Goal: Task Accomplishment & Management: Complete application form

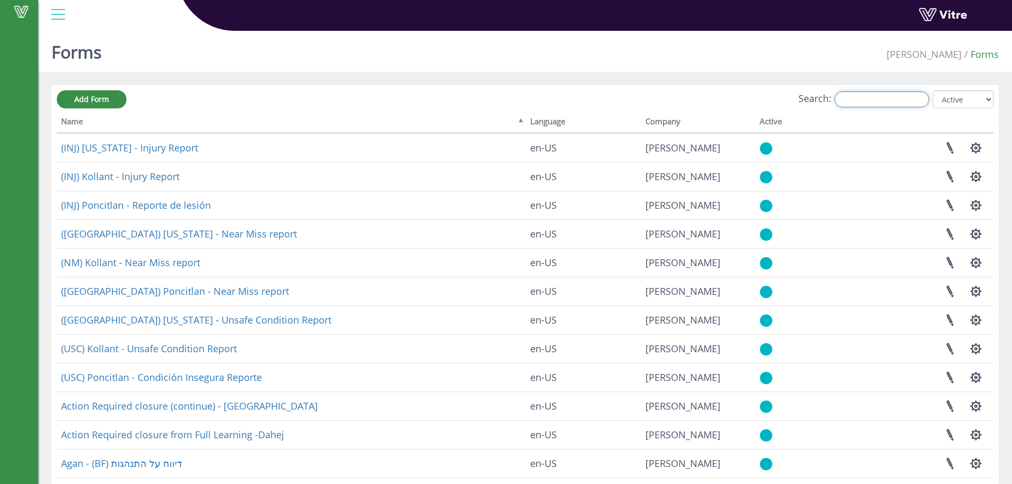
click at [875, 101] on input "Search:" at bounding box center [882, 99] width 95 height 16
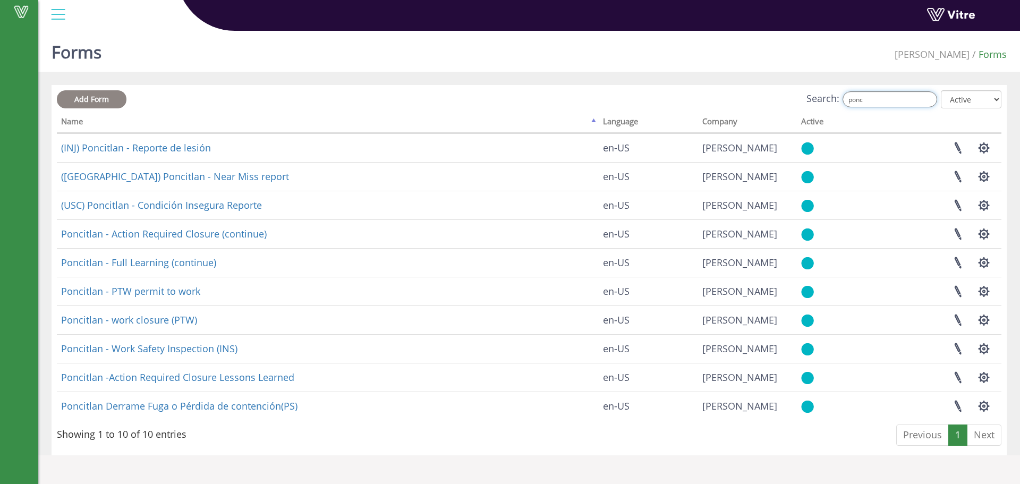
type input "ponc"
click at [101, 97] on span "Add Form" at bounding box center [91, 99] width 35 height 10
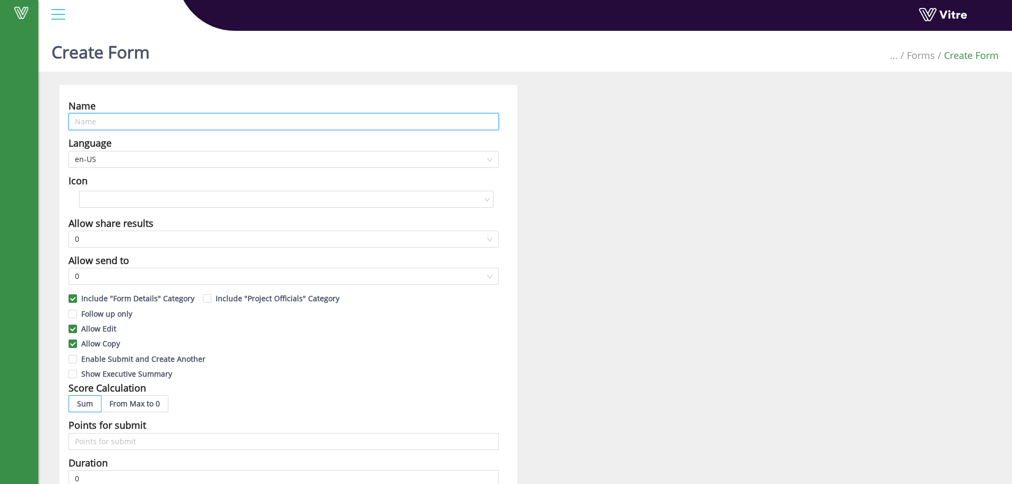
click at [152, 117] on input "text" at bounding box center [284, 121] width 430 height 17
type input "Poncitlan - GEMBA Walk"
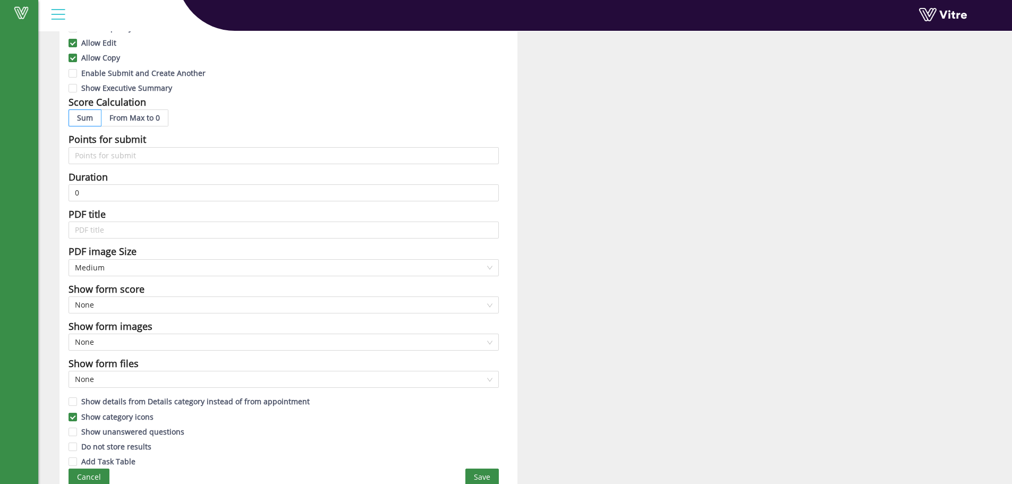
scroll to position [294, 0]
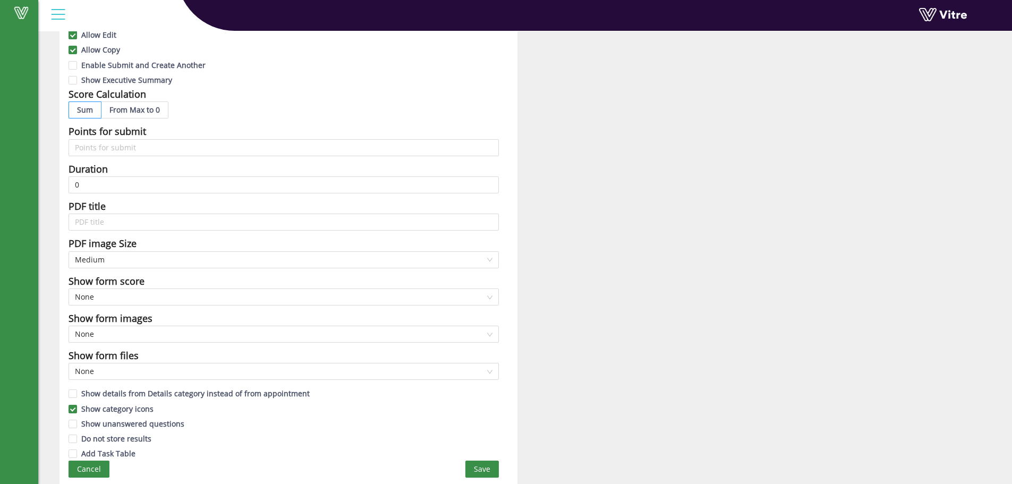
click at [487, 467] on span "Save" at bounding box center [482, 469] width 16 height 12
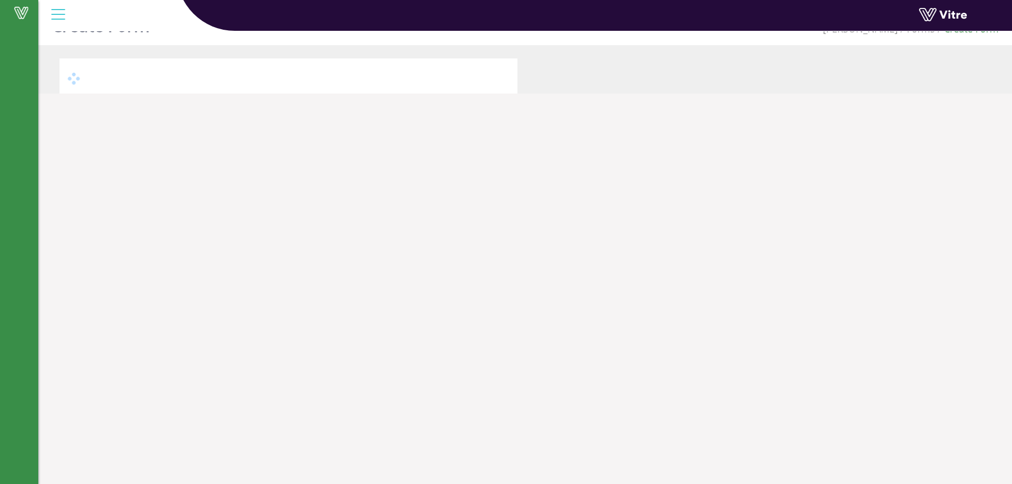
scroll to position [27, 0]
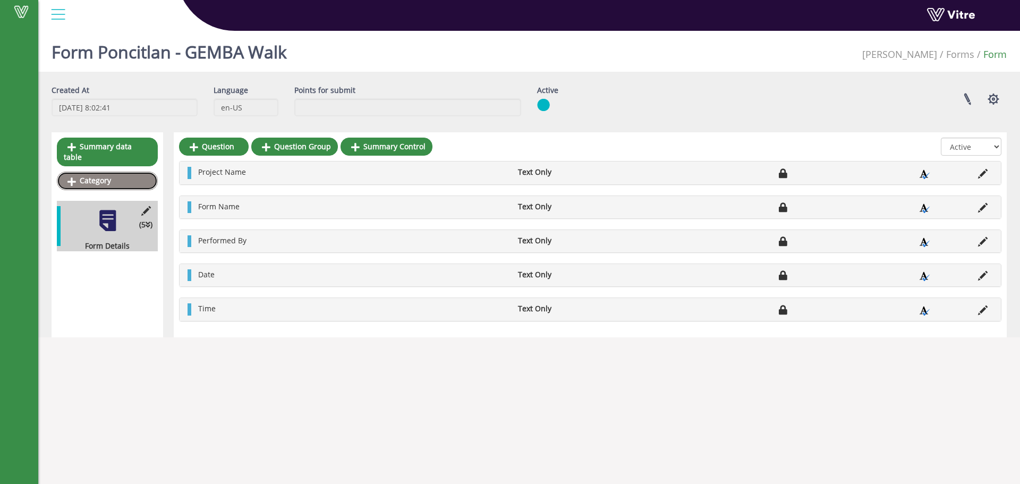
click at [103, 172] on link "Category" at bounding box center [107, 181] width 101 height 18
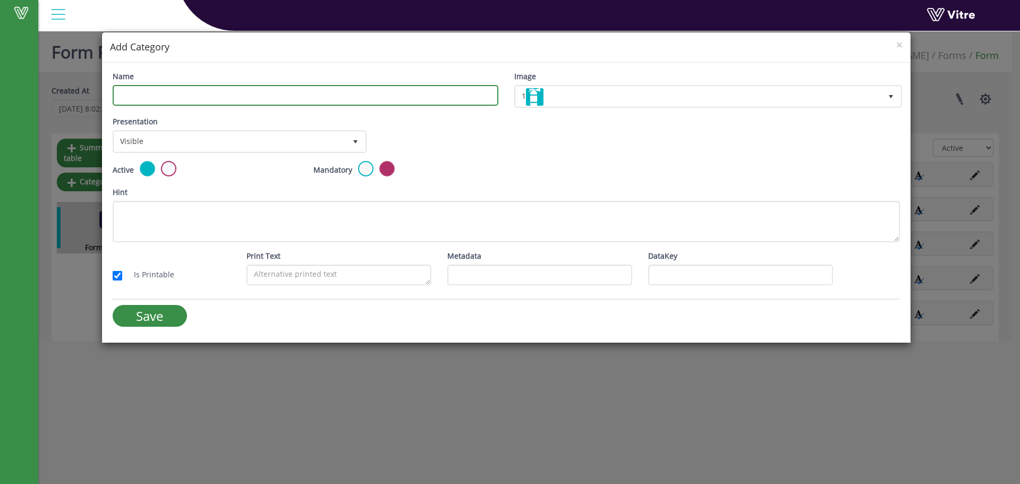
click at [265, 97] on input "Name" at bounding box center [306, 95] width 386 height 21
type input "General Information"
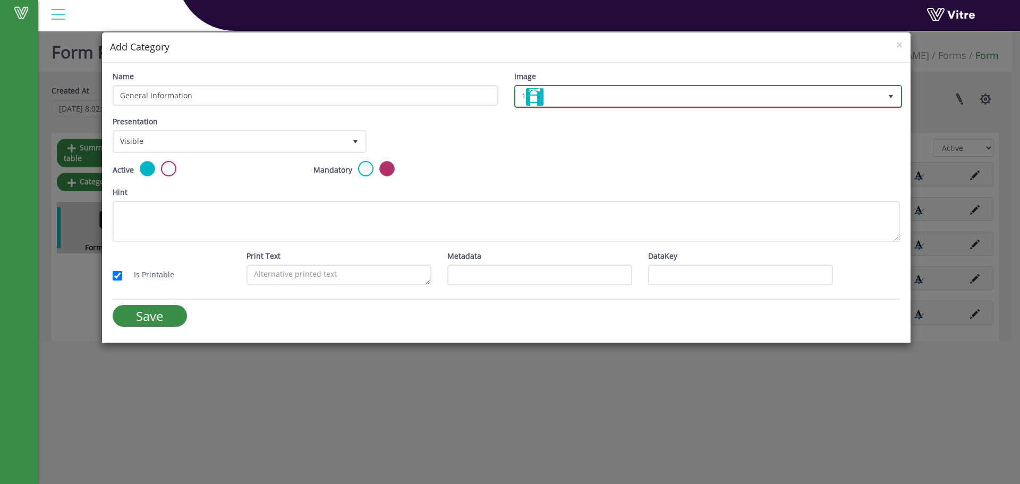
click at [530, 93] on img at bounding box center [535, 97] width 18 height 18
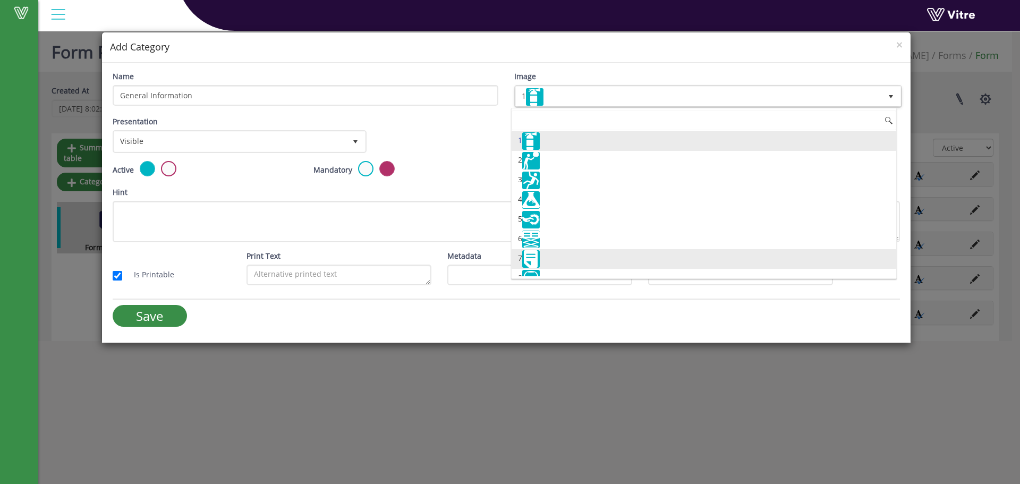
click at [535, 258] on img at bounding box center [531, 259] width 18 height 18
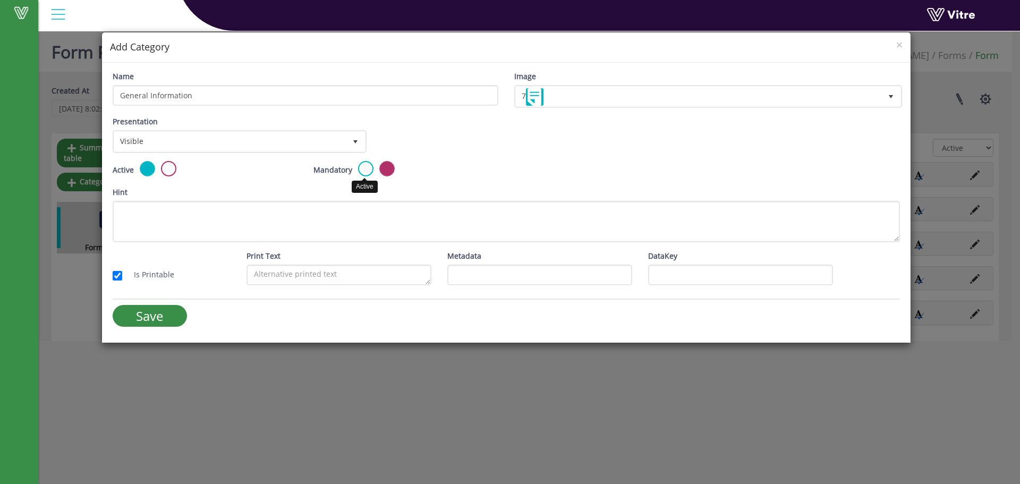
click at [365, 166] on label at bounding box center [365, 168] width 15 height 15
click at [0, 0] on input "radio" at bounding box center [0, 0] width 0 height 0
click at [383, 168] on label at bounding box center [386, 168] width 15 height 15
click at [0, 0] on input "radio" at bounding box center [0, 0] width 0 height 0
click at [157, 313] on input "Save" at bounding box center [150, 316] width 74 height 22
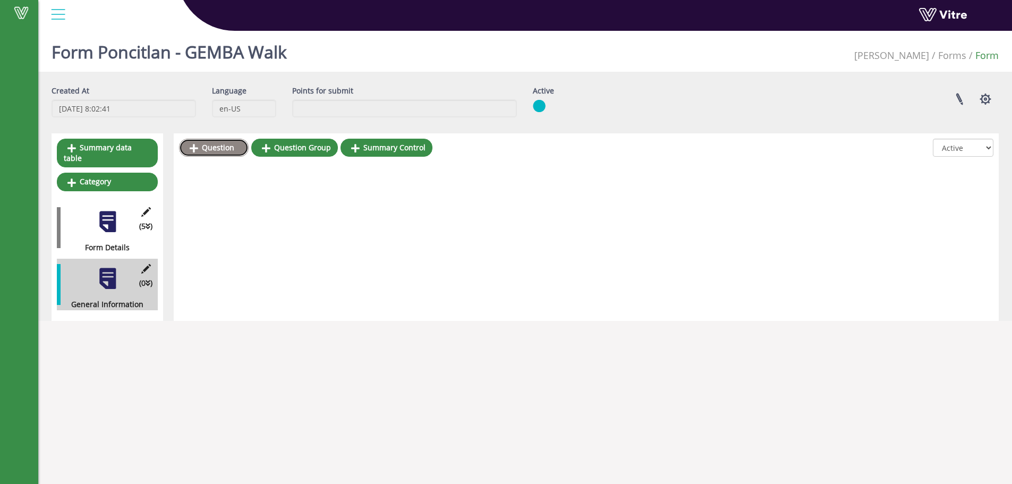
click at [219, 148] on link "Question" at bounding box center [214, 148] width 70 height 18
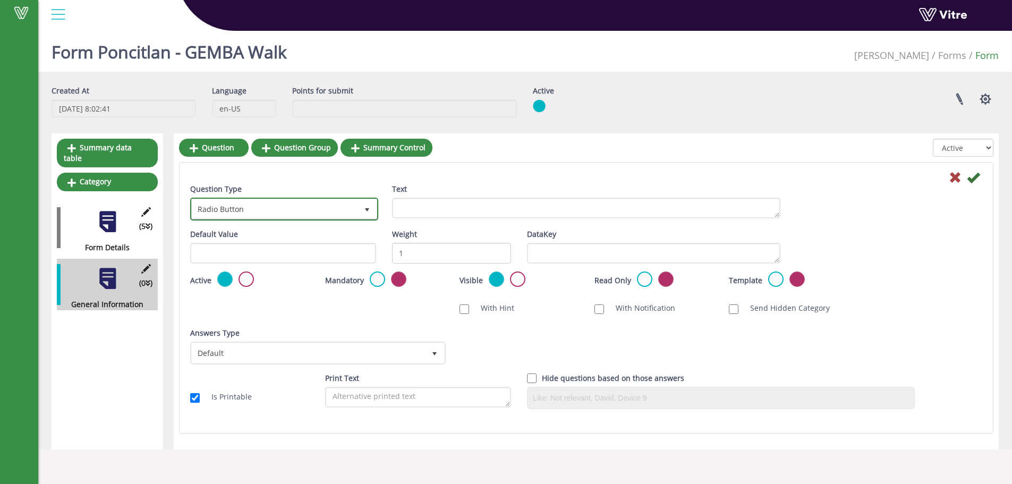
click at [295, 208] on span "Radio Button" at bounding box center [275, 208] width 166 height 19
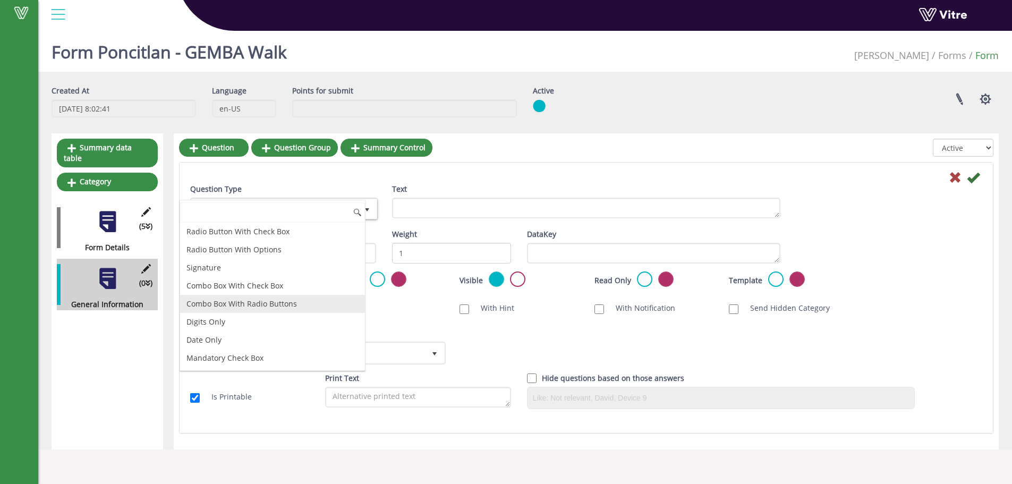
scroll to position [106, 0]
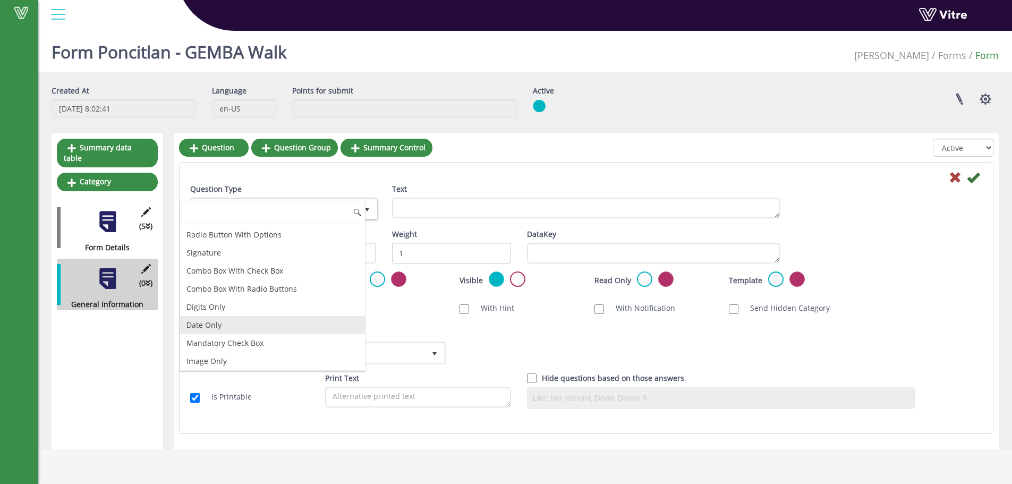
click at [215, 325] on li "Date Only" at bounding box center [272, 325] width 185 height 18
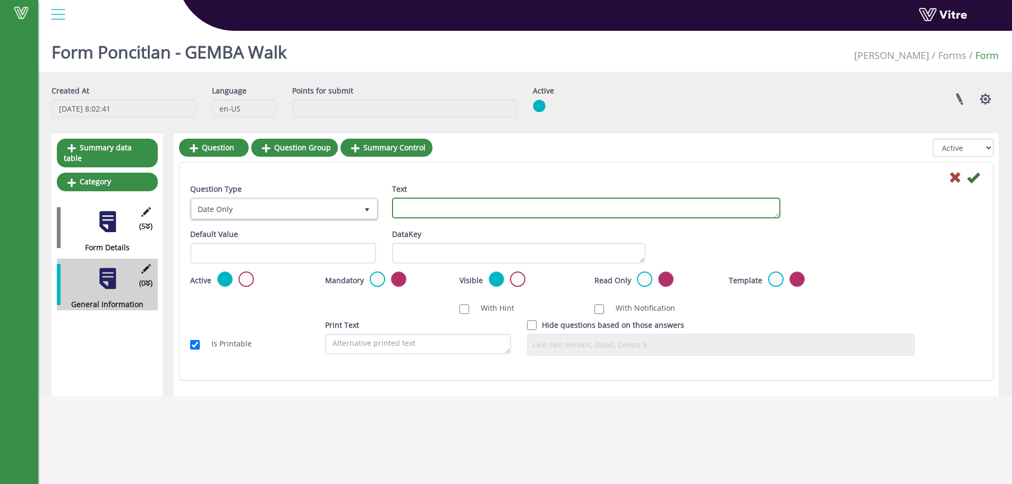
click at [413, 211] on textarea "Text" at bounding box center [586, 208] width 388 height 21
type textarea "Date of the GEMBA walk"
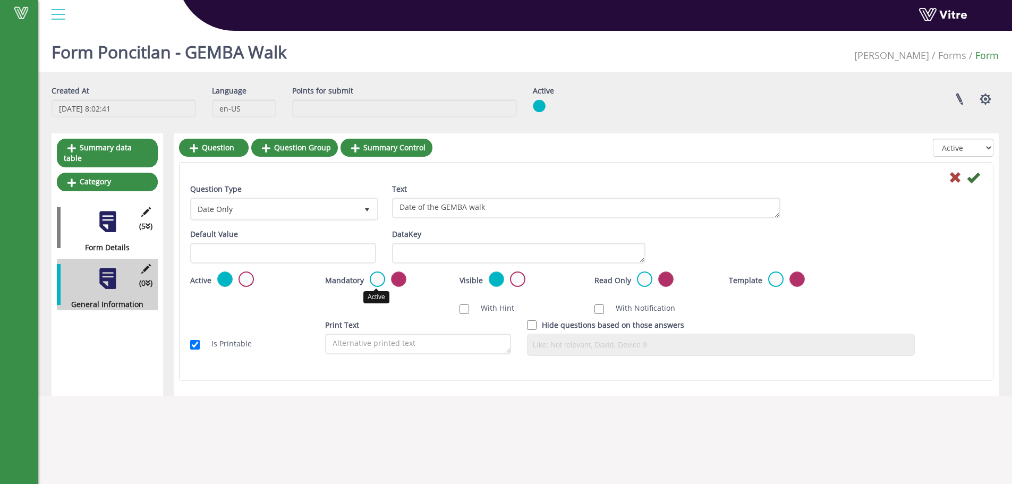
click at [376, 280] on label at bounding box center [377, 278] width 15 height 15
click at [0, 0] on input "radio" at bounding box center [0, 0] width 0 height 0
click at [971, 179] on icon at bounding box center [973, 177] width 13 height 13
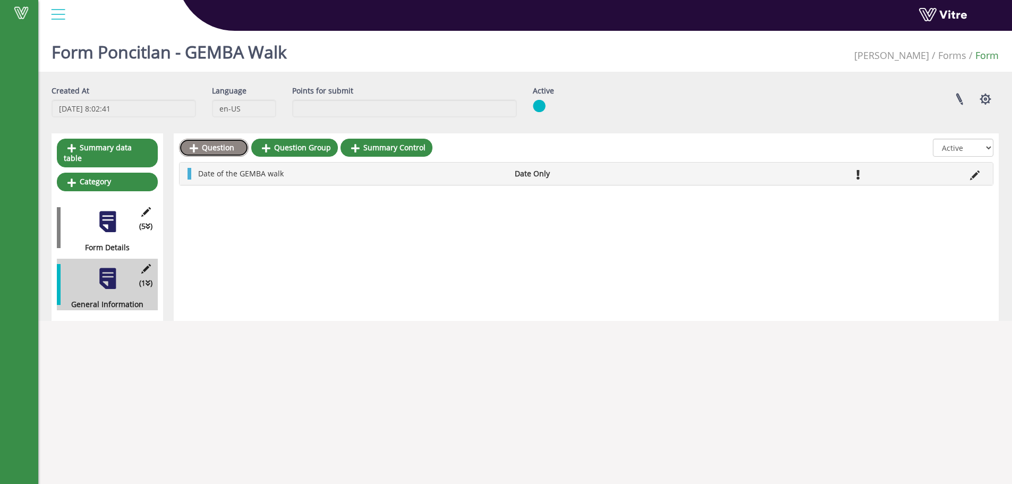
click at [214, 144] on link "Question" at bounding box center [214, 148] width 70 height 18
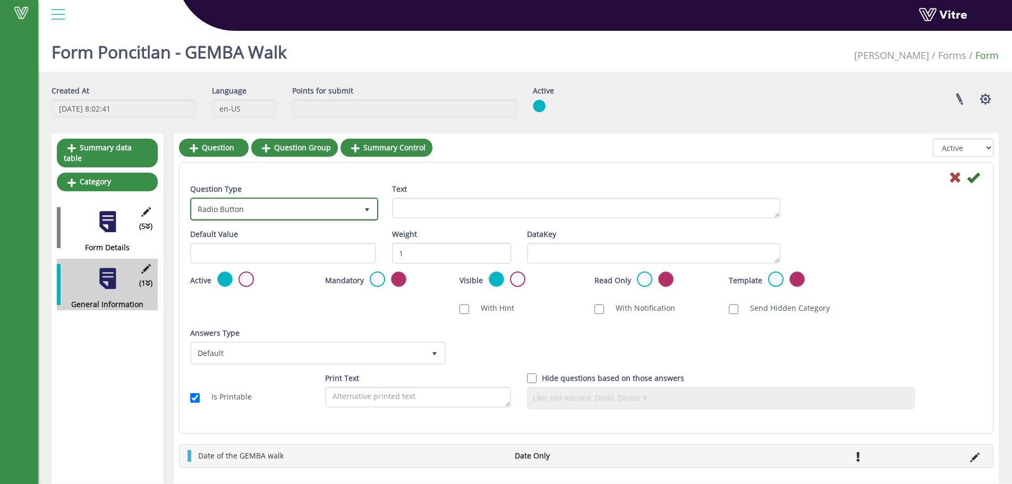
click at [366, 209] on span "select" at bounding box center [367, 210] width 8 height 8
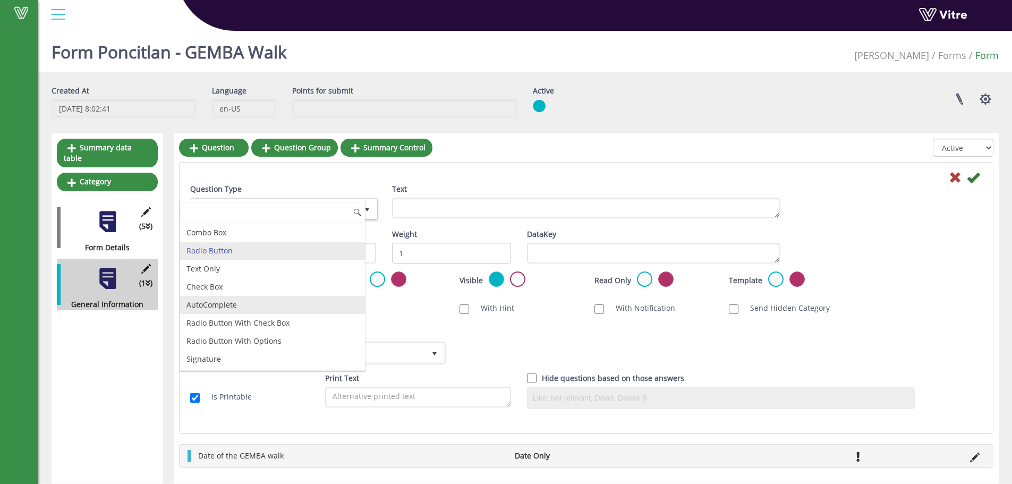
click at [236, 301] on li "AutoComplete" at bounding box center [272, 305] width 185 height 18
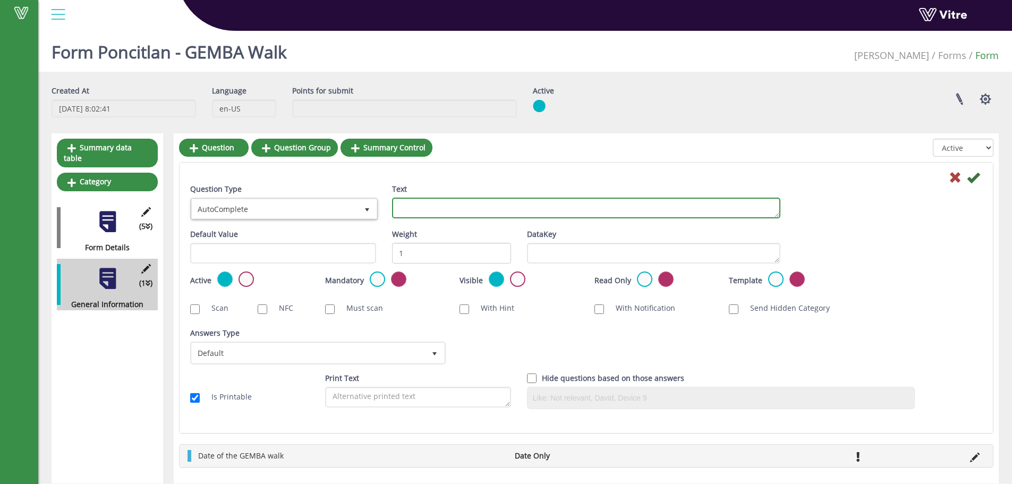
click at [419, 211] on textarea "Text" at bounding box center [586, 208] width 388 height 21
type textarea "Location"
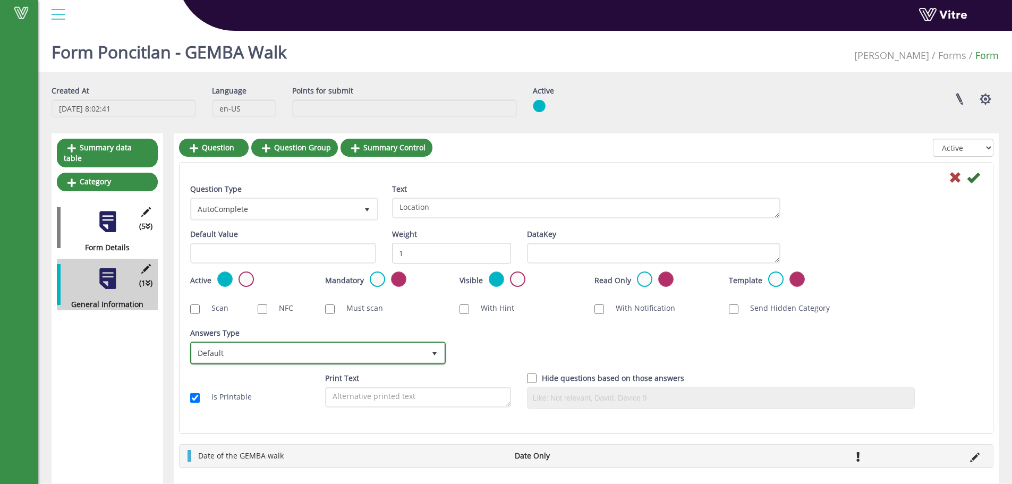
click at [274, 350] on span "Default" at bounding box center [308, 352] width 233 height 19
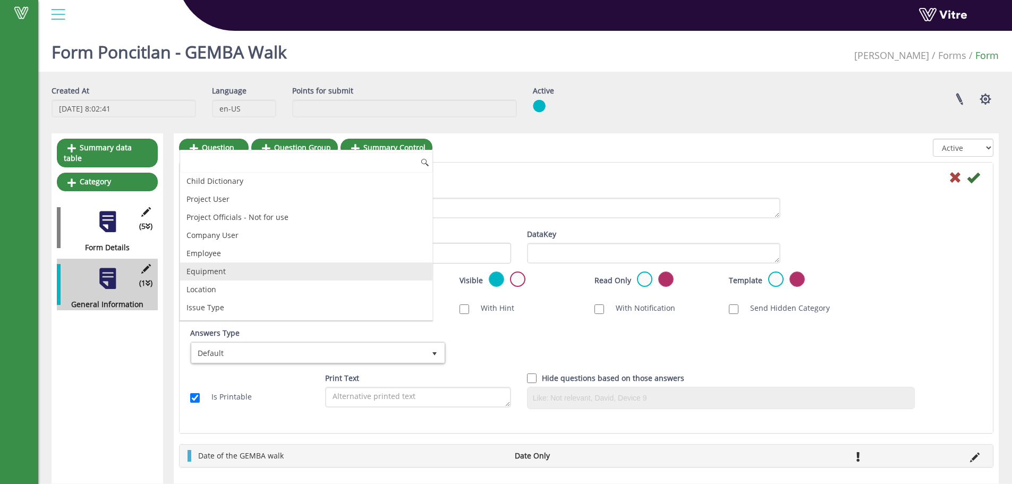
scroll to position [53, 0]
click at [207, 278] on li "Location" at bounding box center [306, 274] width 252 height 18
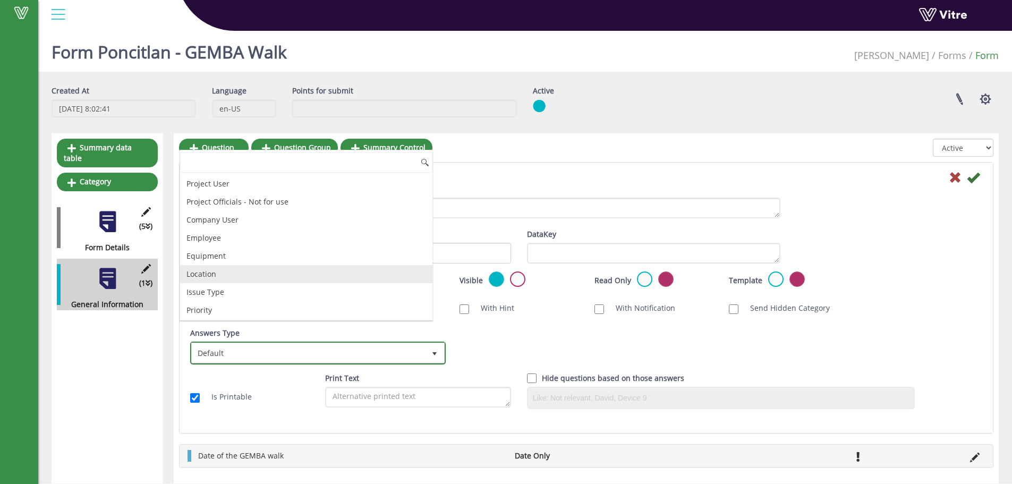
checkbox input "true"
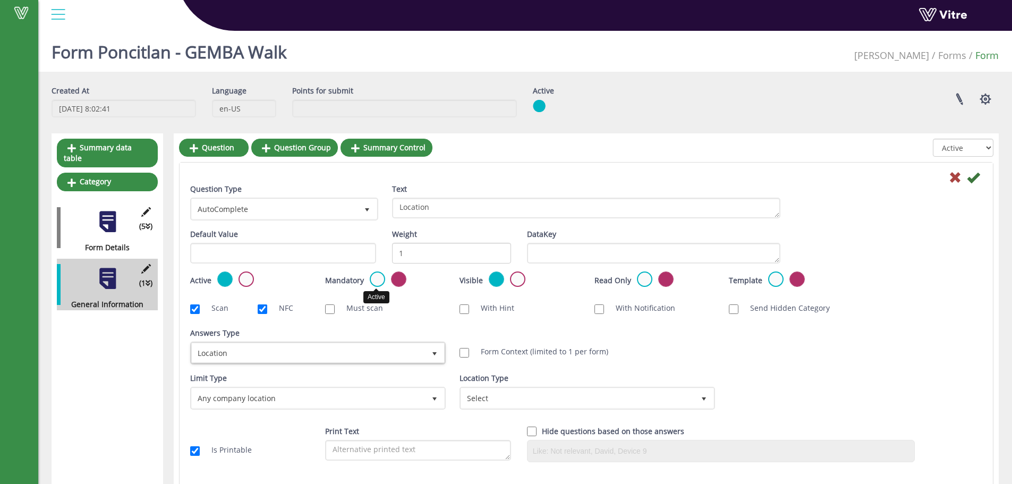
click at [378, 280] on label at bounding box center [377, 278] width 15 height 15
click at [0, 0] on input "radio" at bounding box center [0, 0] width 0 height 0
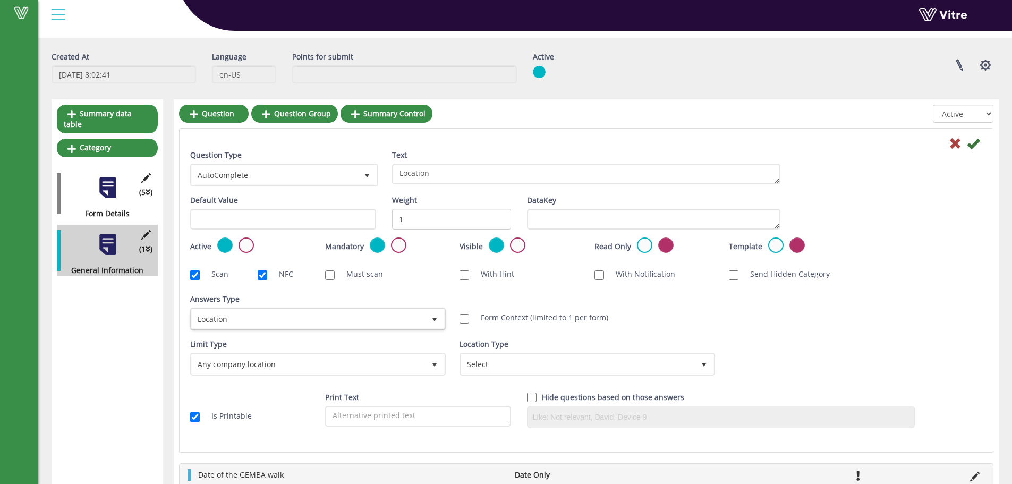
scroll to position [53, 0]
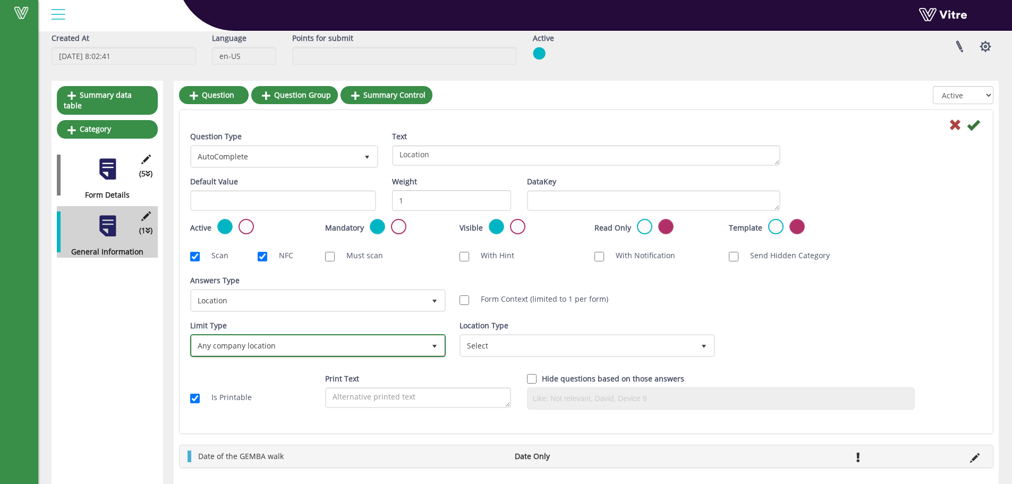
click at [432, 345] on span "select" at bounding box center [434, 346] width 8 height 8
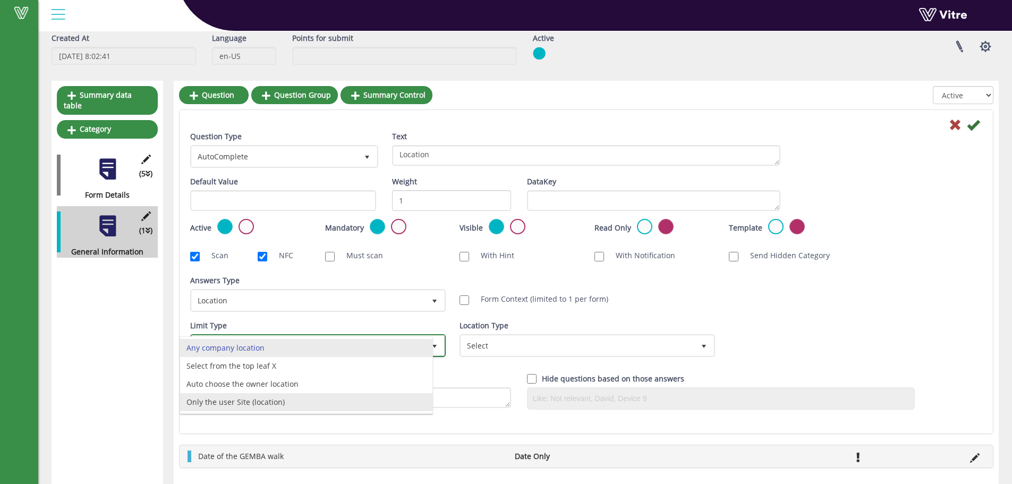
click at [232, 402] on li "Only the user Site (location)" at bounding box center [306, 402] width 252 height 18
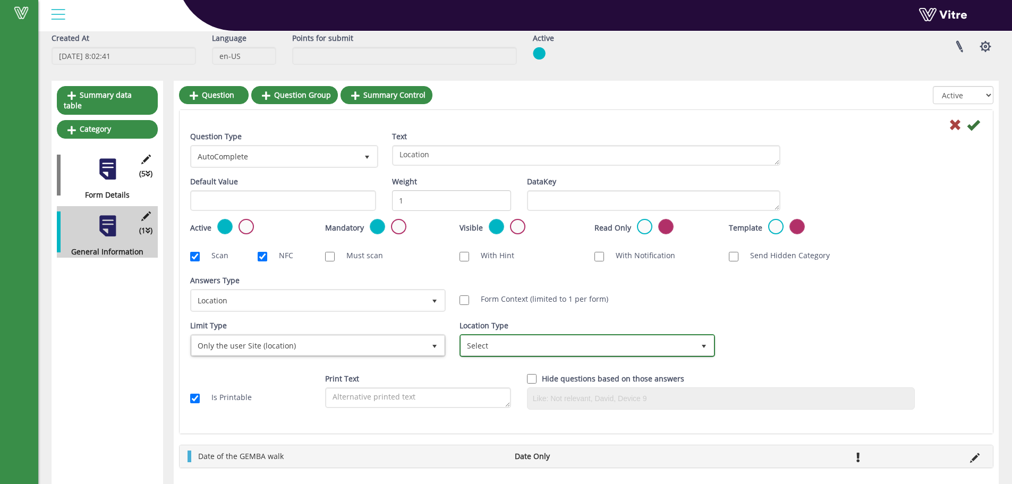
click at [681, 349] on span "Select" at bounding box center [577, 345] width 233 height 19
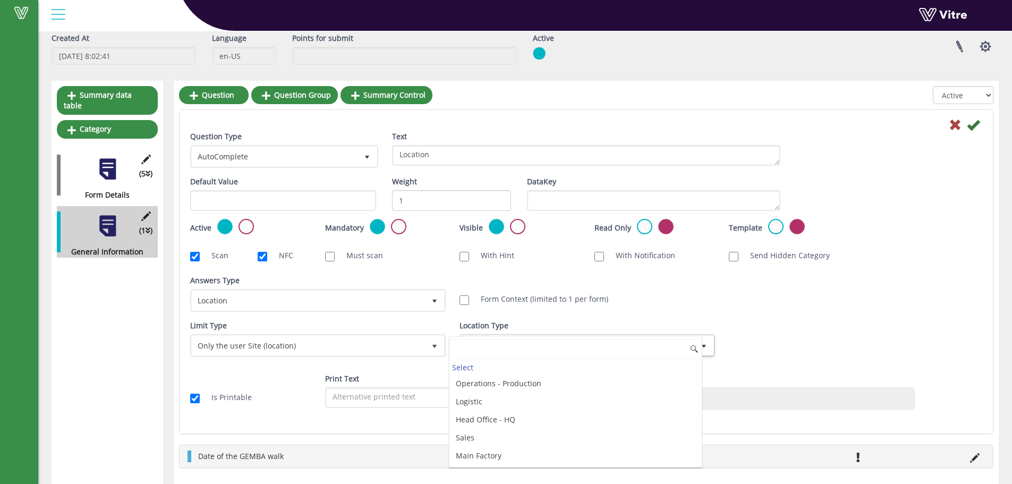
click at [659, 349] on input at bounding box center [575, 349] width 252 height 20
click at [655, 321] on div "Location Type Select" at bounding box center [585, 338] width 253 height 37
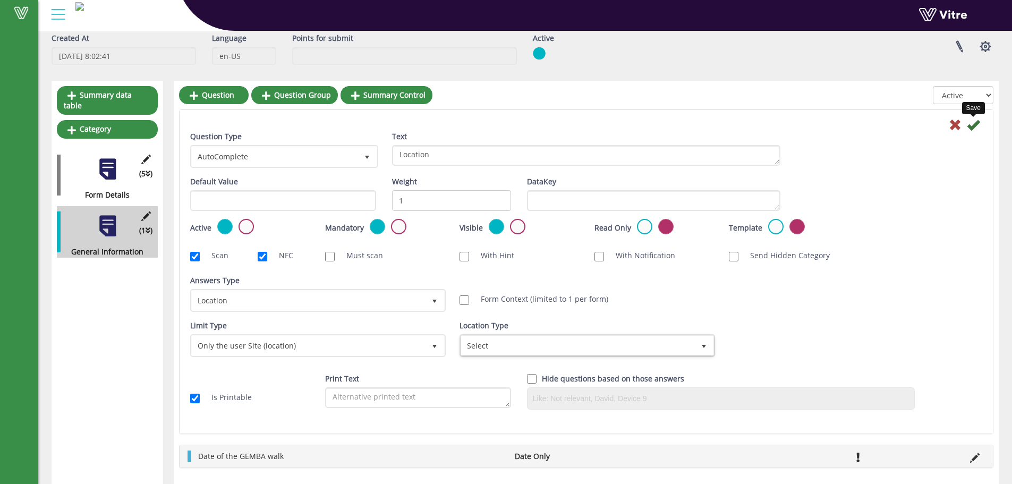
click at [973, 126] on icon at bounding box center [973, 124] width 13 height 13
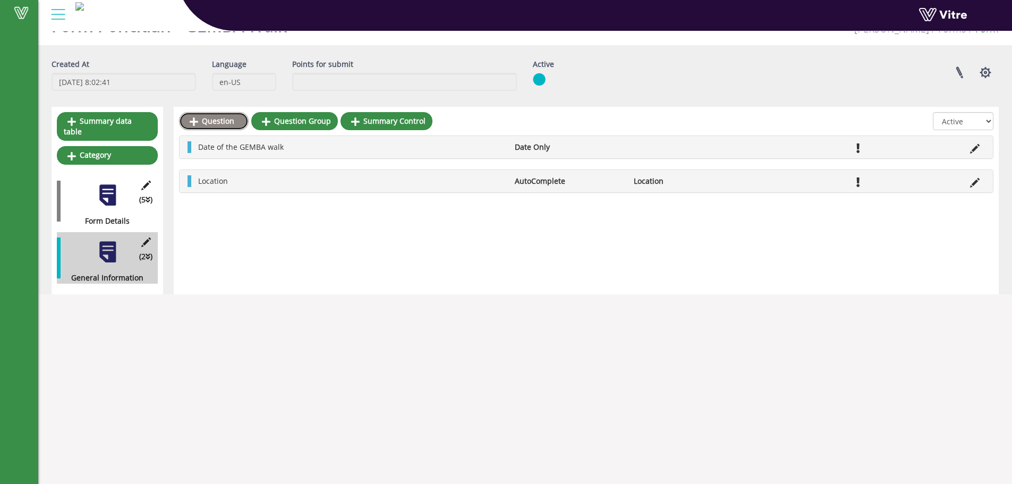
click at [210, 120] on link "Question" at bounding box center [214, 121] width 70 height 18
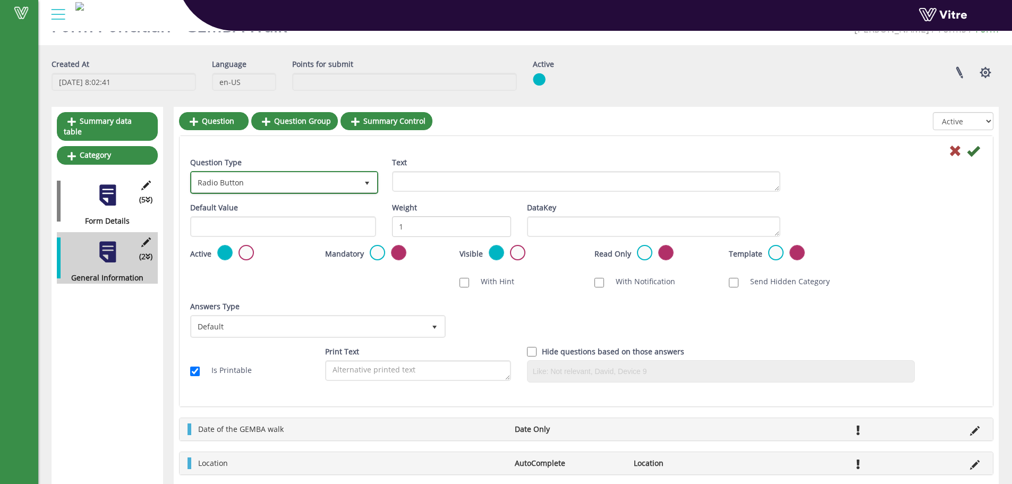
click at [317, 185] on span "Radio Button" at bounding box center [275, 182] width 166 height 19
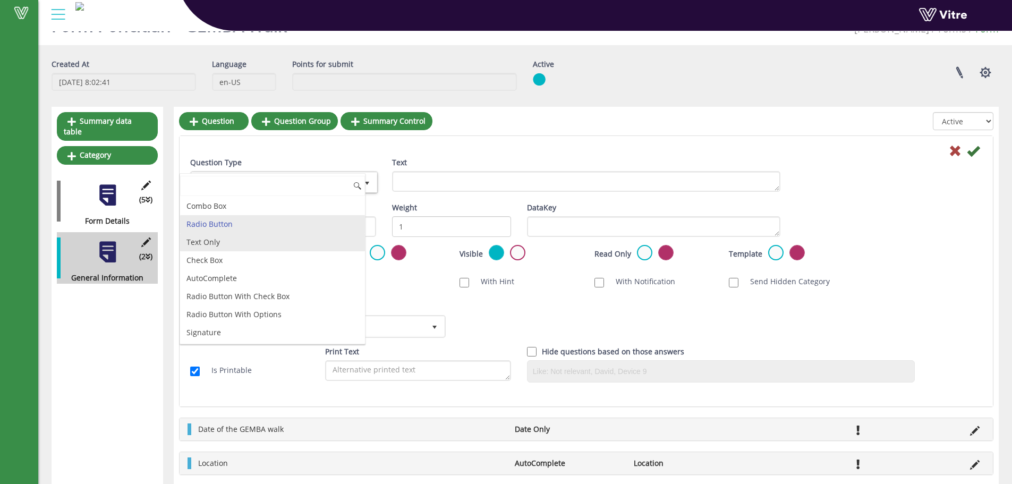
click at [221, 244] on li "Text Only" at bounding box center [272, 242] width 185 height 18
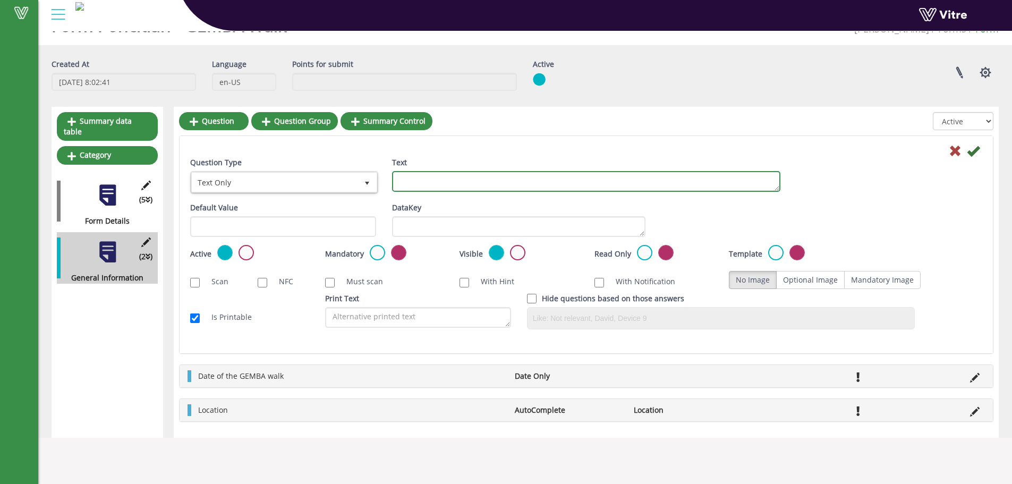
click at [399, 182] on textarea "Text" at bounding box center [586, 181] width 388 height 21
type textarea "Specific Location"
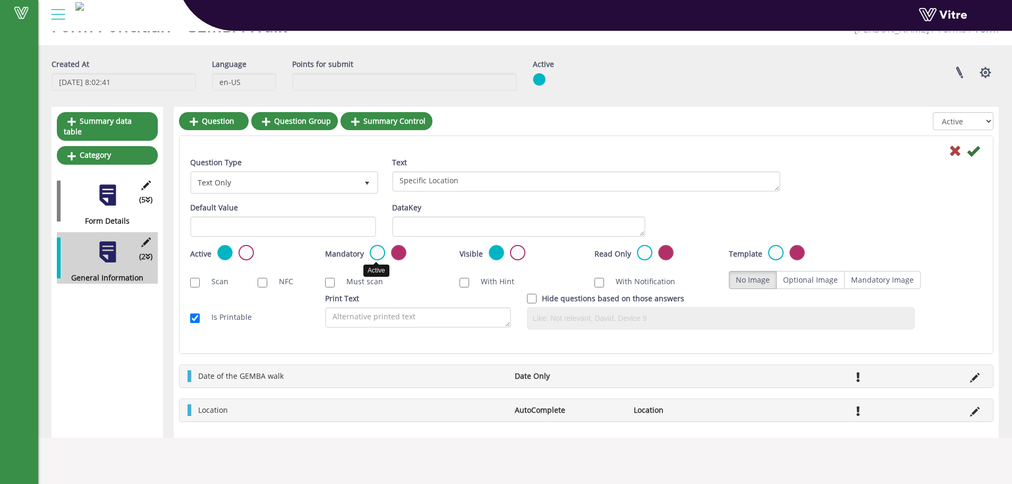
click at [378, 254] on label at bounding box center [377, 252] width 15 height 15
click at [0, 0] on input "radio" at bounding box center [0, 0] width 0 height 0
click at [974, 150] on icon at bounding box center [973, 150] width 13 height 13
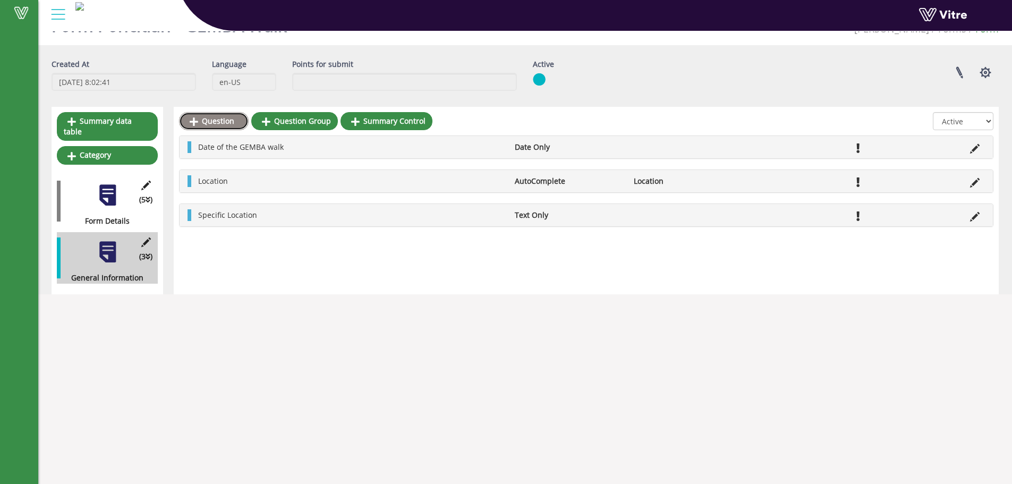
click at [214, 119] on link "Question" at bounding box center [214, 121] width 70 height 18
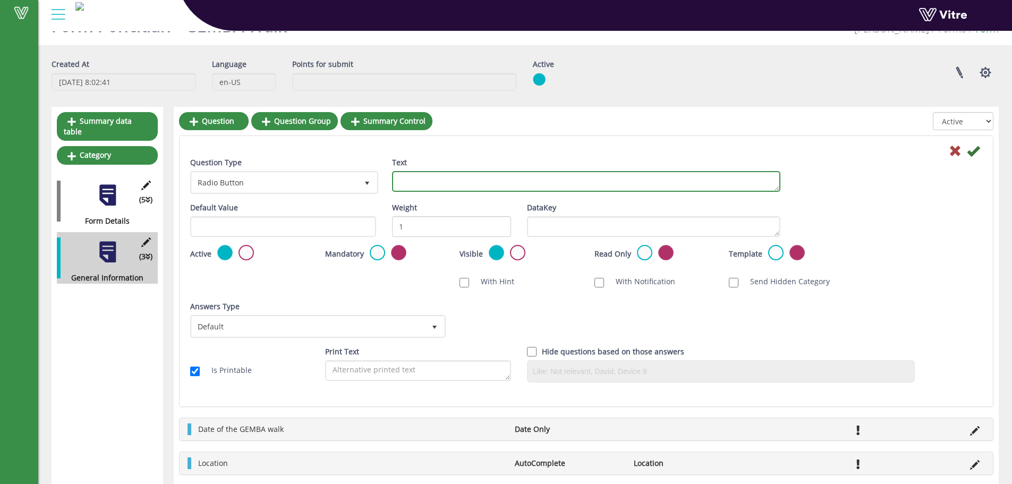
click at [462, 177] on textarea "Text" at bounding box center [586, 181] width 388 height 21
paste textarea "Focus of the Gemba"
drag, startPoint x: 475, startPoint y: 180, endPoint x: 390, endPoint y: 183, distance: 85.0
click at [390, 183] on div "Text Focus of the Gemba" at bounding box center [586, 178] width 404 height 43
type textarea "Focus of the Gemba"
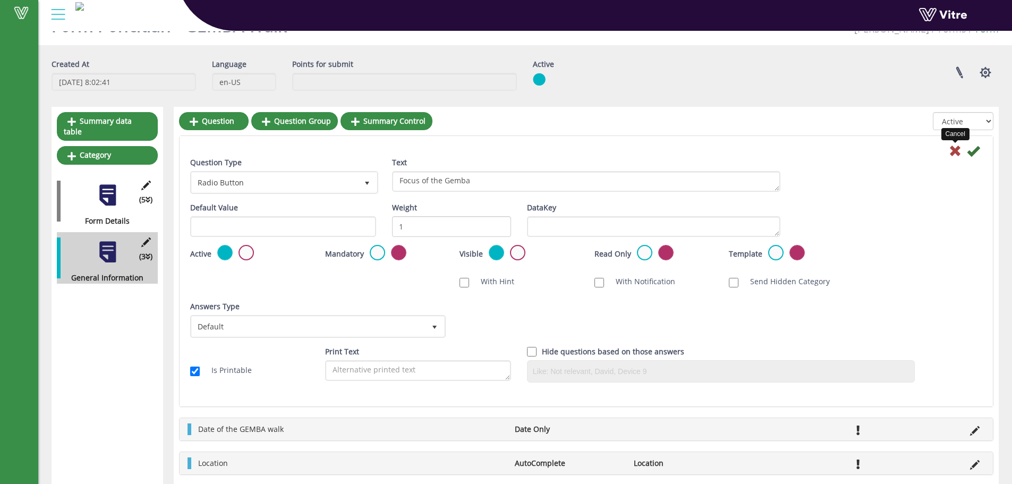
click at [955, 149] on icon at bounding box center [955, 150] width 13 height 13
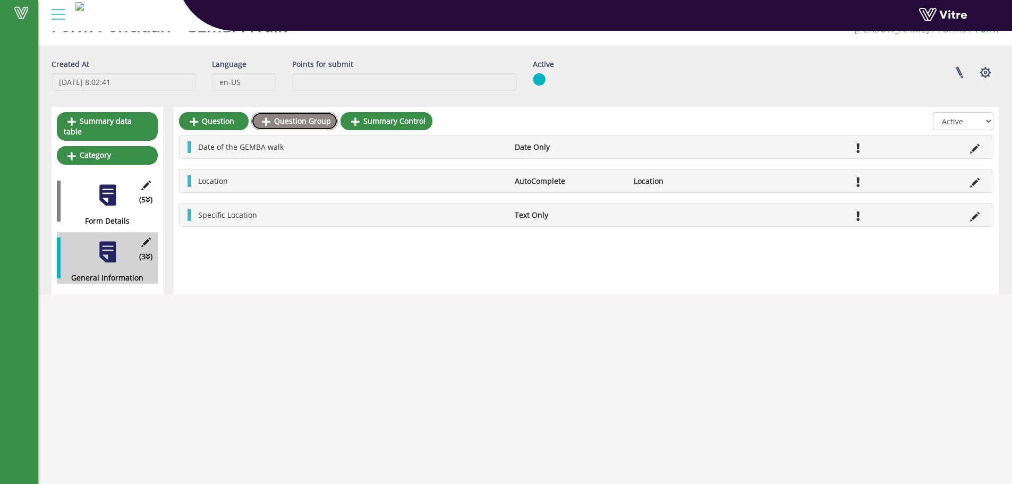
click at [307, 121] on link "Question Group" at bounding box center [294, 121] width 87 height 18
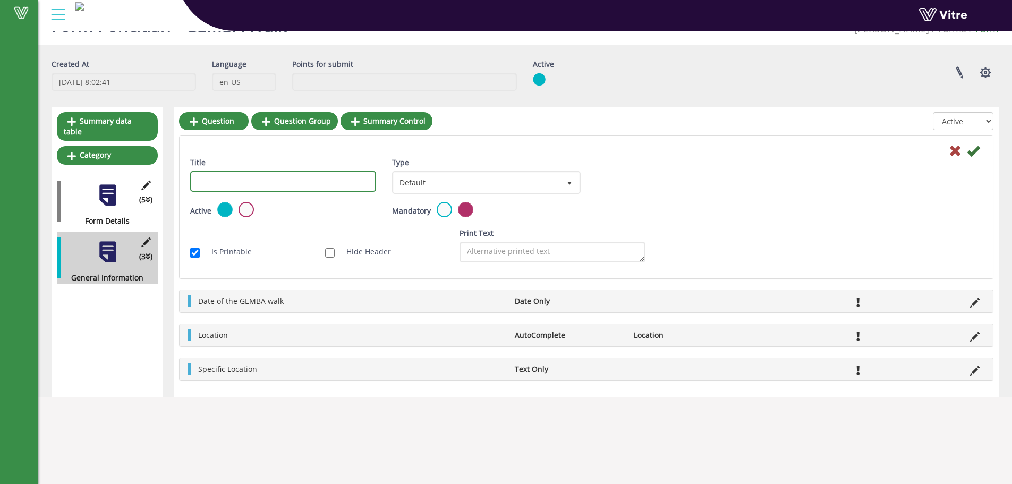
click at [329, 180] on input "Title" at bounding box center [283, 181] width 186 height 21
paste input "Focus of the Gemba"
type input "Focus of the Gemba"
click at [441, 209] on label at bounding box center [444, 209] width 15 height 15
click at [0, 0] on input "radio" at bounding box center [0, 0] width 0 height 0
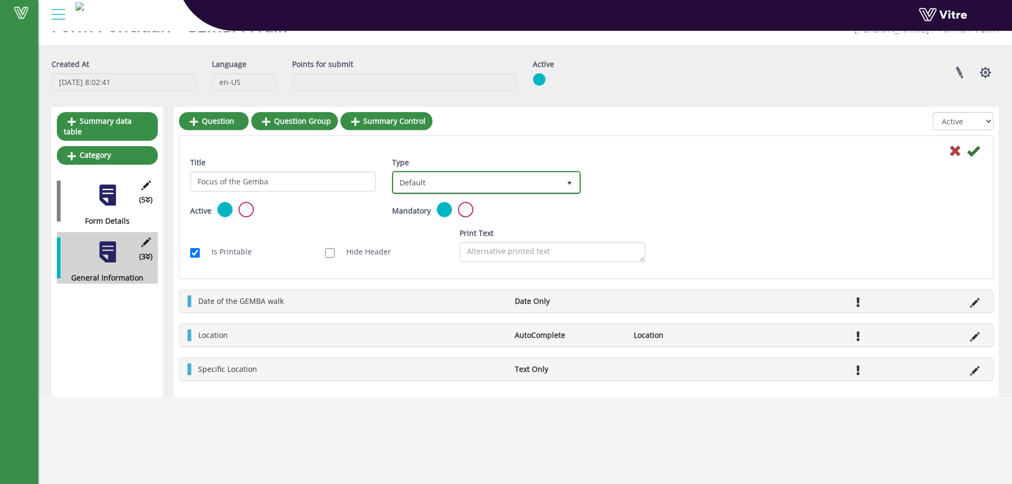
click at [551, 185] on span "Default" at bounding box center [477, 182] width 166 height 19
click at [560, 181] on span "select" at bounding box center [569, 183] width 19 height 20
click at [973, 150] on icon at bounding box center [973, 150] width 13 height 13
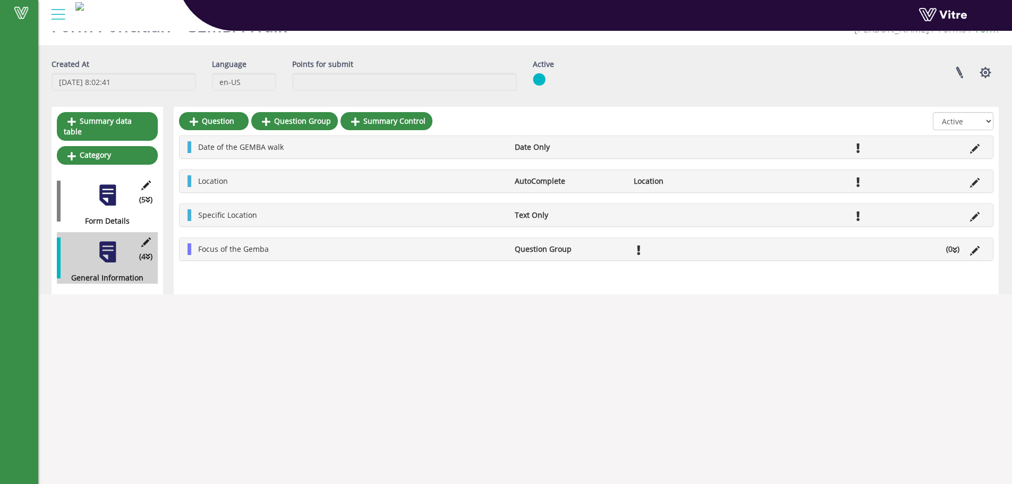
click at [950, 248] on li "(0 )" at bounding box center [953, 249] width 24 height 12
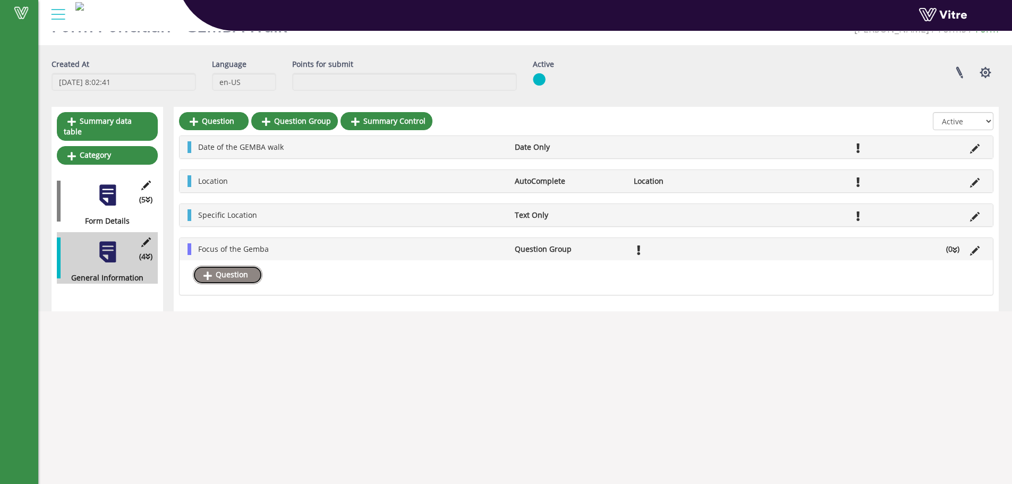
click at [225, 276] on link "Question" at bounding box center [228, 275] width 70 height 18
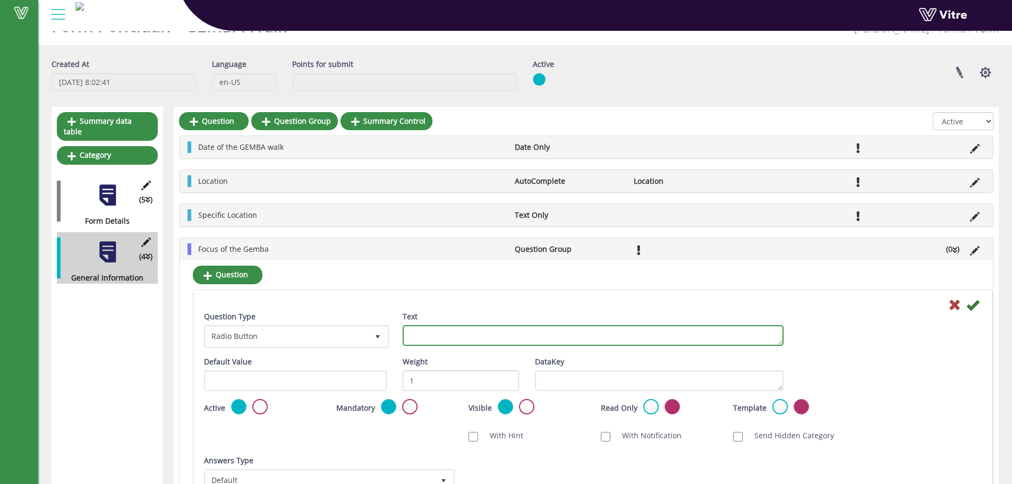
click at [423, 333] on textarea "Text" at bounding box center [593, 335] width 381 height 21
type textarea "Quality"
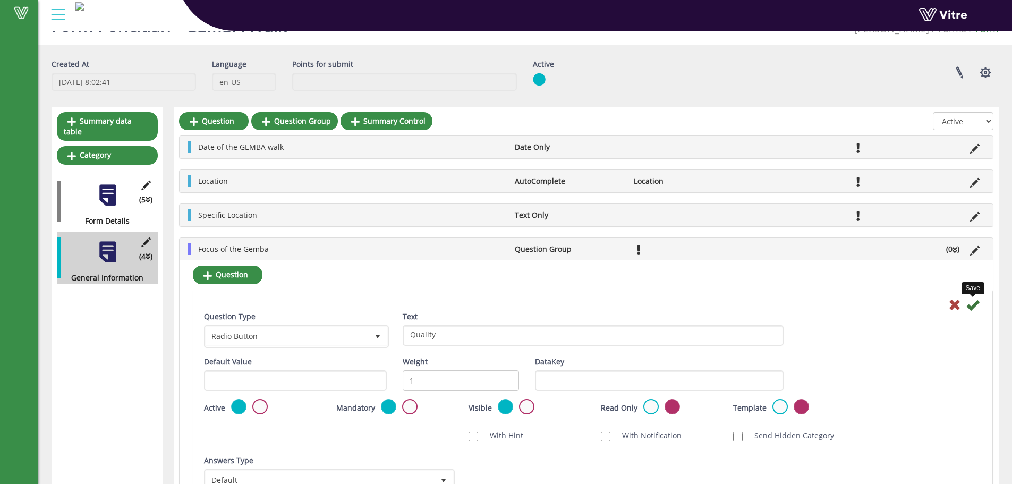
click at [974, 304] on icon at bounding box center [972, 305] width 13 height 13
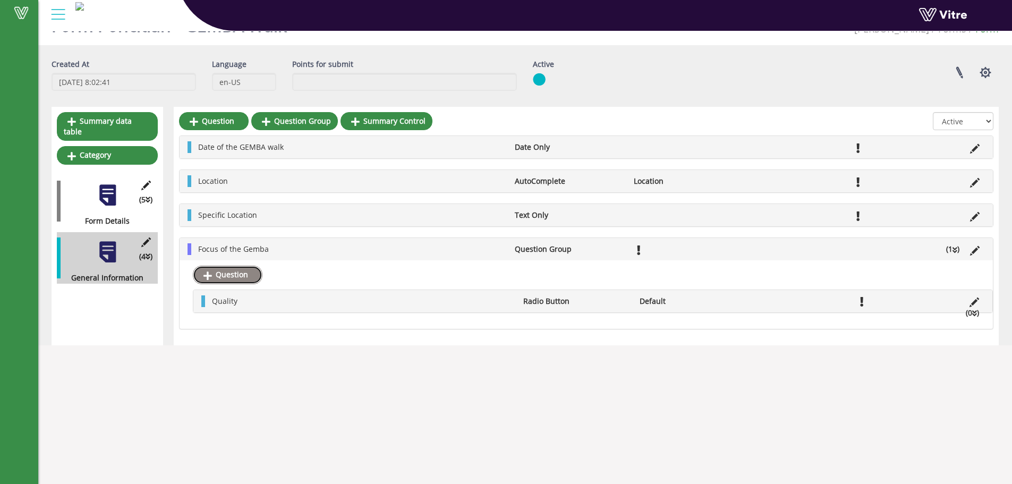
click at [219, 273] on link "Question" at bounding box center [228, 275] width 70 height 18
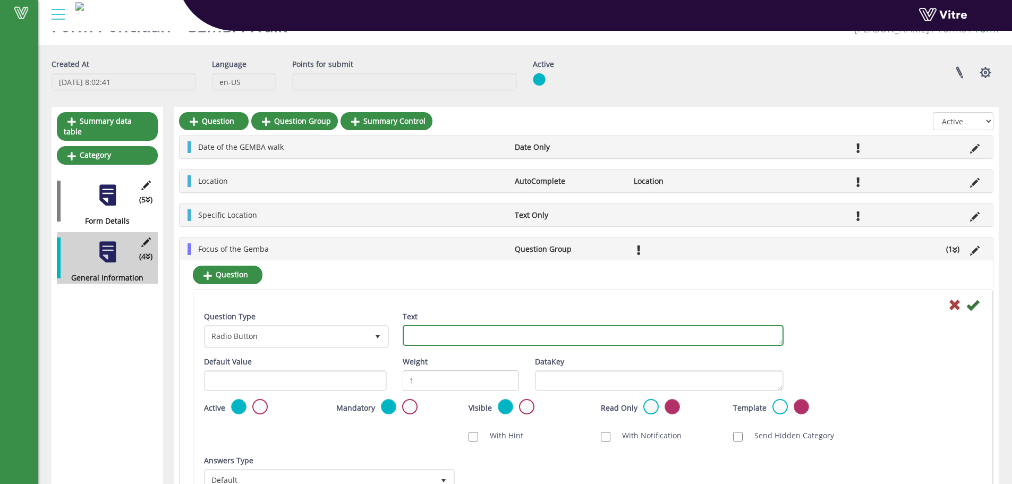
click at [436, 334] on textarea "Text" at bounding box center [593, 335] width 381 height 21
type textarea "Safety"
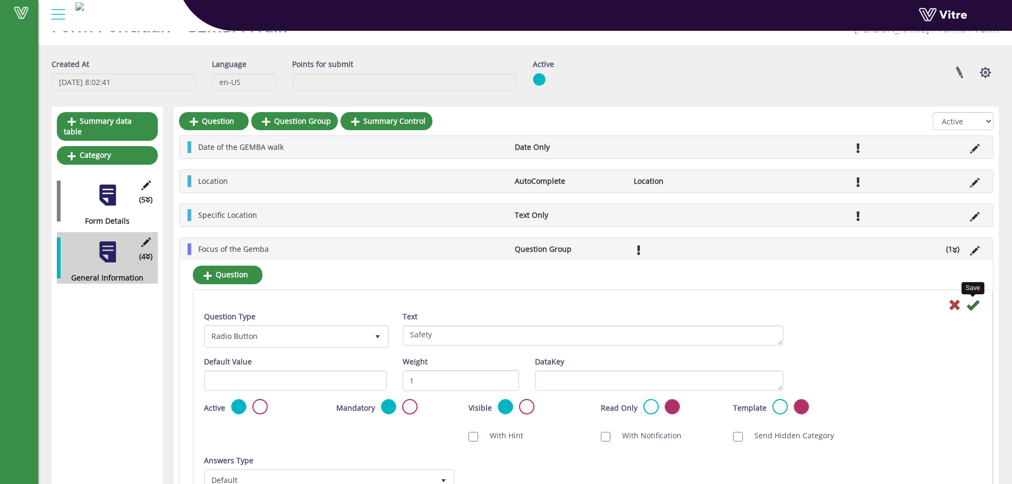
click at [973, 303] on icon at bounding box center [972, 305] width 13 height 13
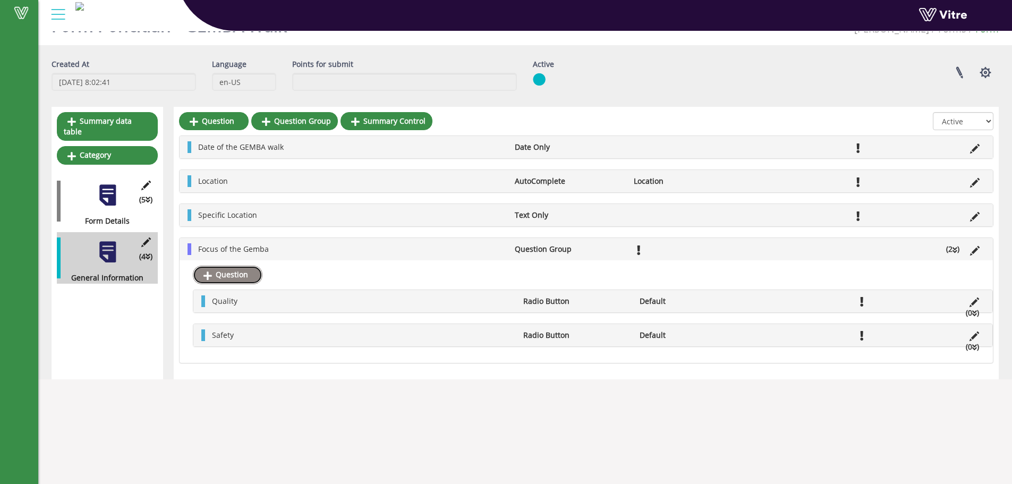
click at [248, 273] on link "Question" at bounding box center [228, 275] width 70 height 18
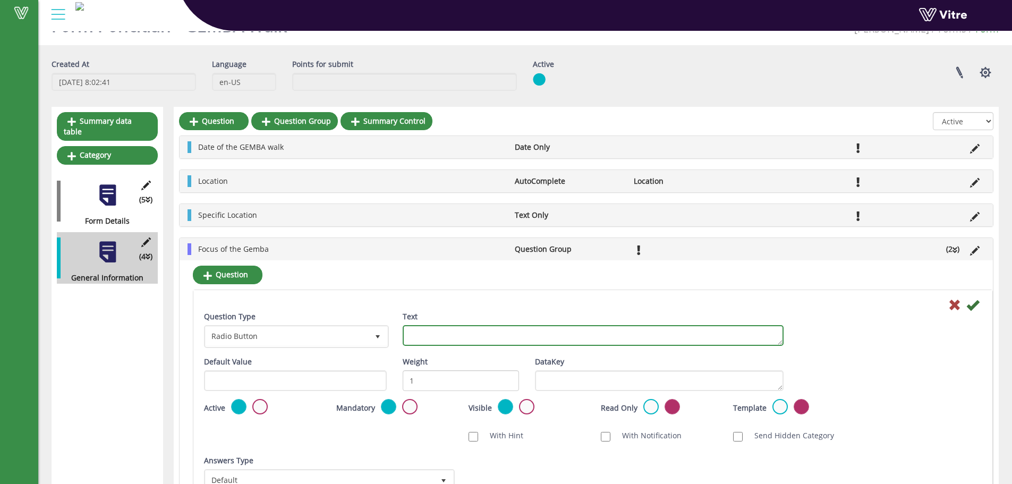
click at [428, 336] on textarea "Text" at bounding box center [593, 335] width 381 height 21
paste textarea "Efficiency and productivity"
type textarea "Efficiency and productivity"
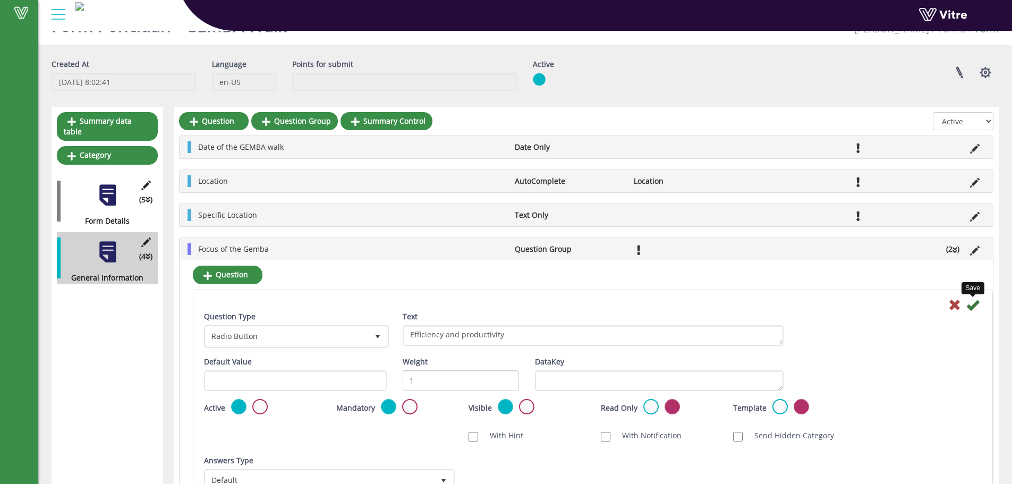
click at [971, 303] on icon at bounding box center [972, 305] width 13 height 13
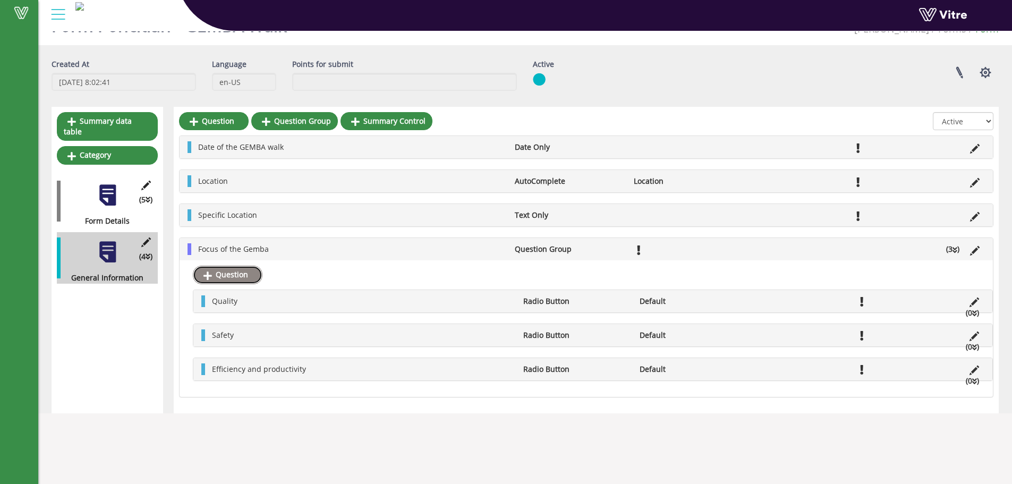
click at [226, 272] on link "Question" at bounding box center [228, 275] width 70 height 18
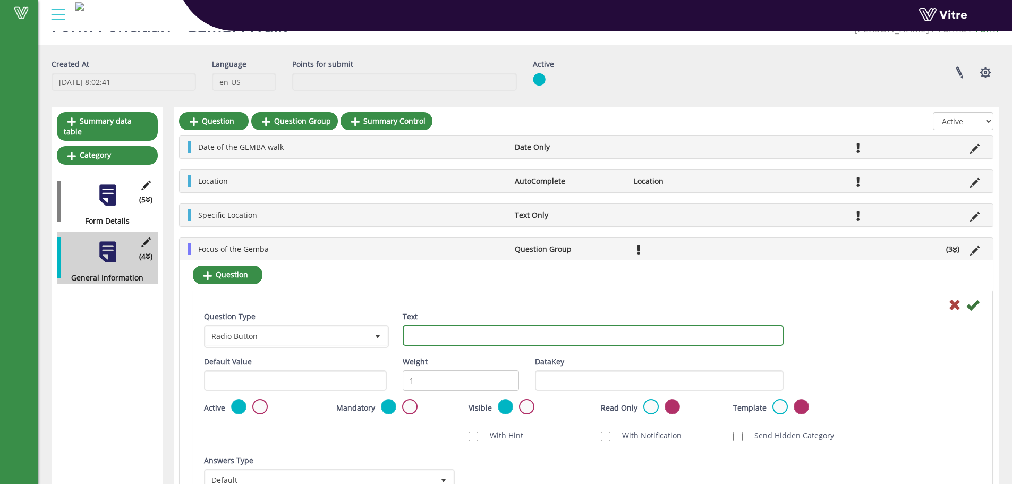
click at [466, 334] on textarea "Text" at bounding box center [593, 335] width 381 height 21
paste textarea "Continous improvement"
type textarea "Continuous improvement"
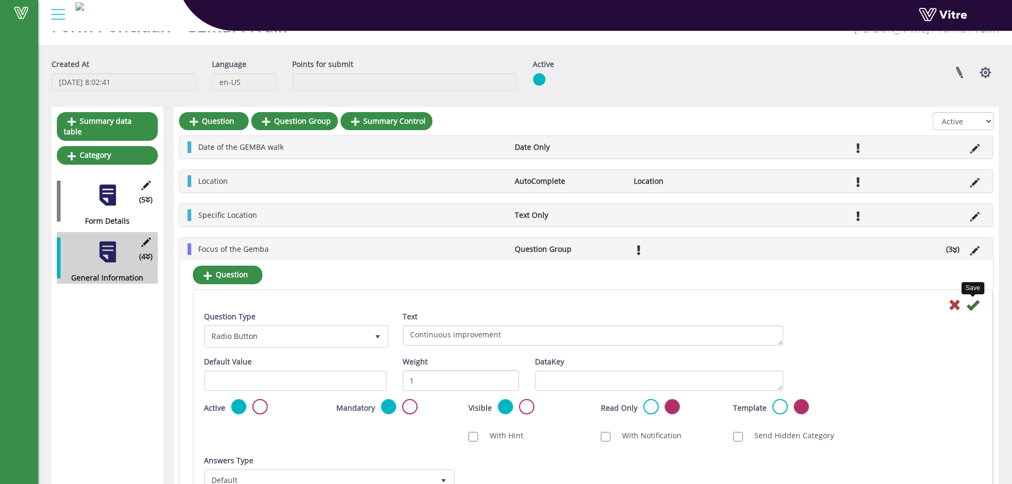
click at [971, 304] on icon at bounding box center [972, 305] width 13 height 13
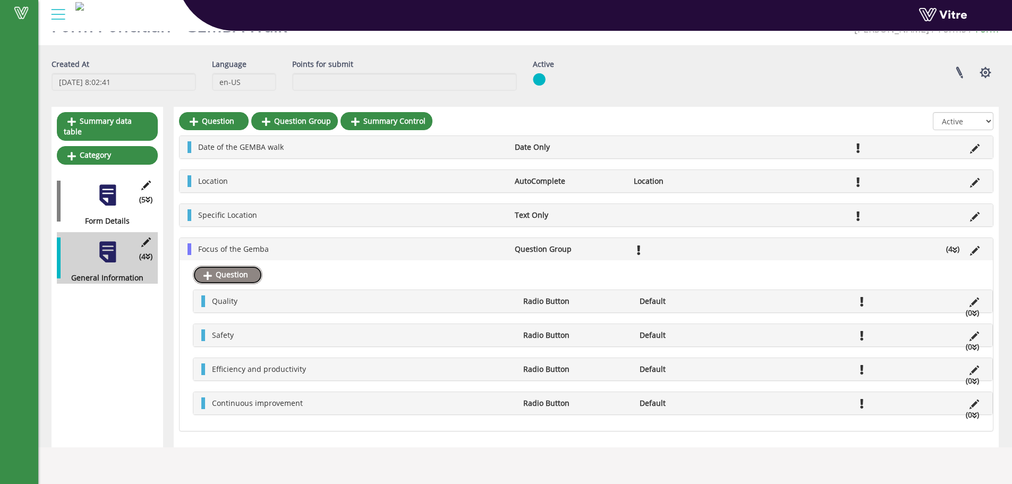
click at [231, 273] on link "Question" at bounding box center [228, 275] width 70 height 18
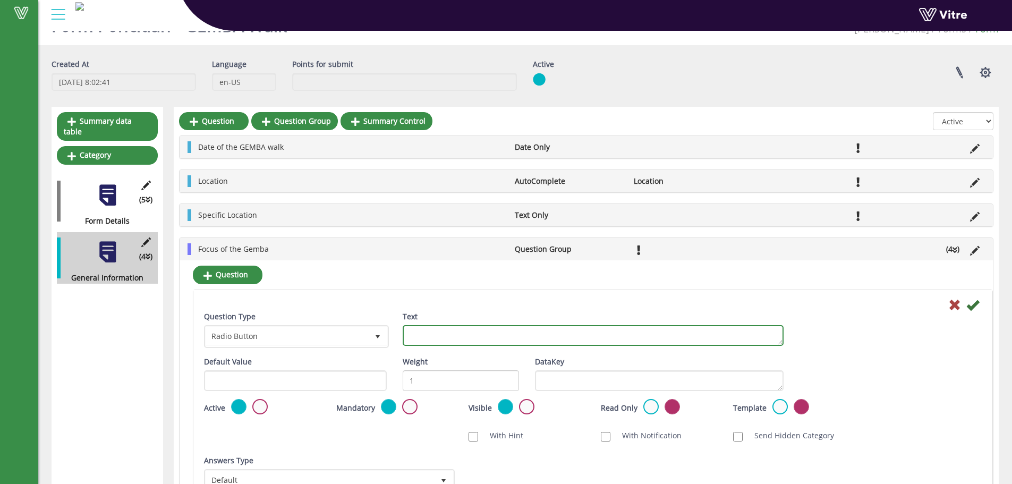
click at [419, 336] on textarea "Text" at bounding box center [593, 335] width 381 height 21
paste textarea "Colaboration and communication"
type textarea "Collaboration and communication"
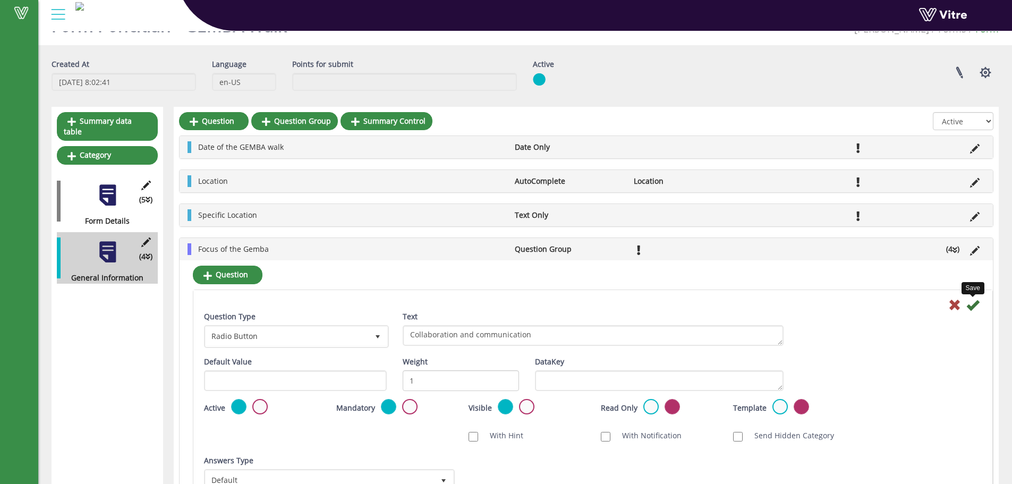
click at [977, 303] on icon at bounding box center [972, 305] width 13 height 13
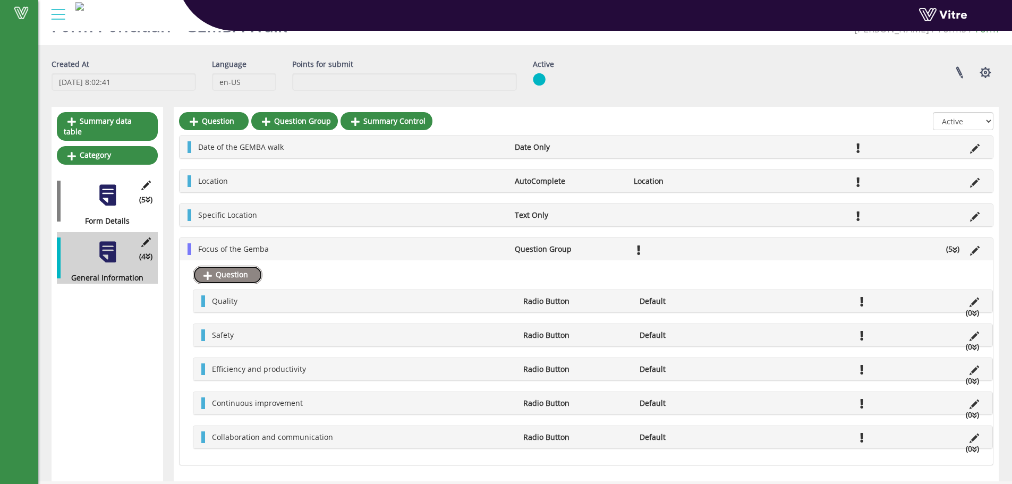
click at [222, 274] on link "Question" at bounding box center [228, 275] width 70 height 18
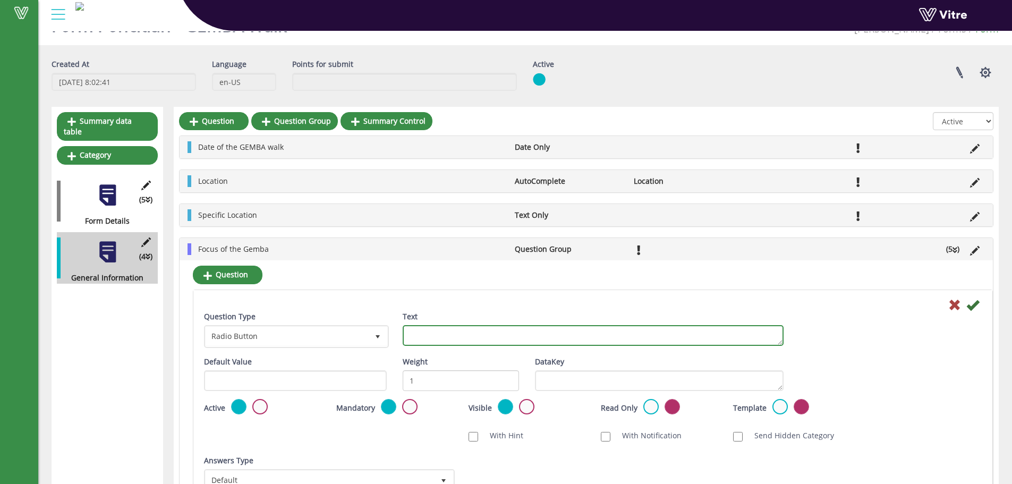
click at [441, 335] on textarea "Text" at bounding box center [593, 335] width 381 height 21
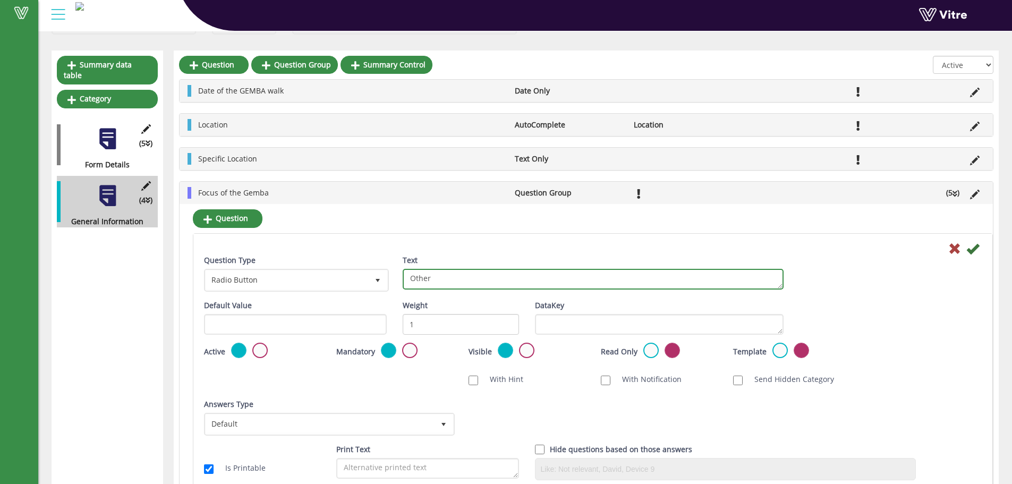
scroll to position [133, 0]
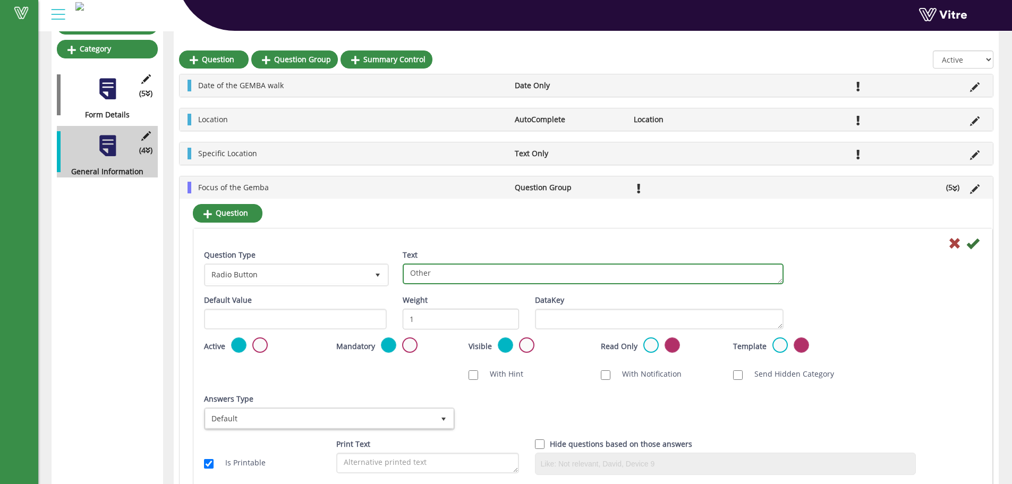
type textarea "Other"
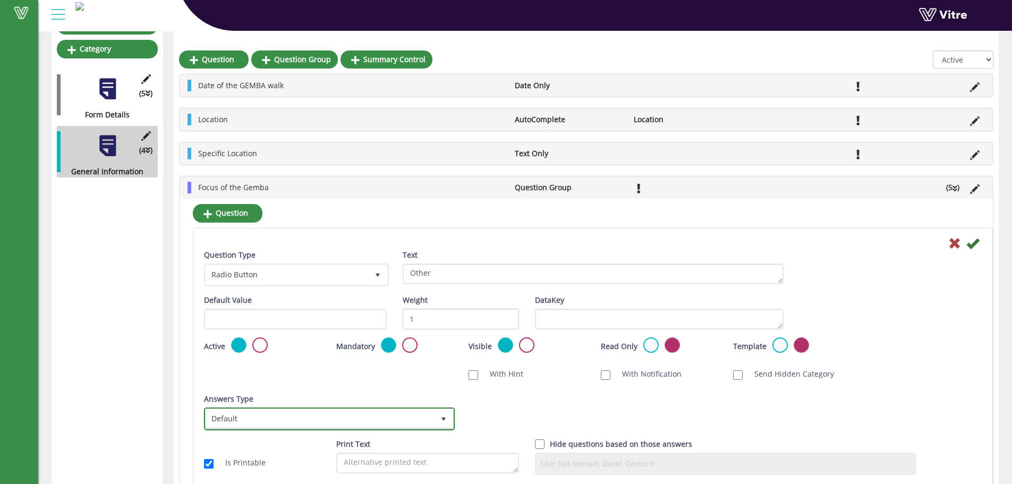
click at [436, 420] on span "select" at bounding box center [443, 418] width 19 height 19
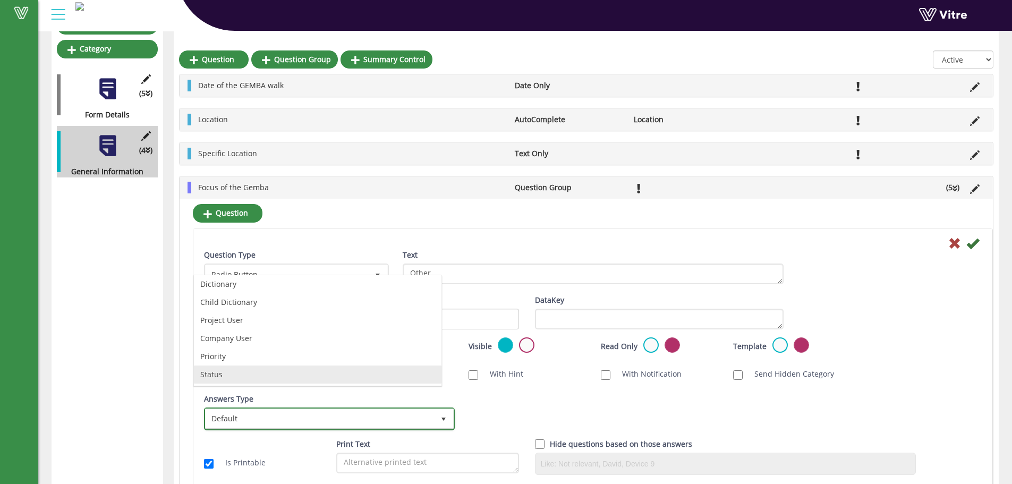
scroll to position [0, 0]
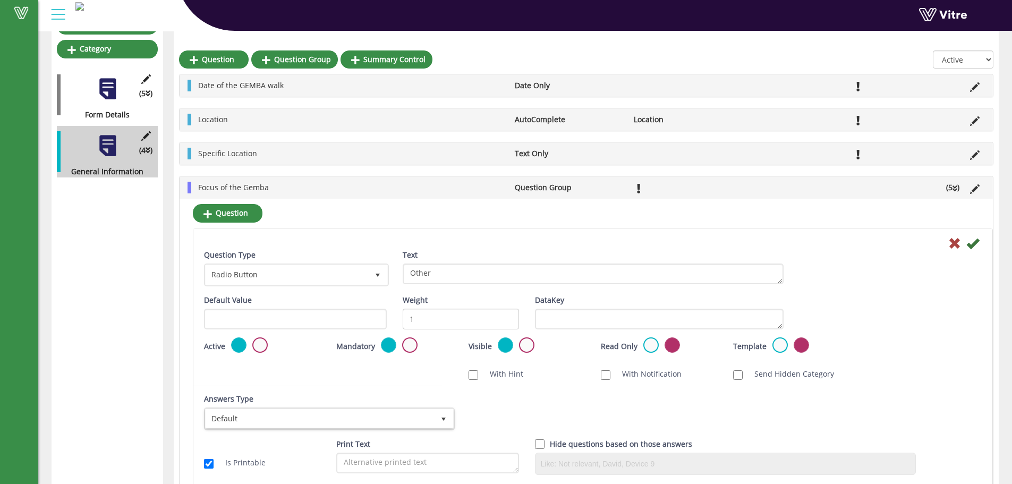
click at [501, 402] on div "Answers Type Default 0 Answers Type Default 0 Module Select Form Context (limit…" at bounding box center [593, 415] width 794 height 45
click at [972, 244] on icon at bounding box center [972, 243] width 13 height 13
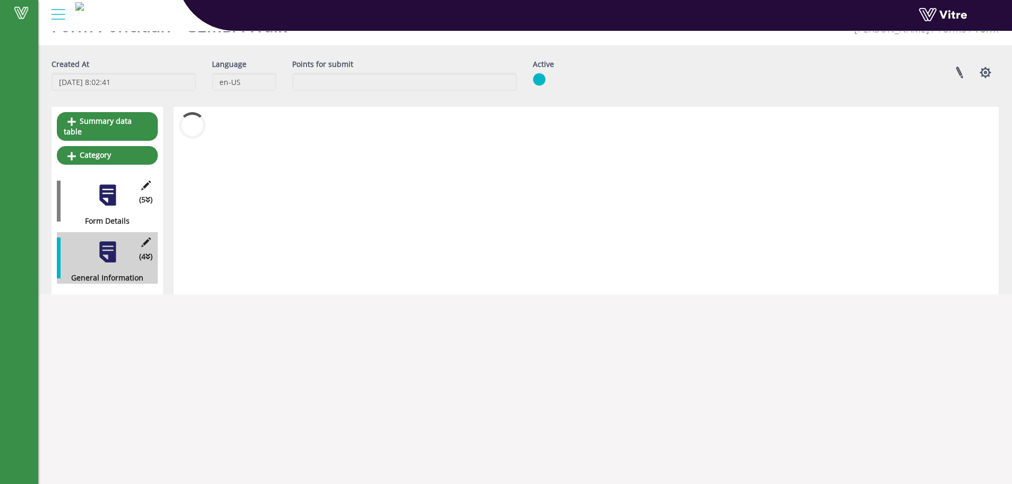
scroll to position [58, 0]
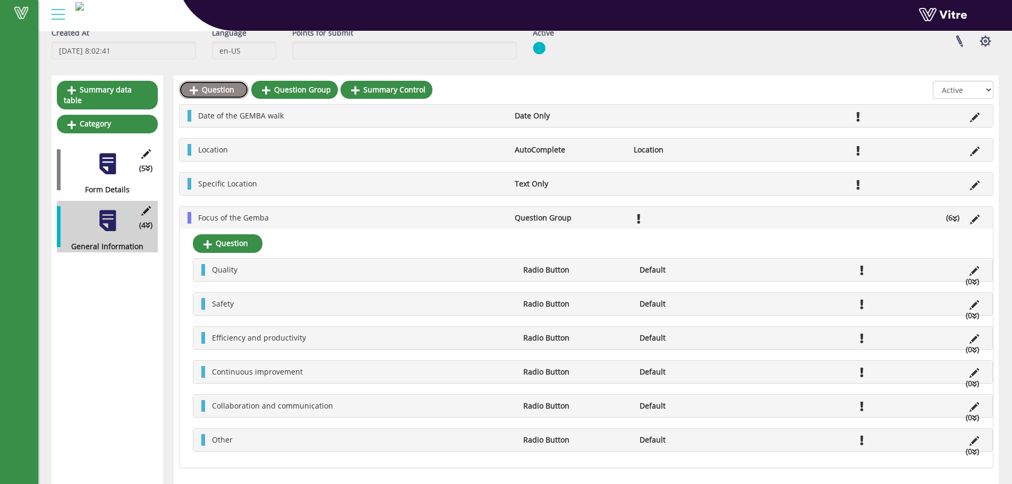
click at [231, 91] on link "Question" at bounding box center [214, 90] width 70 height 18
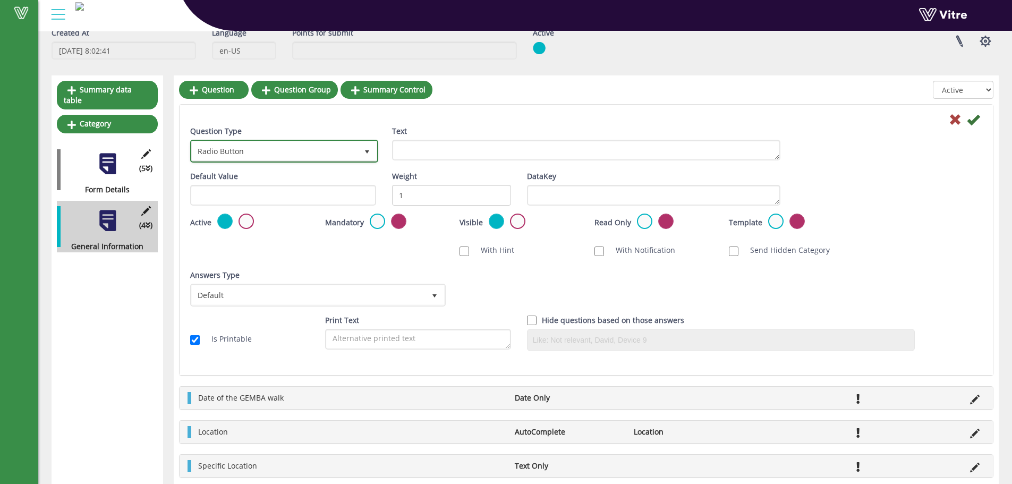
click at [272, 156] on span "Radio Button" at bounding box center [275, 150] width 166 height 19
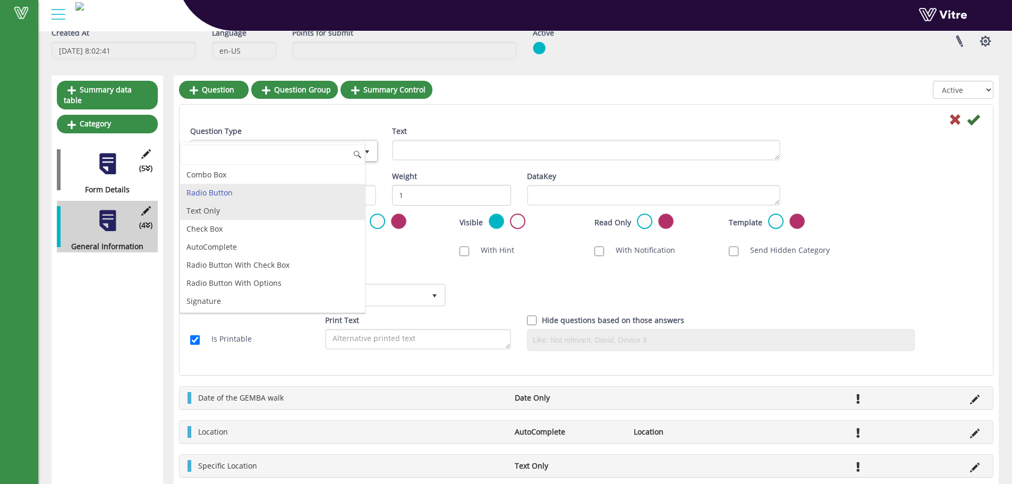
click at [219, 209] on li "Text Only" at bounding box center [272, 211] width 185 height 18
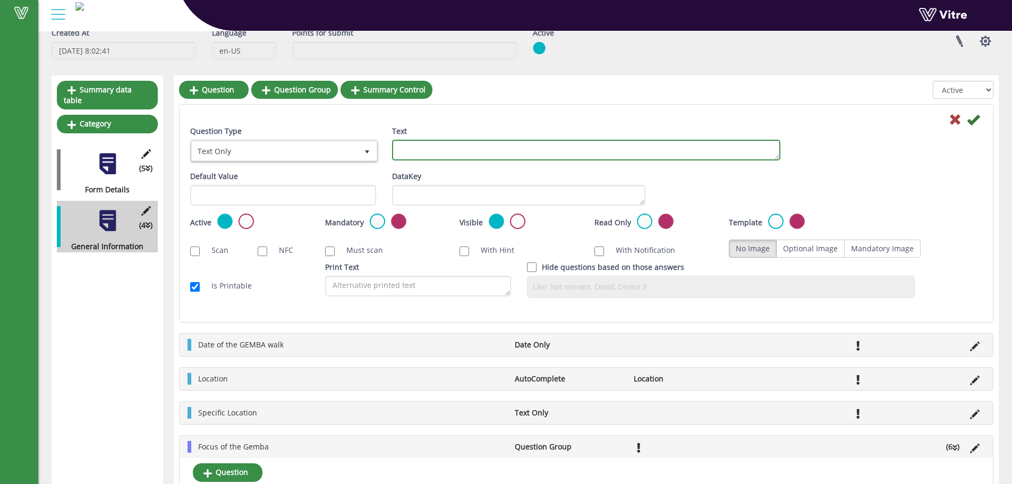
click at [401, 149] on textarea "Text" at bounding box center [586, 150] width 388 height 21
paste textarea "Description of the work/process"
type textarea "Description of the work/process"
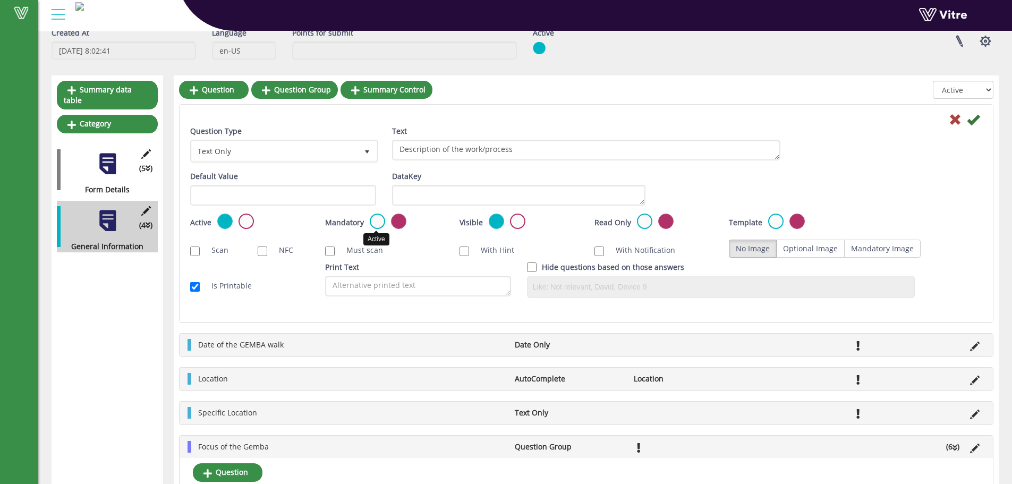
click at [378, 225] on label at bounding box center [377, 221] width 15 height 15
click at [0, 0] on input "radio" at bounding box center [0, 0] width 0 height 0
click at [974, 121] on icon at bounding box center [973, 119] width 13 height 13
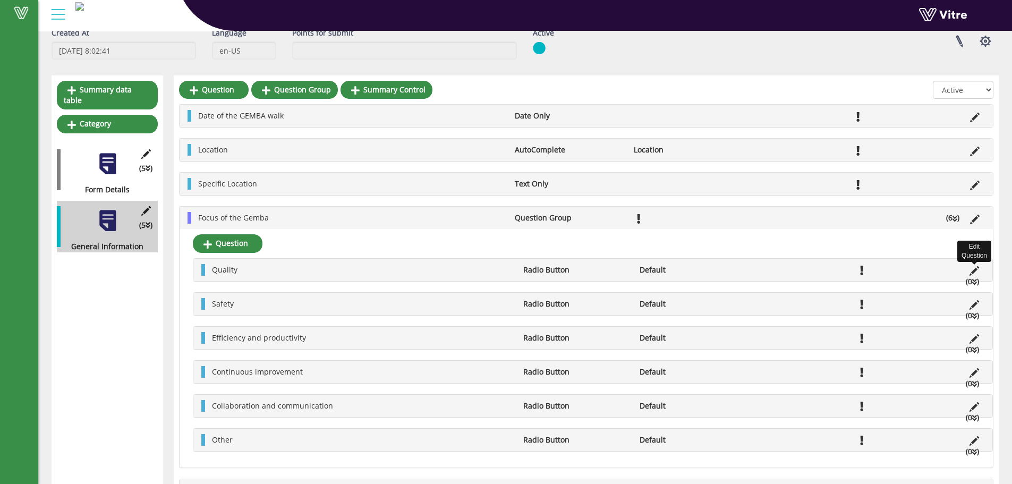
click at [977, 270] on icon at bounding box center [974, 271] width 10 height 10
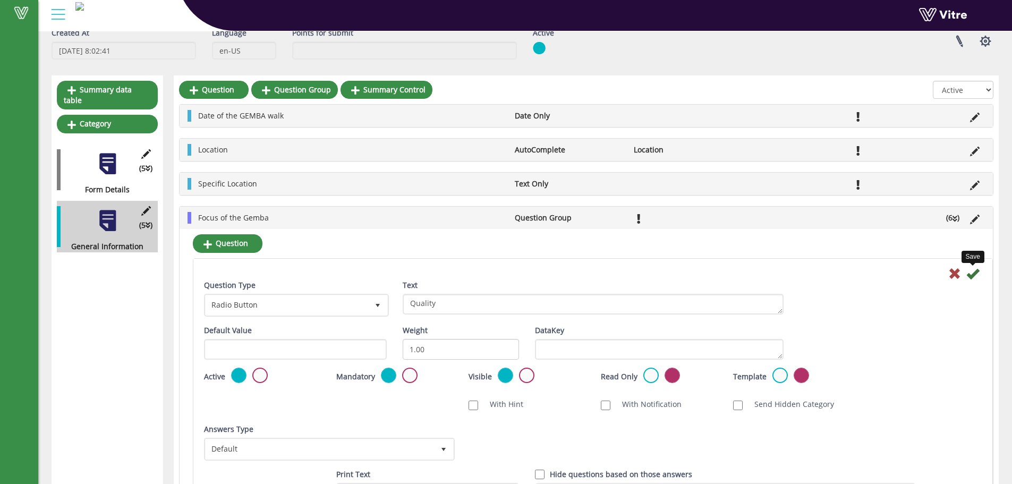
click at [972, 271] on icon at bounding box center [972, 273] width 13 height 13
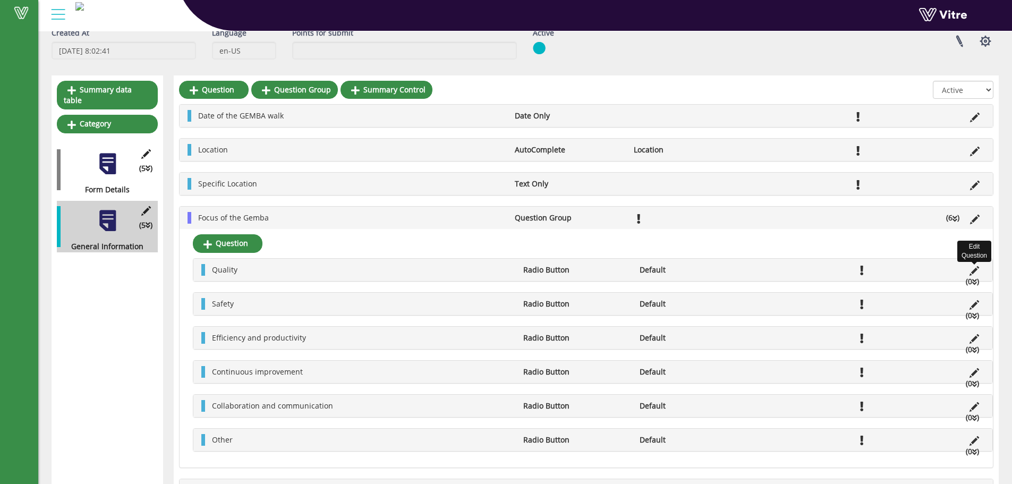
click at [973, 270] on icon at bounding box center [974, 271] width 10 height 10
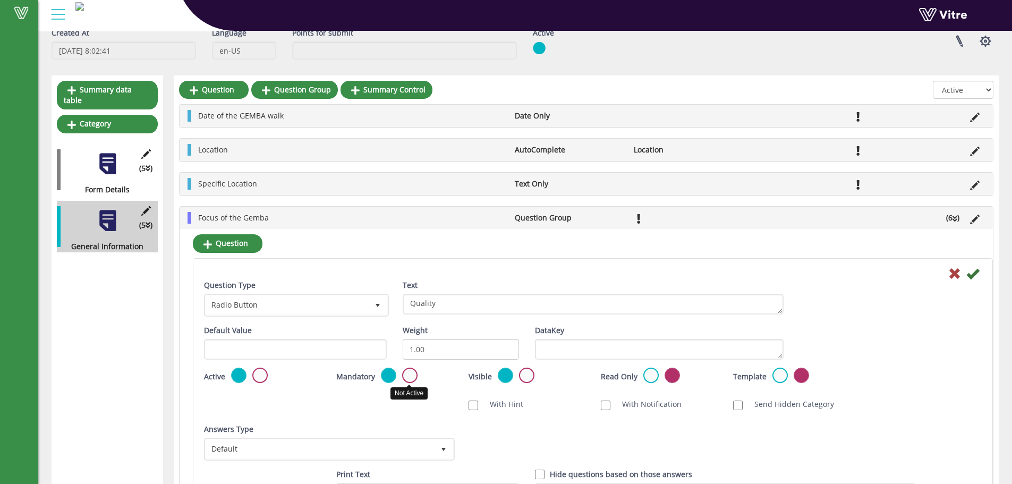
click at [404, 373] on label at bounding box center [409, 375] width 15 height 15
click at [0, 0] on input "radio" at bounding box center [0, 0] width 0 height 0
click at [971, 275] on icon at bounding box center [972, 273] width 13 height 13
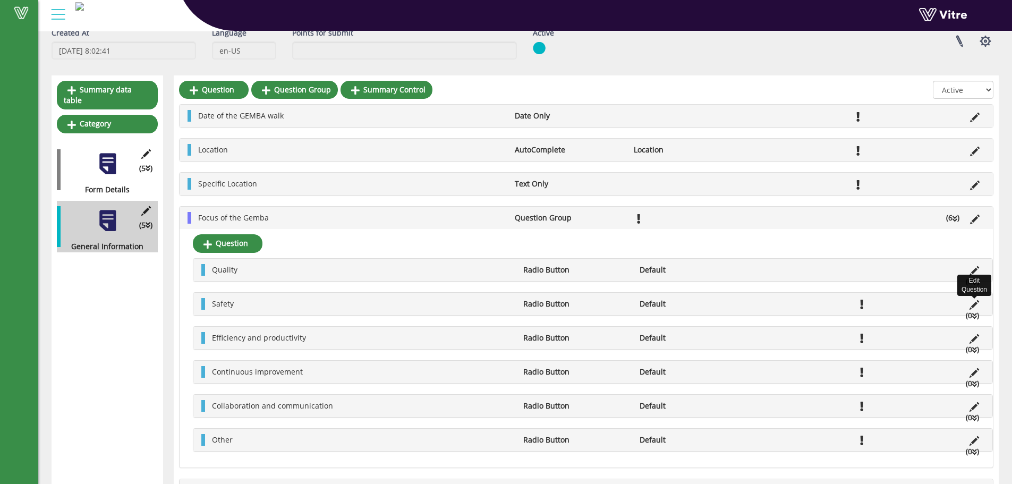
click at [976, 306] on icon at bounding box center [974, 305] width 10 height 10
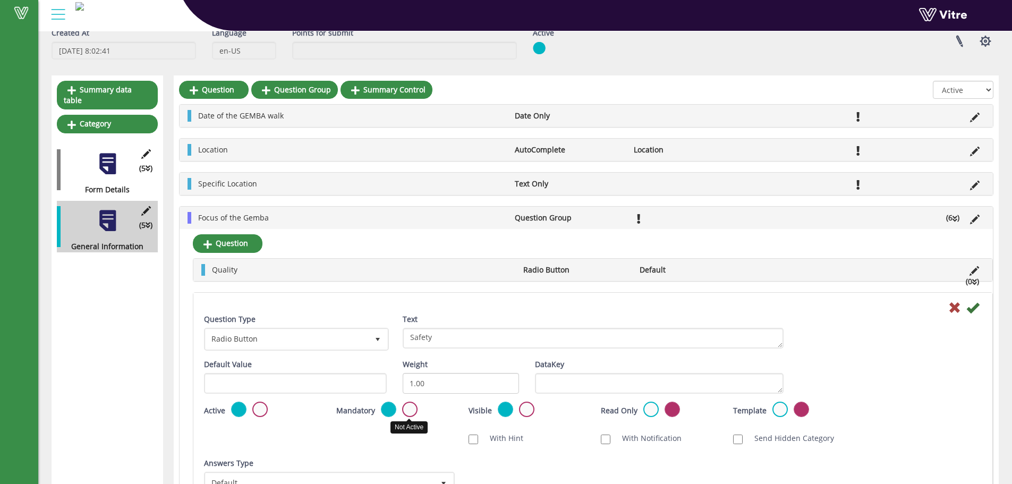
click at [410, 407] on label at bounding box center [409, 409] width 15 height 15
click at [0, 0] on input "radio" at bounding box center [0, 0] width 0 height 0
click at [972, 310] on icon at bounding box center [972, 307] width 13 height 13
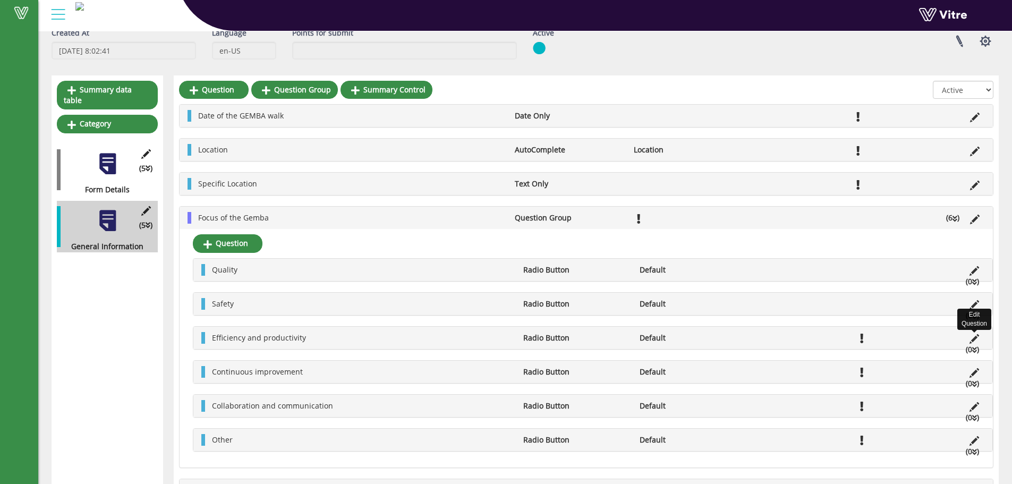
click at [975, 338] on icon at bounding box center [974, 339] width 10 height 10
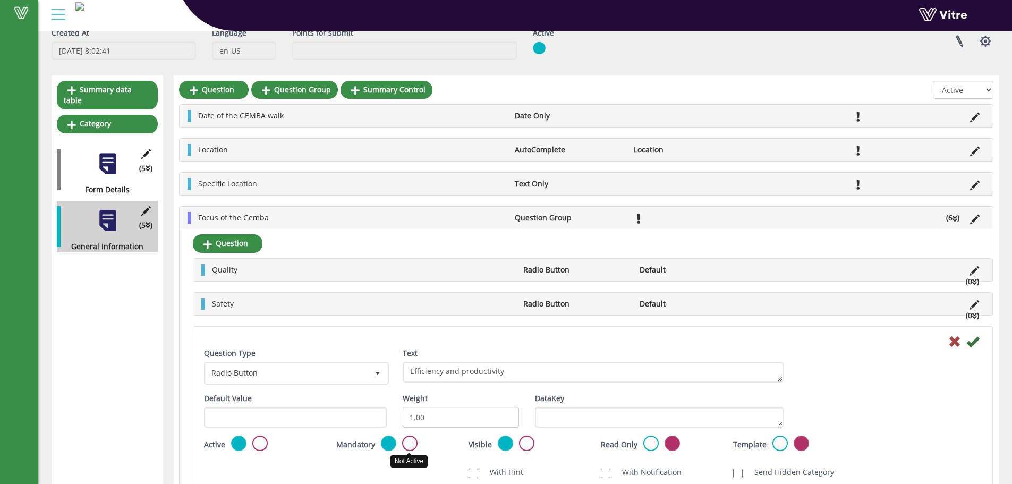
click at [410, 444] on label at bounding box center [409, 443] width 15 height 15
click at [0, 0] on input "radio" at bounding box center [0, 0] width 0 height 0
click at [971, 339] on icon at bounding box center [972, 341] width 13 height 13
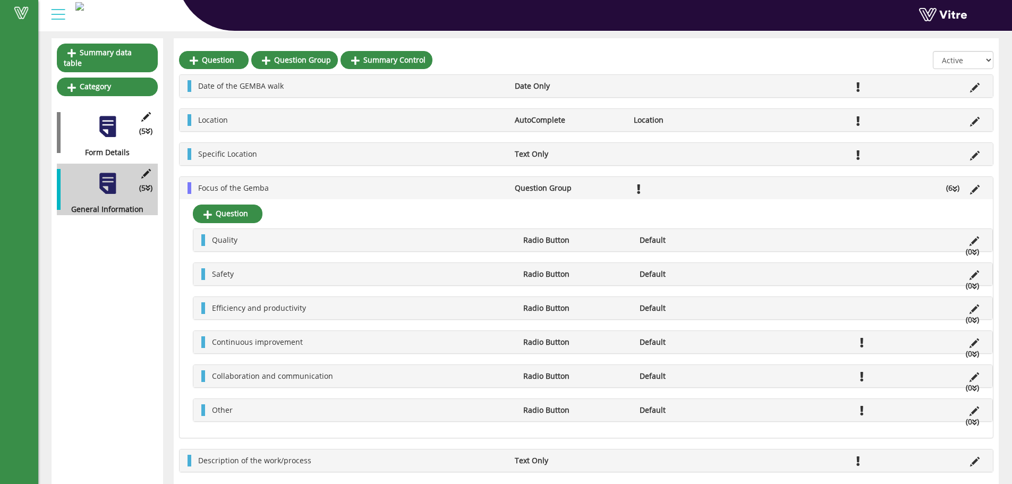
scroll to position [96, 0]
click at [974, 343] on icon at bounding box center [974, 343] width 10 height 10
click at [972, 342] on icon at bounding box center [974, 343] width 10 height 10
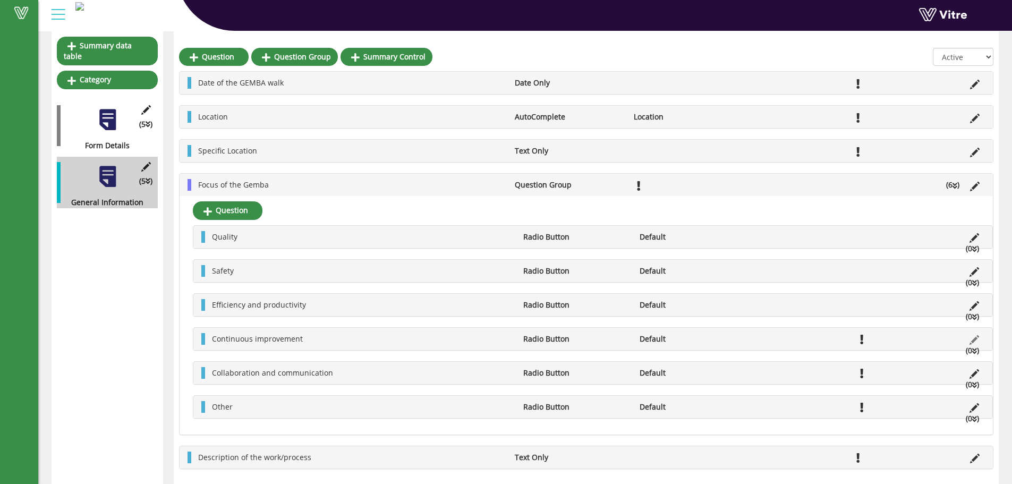
scroll to position [104, 0]
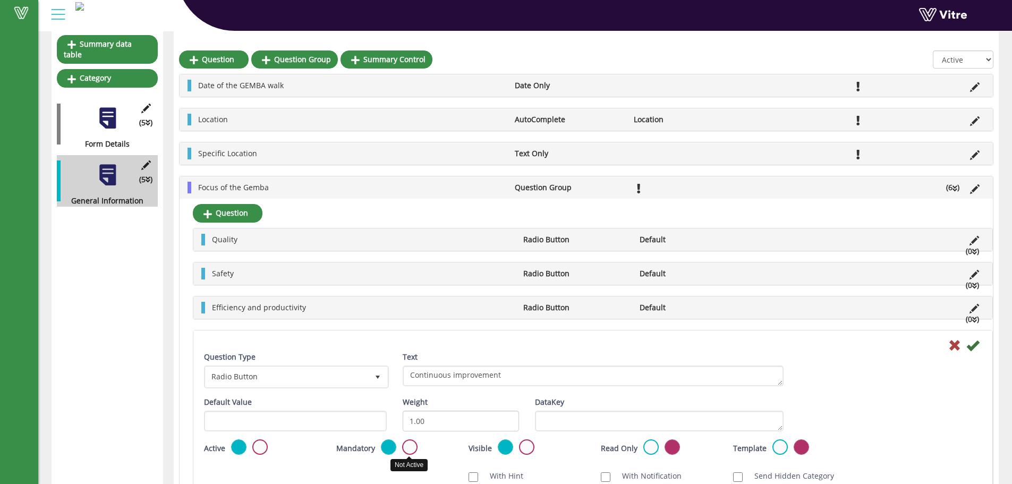
click at [408, 444] on label at bounding box center [409, 446] width 15 height 15
click at [0, 0] on input "radio" at bounding box center [0, 0] width 0 height 0
click at [973, 346] on icon at bounding box center [972, 345] width 13 height 13
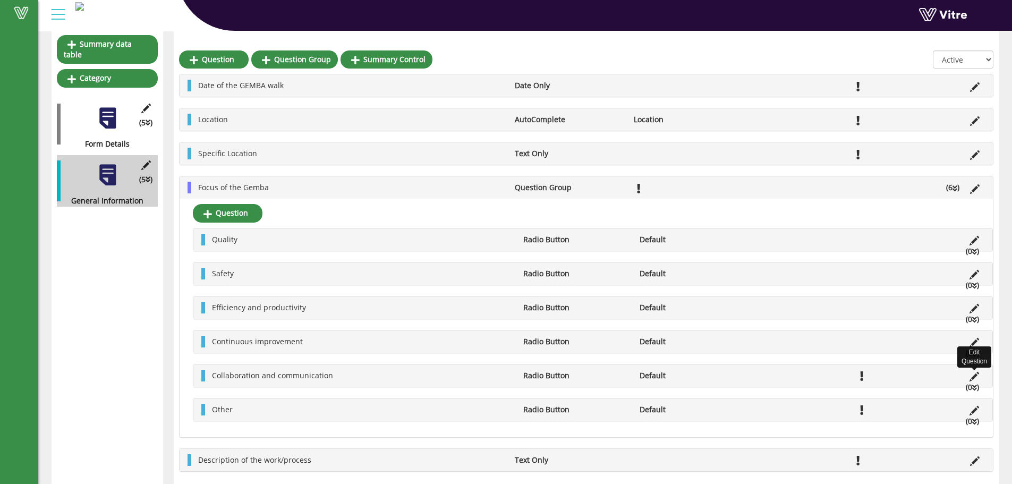
click at [972, 376] on icon at bounding box center [974, 377] width 10 height 10
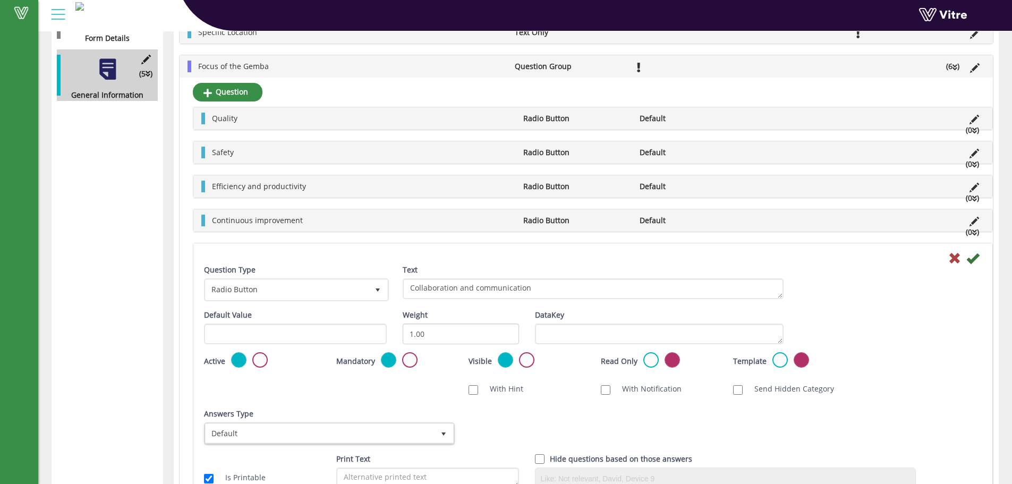
scroll to position [210, 0]
click at [410, 363] on label at bounding box center [409, 359] width 15 height 15
click at [0, 0] on input "radio" at bounding box center [0, 0] width 0 height 0
click at [976, 255] on icon at bounding box center [972, 257] width 13 height 13
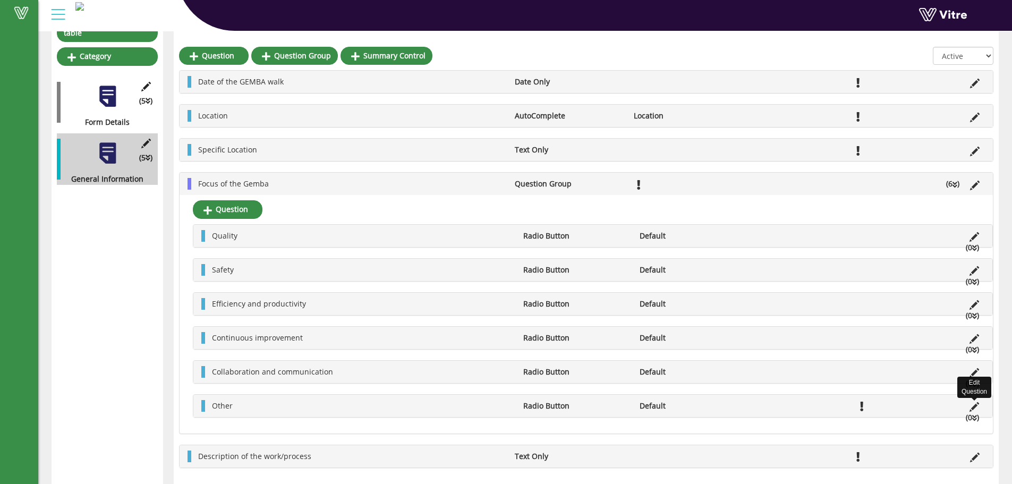
click at [974, 407] on icon at bounding box center [974, 407] width 10 height 10
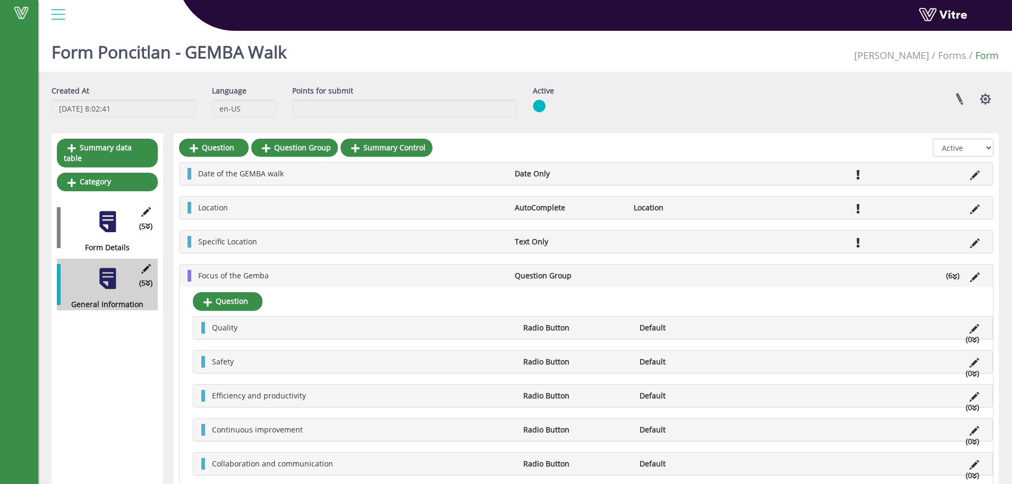
scroll to position [210, 0]
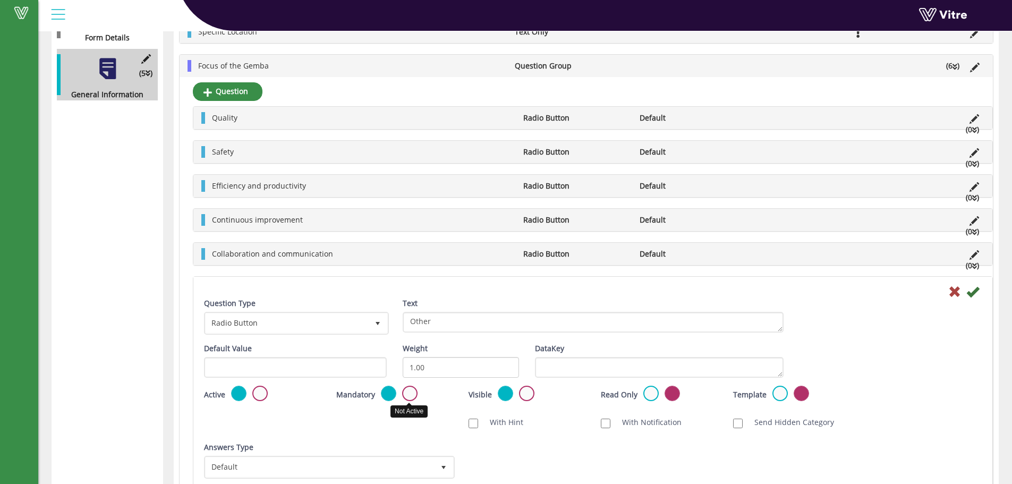
click at [406, 394] on label at bounding box center [409, 393] width 15 height 15
click at [0, 0] on input "radio" at bounding box center [0, 0] width 0 height 0
click at [972, 291] on icon at bounding box center [972, 291] width 13 height 13
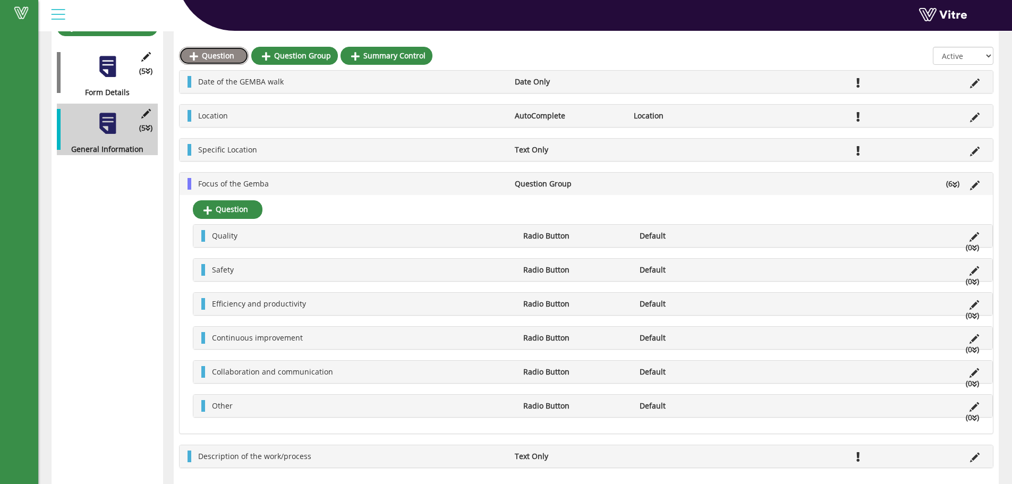
scroll to position [177, 0]
click at [231, 56] on link "Question" at bounding box center [214, 56] width 70 height 18
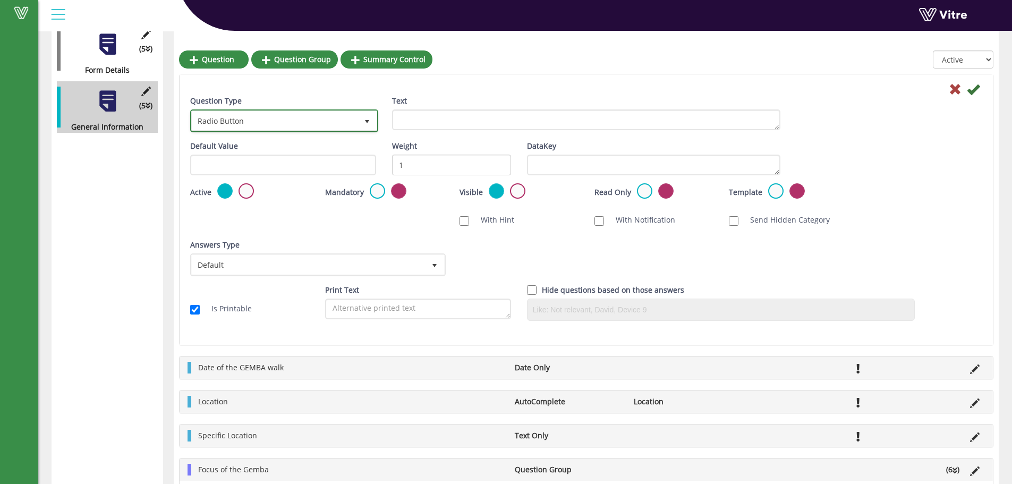
click at [267, 121] on span "Radio Button" at bounding box center [275, 120] width 166 height 19
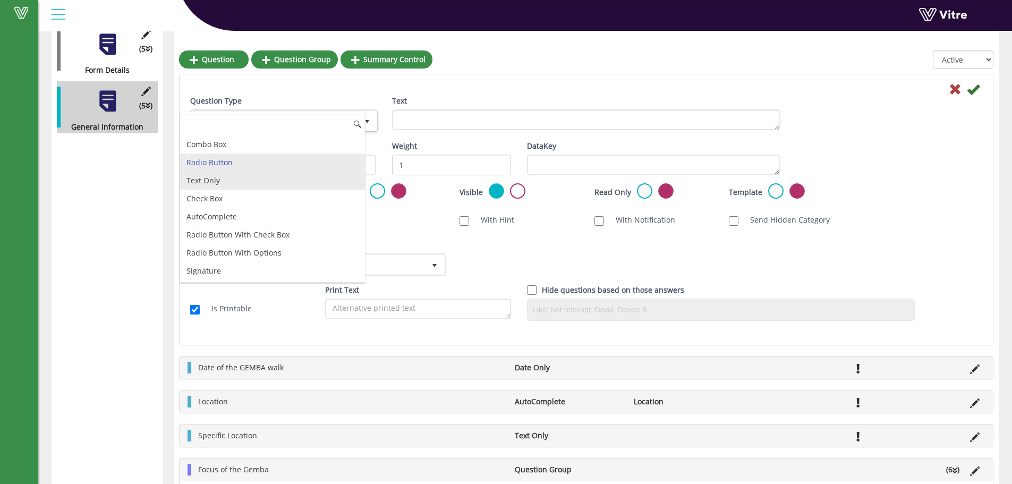
click at [217, 181] on li "Text Only" at bounding box center [272, 181] width 185 height 18
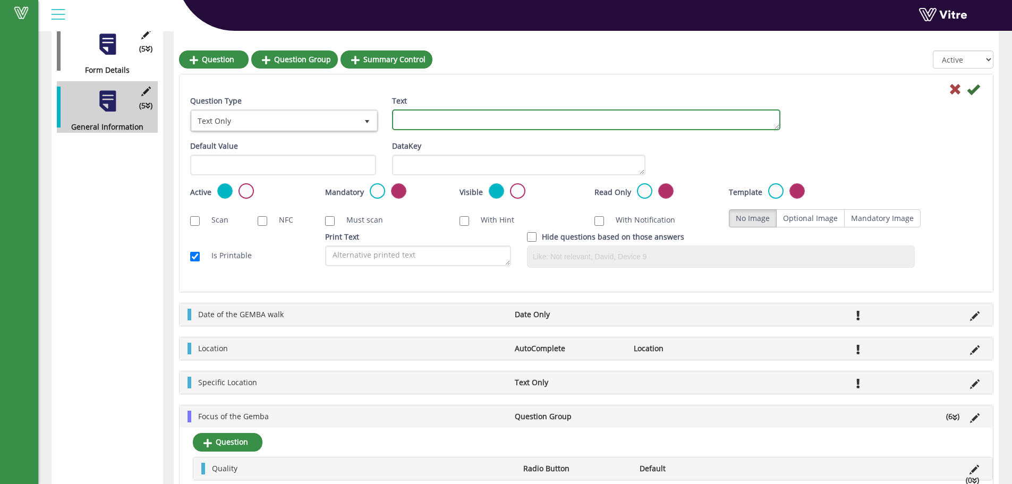
click at [412, 123] on textarea "Text" at bounding box center [586, 119] width 388 height 21
paste textarea "Gemba´s Objetctive"
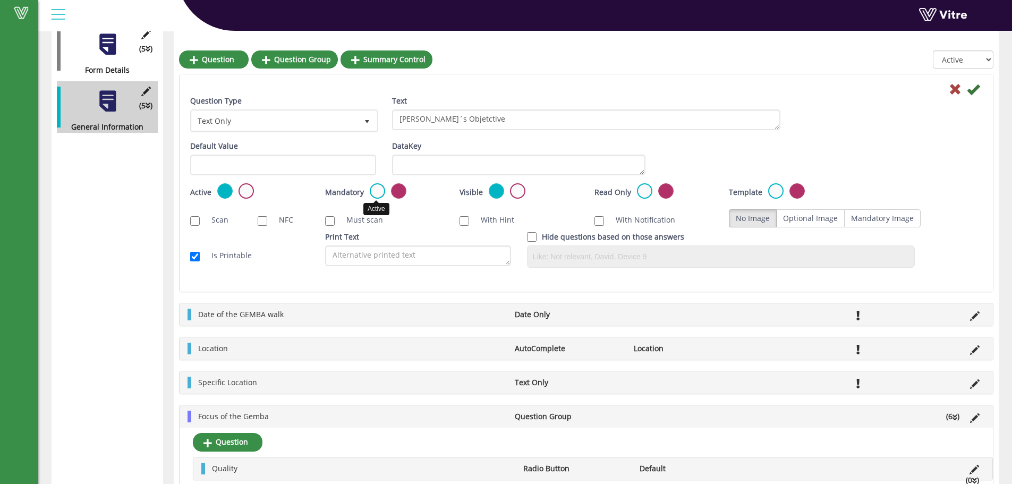
click at [374, 189] on label at bounding box center [377, 190] width 15 height 15
click at [0, 0] on input "radio" at bounding box center [0, 0] width 0 height 0
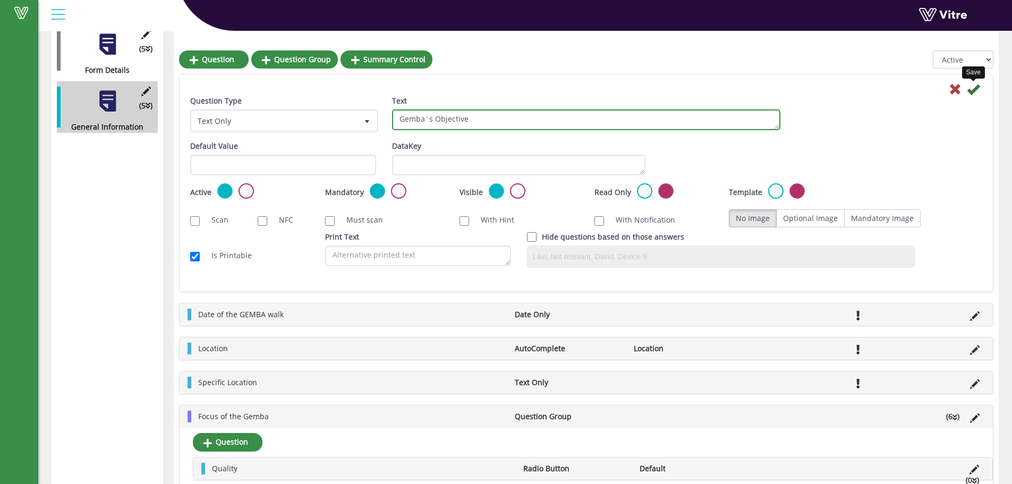
type textarea "Gemba´s Objective"
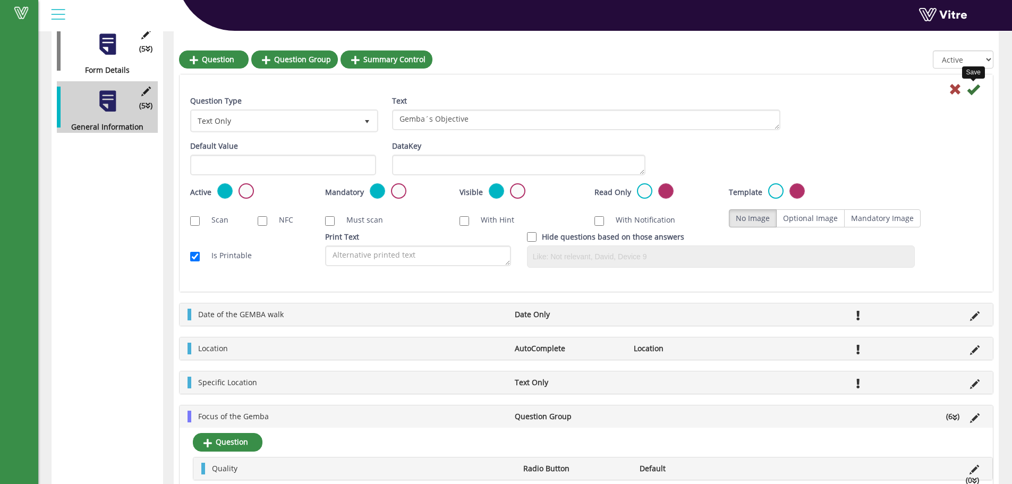
click at [970, 91] on icon at bounding box center [973, 89] width 13 height 13
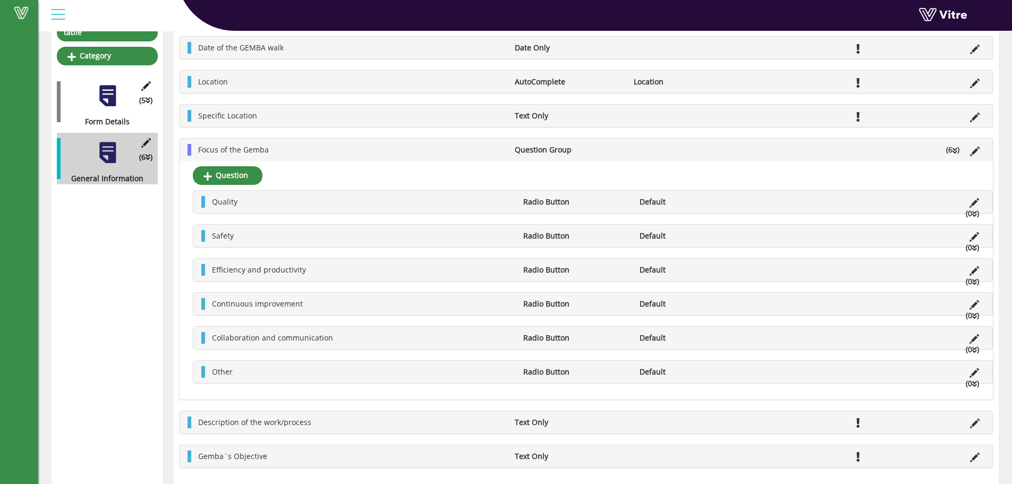
scroll to position [0, 0]
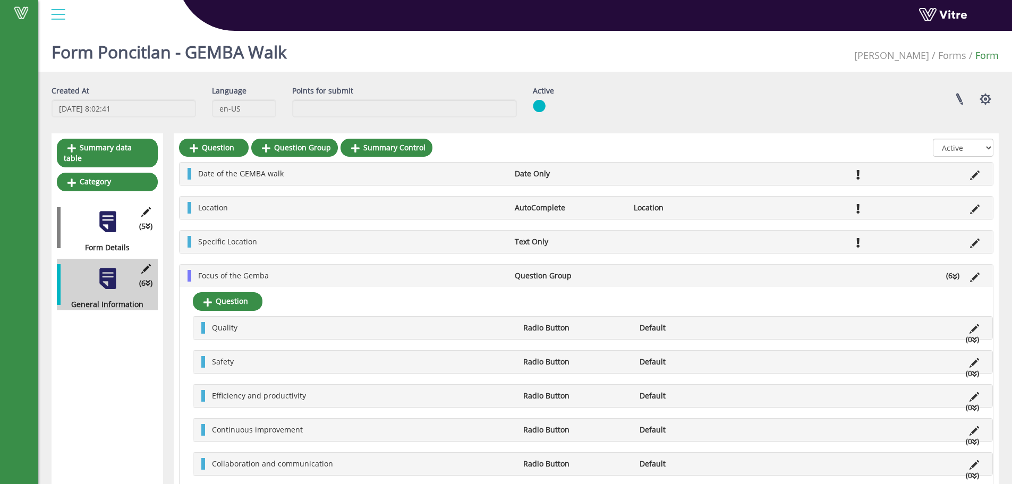
click at [954, 276] on icon at bounding box center [954, 276] width 5 height 7
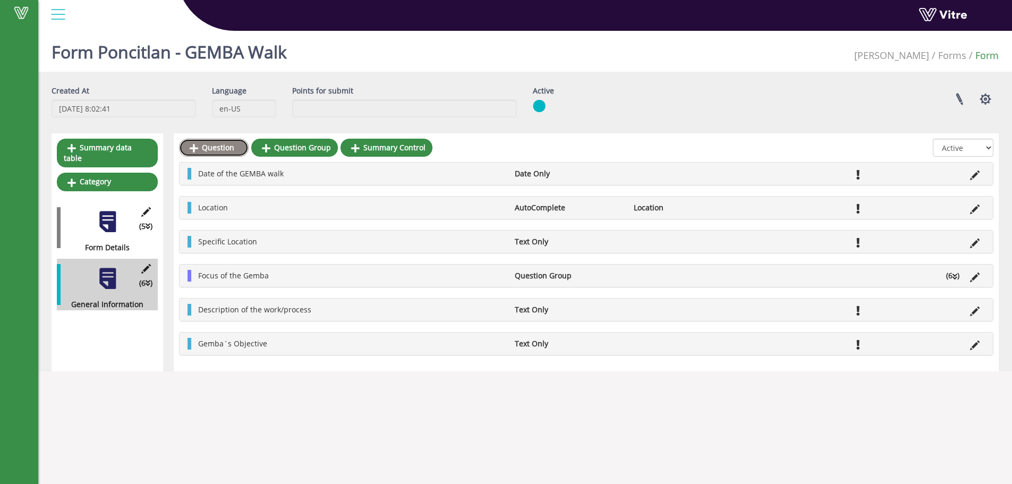
click at [216, 145] on link "Question" at bounding box center [214, 148] width 70 height 18
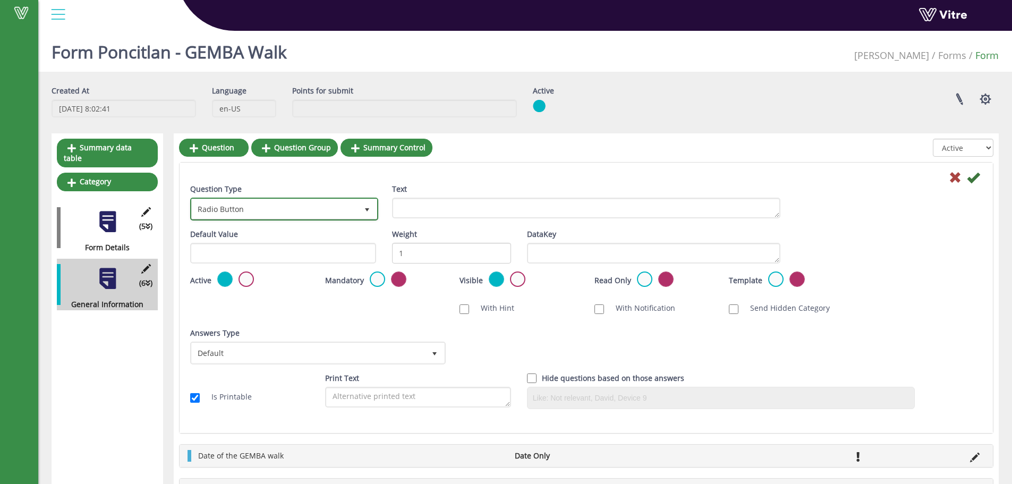
click at [370, 209] on span "select" at bounding box center [367, 210] width 8 height 8
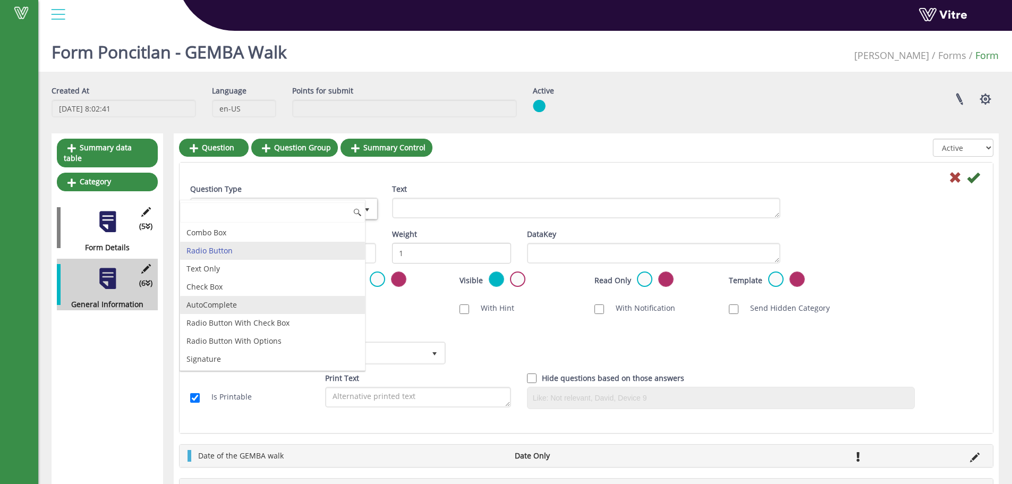
click at [229, 305] on li "AutoComplete" at bounding box center [272, 305] width 185 height 18
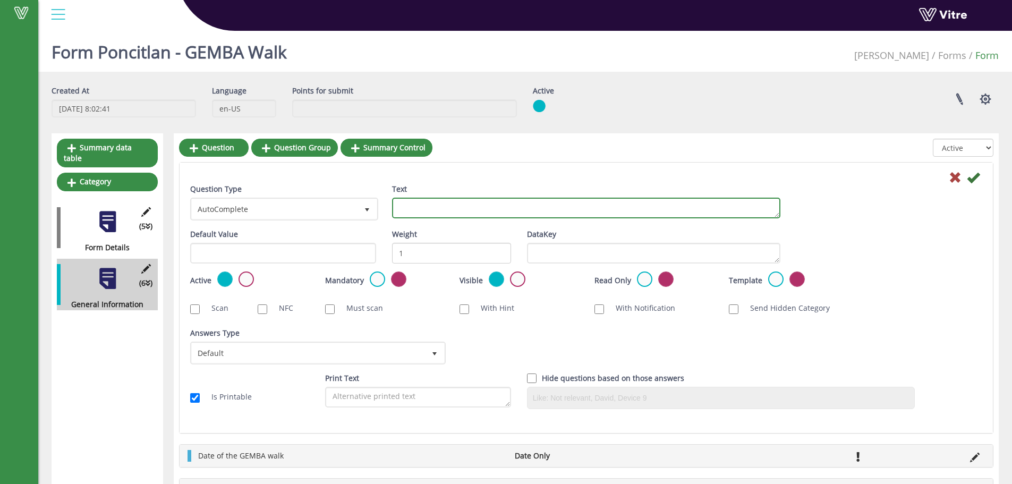
click at [407, 210] on textarea "Text" at bounding box center [586, 208] width 388 height 21
paste textarea "People interviewed"
type textarea "People interviewed"
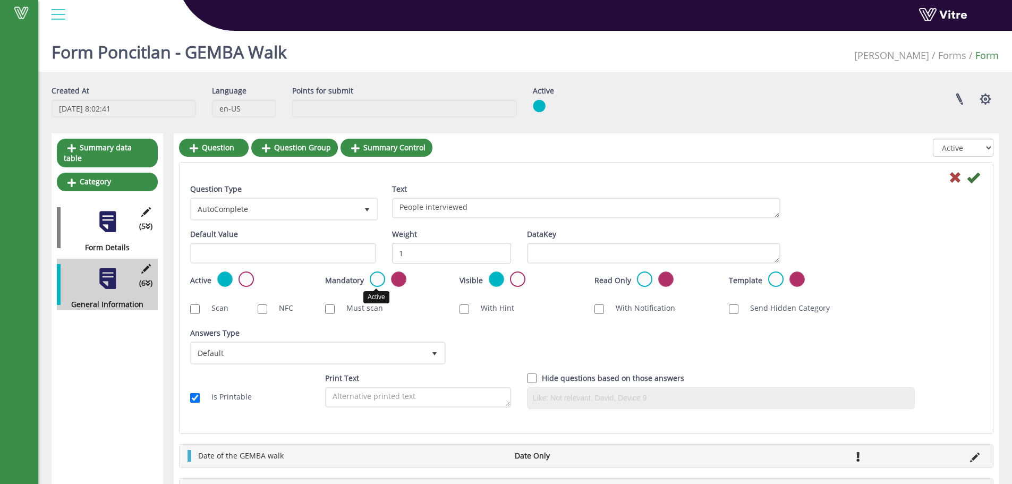
click at [379, 283] on label at bounding box center [377, 278] width 15 height 15
click at [0, 0] on input "radio" at bounding box center [0, 0] width 0 height 0
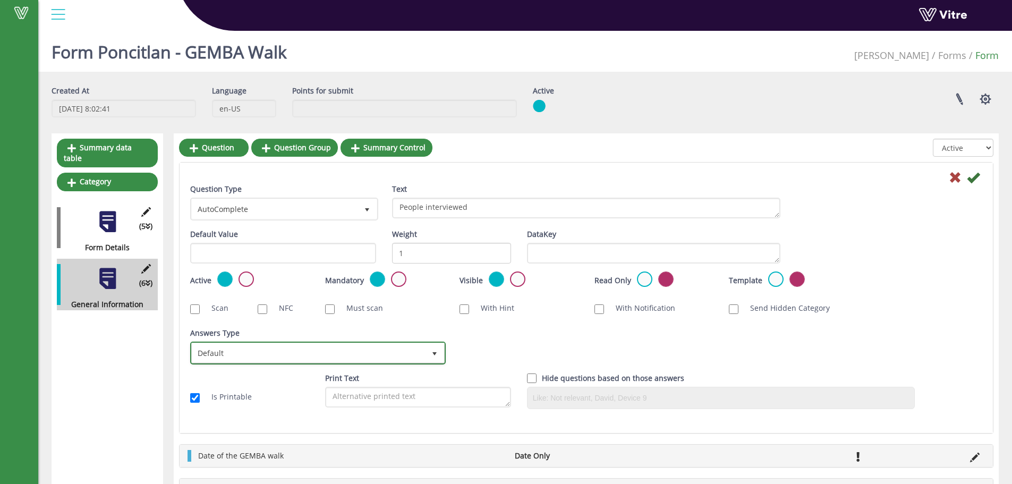
click at [278, 353] on span "Default" at bounding box center [308, 352] width 233 height 19
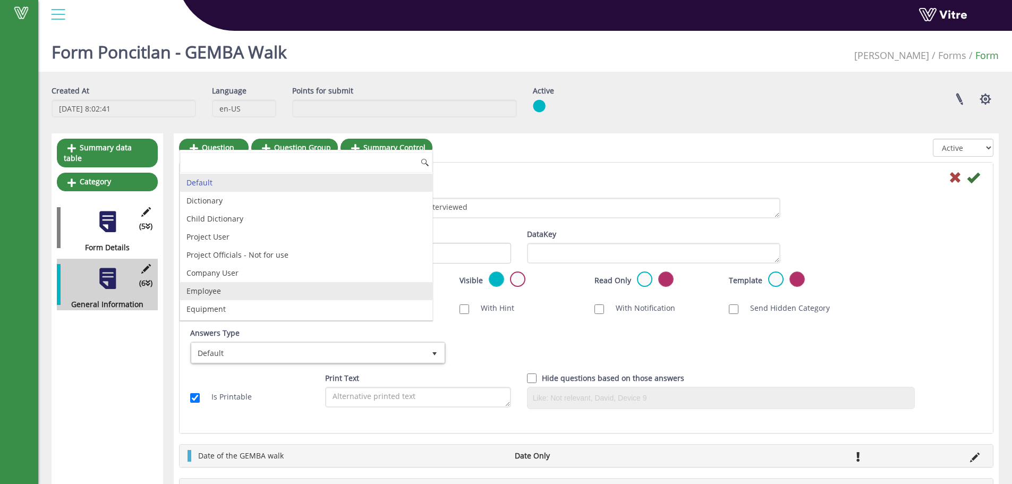
click at [204, 288] on li "Employee" at bounding box center [306, 291] width 252 height 18
checkbox input "true"
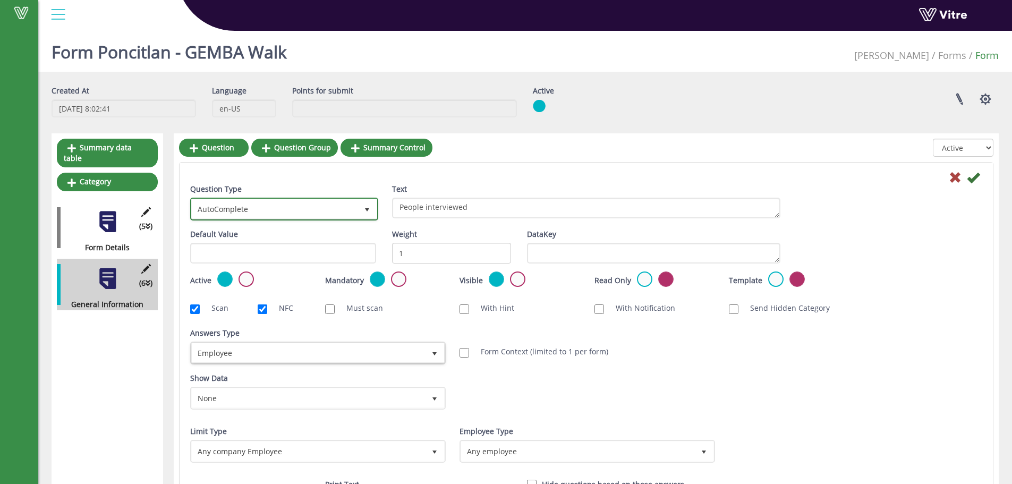
click at [363, 209] on span "select" at bounding box center [367, 210] width 8 height 8
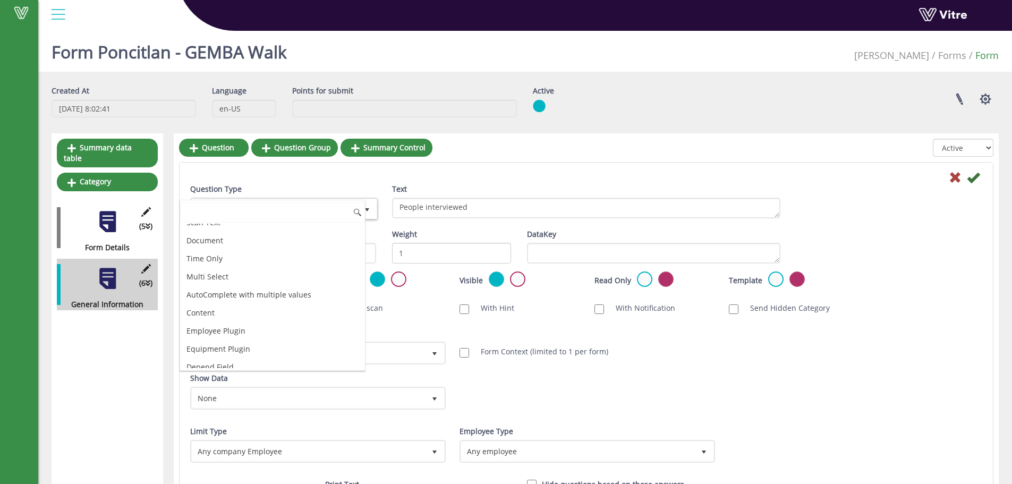
scroll to position [313, 0]
click at [206, 279] on li "Multi Select" at bounding box center [272, 281] width 185 height 18
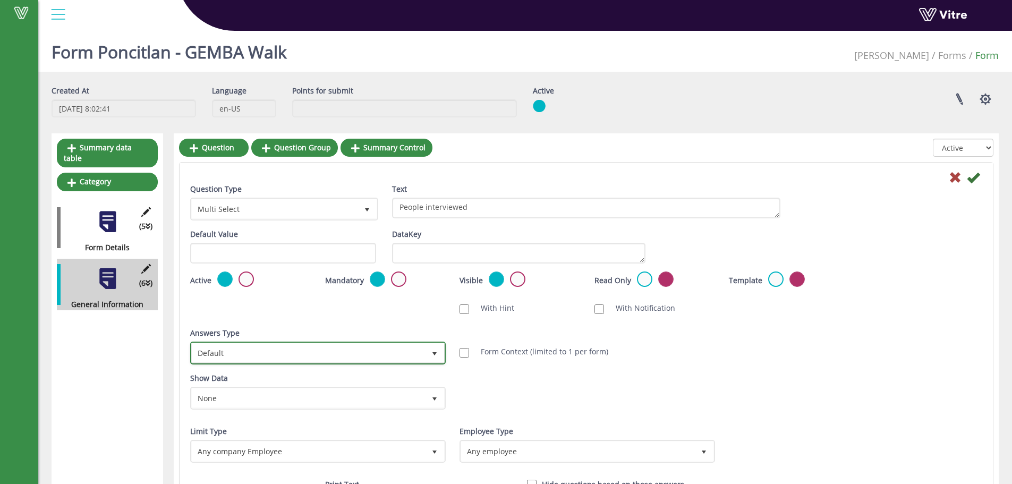
click at [426, 351] on span "select" at bounding box center [434, 352] width 19 height 19
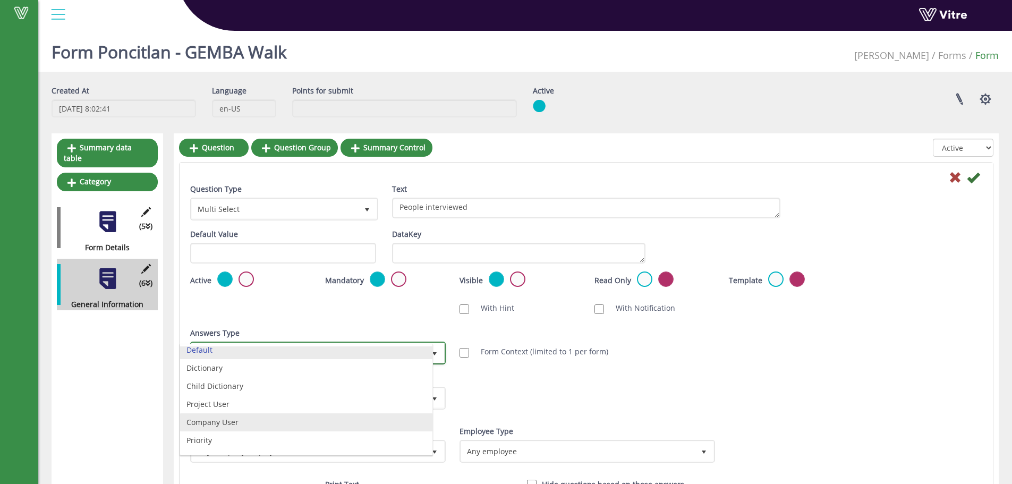
scroll to position [0, 0]
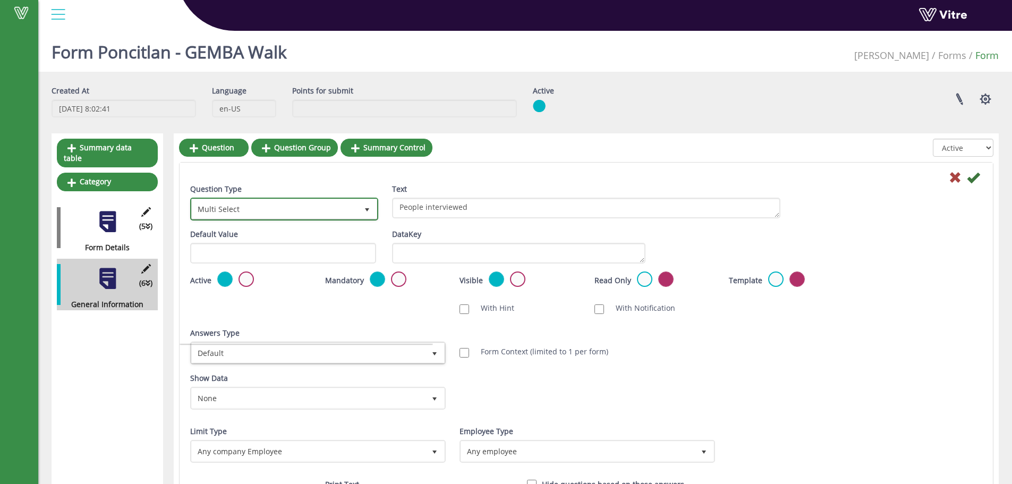
click at [354, 208] on span "Multi Select" at bounding box center [275, 208] width 166 height 19
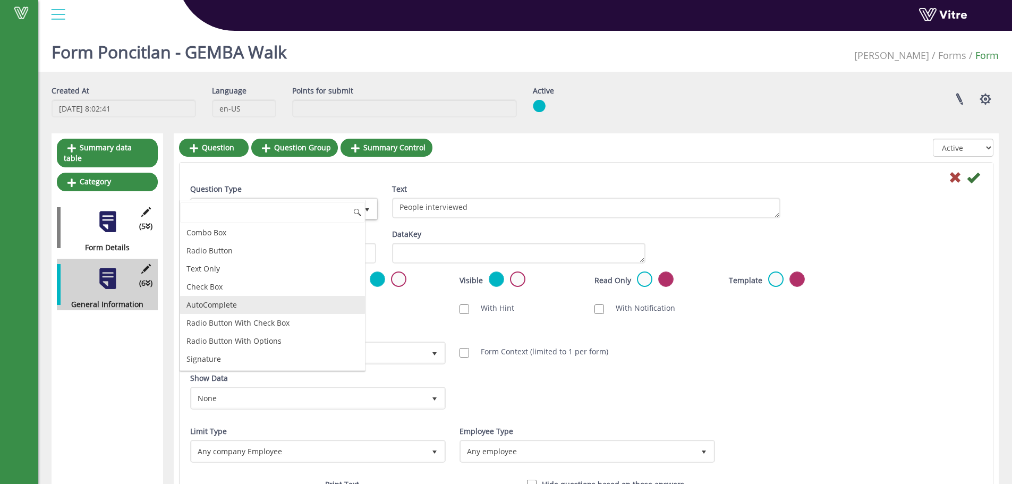
click at [218, 304] on li "AutoComplete" at bounding box center [272, 305] width 185 height 18
type input "1"
checkbox input "true"
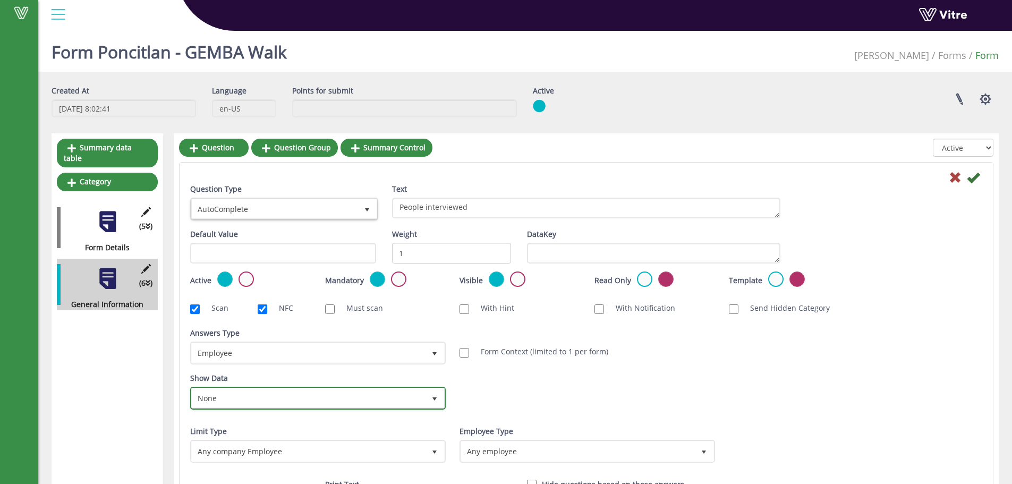
click at [431, 401] on span "select" at bounding box center [434, 399] width 8 height 8
click at [504, 388] on div "Show Data None 0 Certificates IL - עבודה בגובה IL - מפעיל מלגזה IL- מוביל חומ"ס…" at bounding box center [586, 394] width 808 height 45
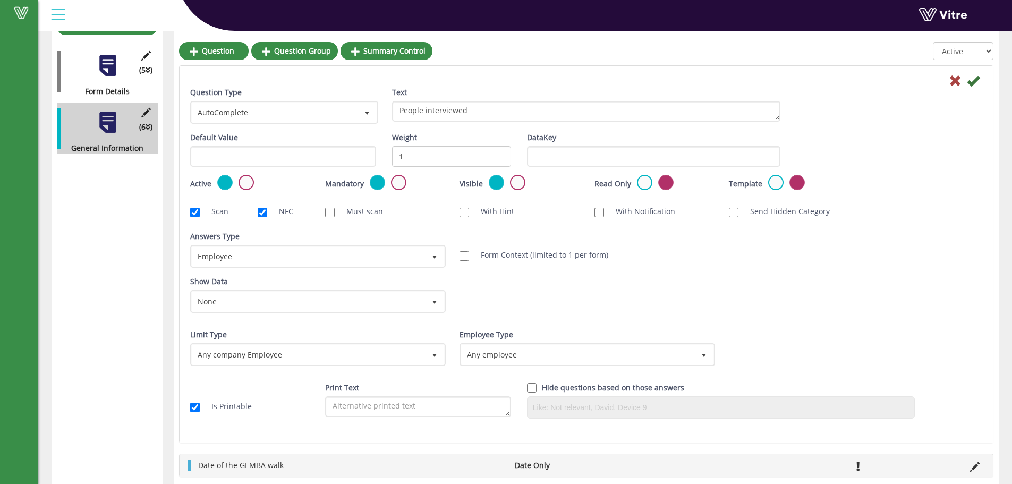
scroll to position [159, 0]
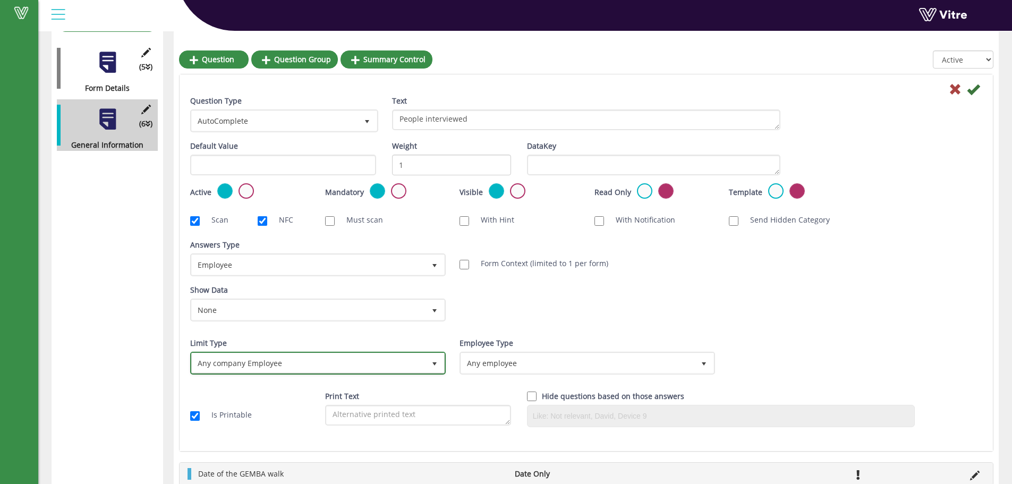
click at [433, 364] on span "select" at bounding box center [434, 364] width 8 height 8
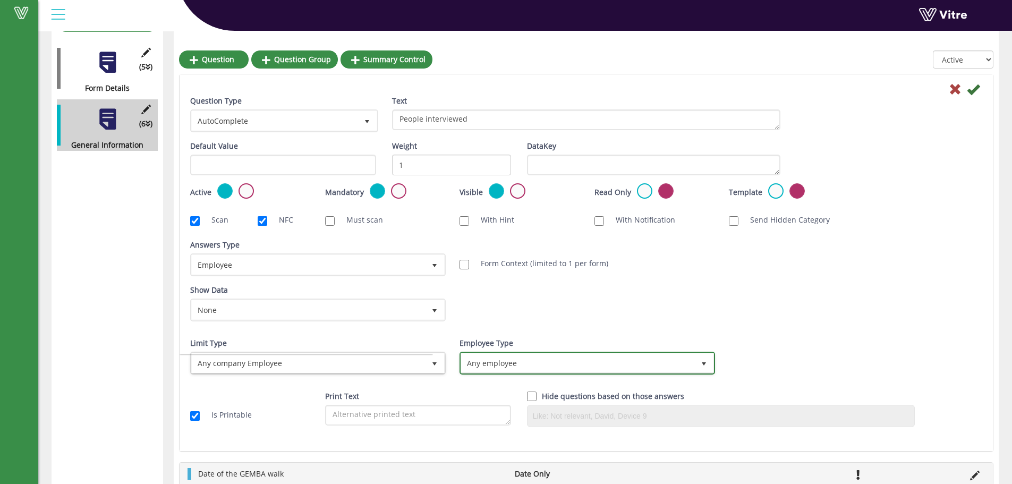
click at [554, 364] on span "Any employee" at bounding box center [577, 362] width 233 height 19
click at [405, 340] on div "Limit Type Any company Employee 0" at bounding box center [316, 355] width 253 height 37
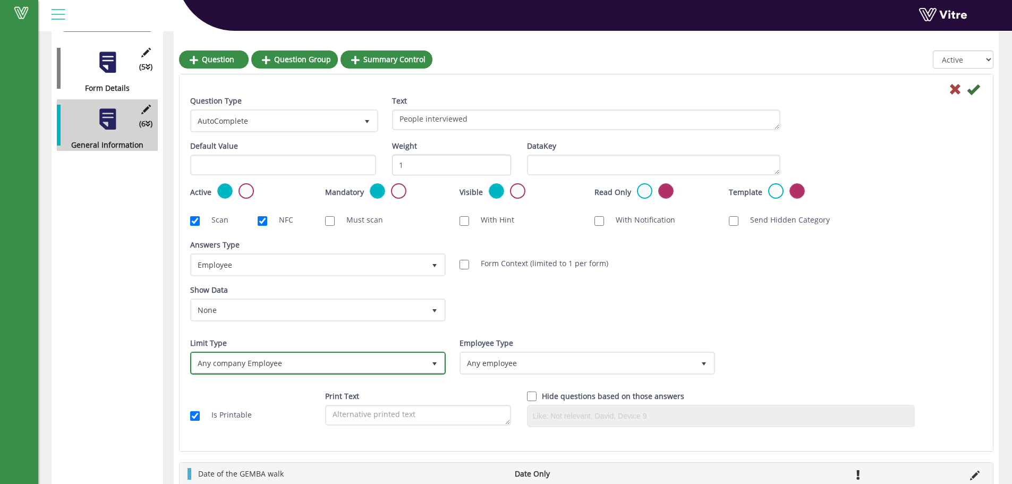
click at [398, 364] on span "Any company Employee" at bounding box center [308, 362] width 233 height 19
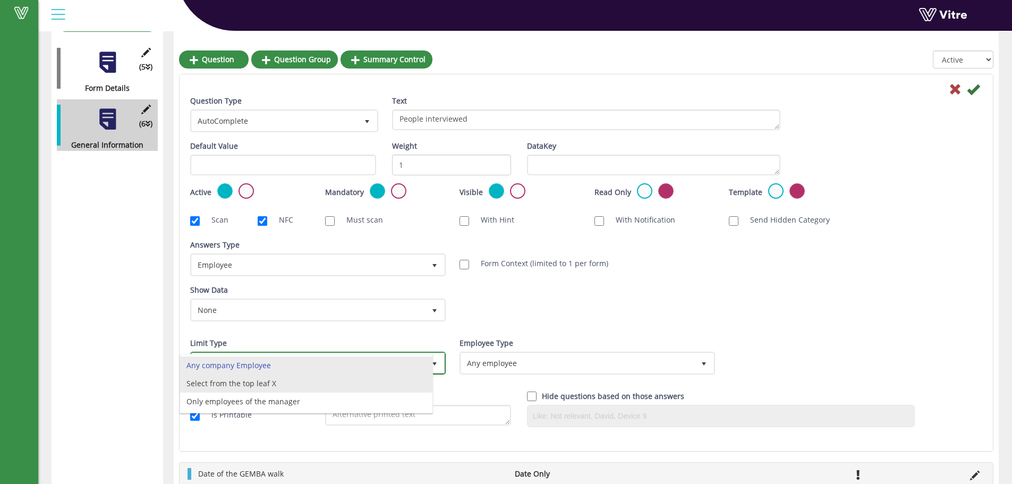
click at [251, 383] on li "Select from the top leaf X" at bounding box center [306, 383] width 252 height 18
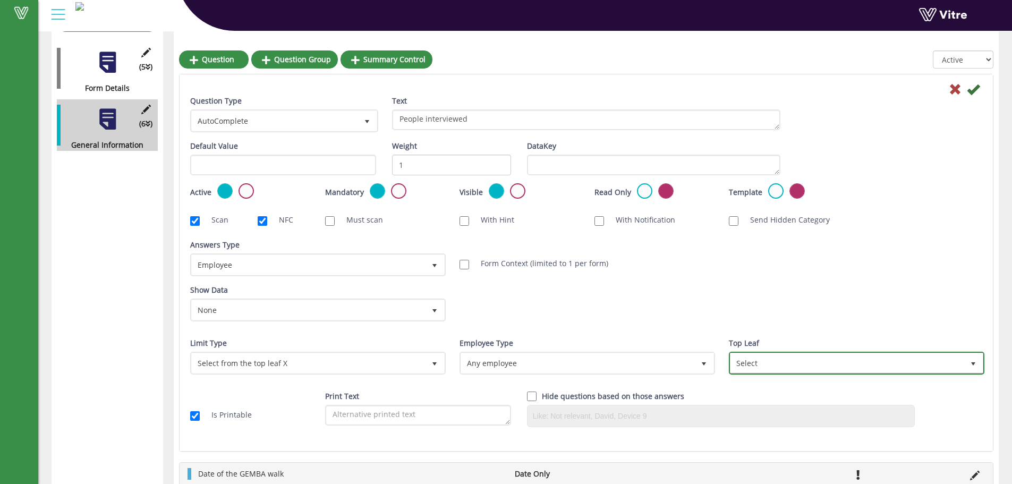
click at [785, 362] on span "Select" at bounding box center [846, 362] width 233 height 19
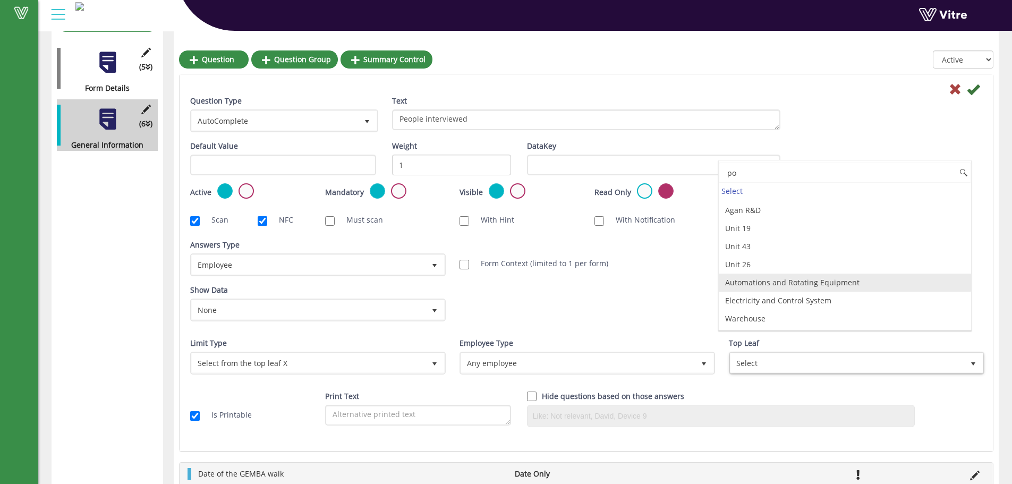
scroll to position [0, 0]
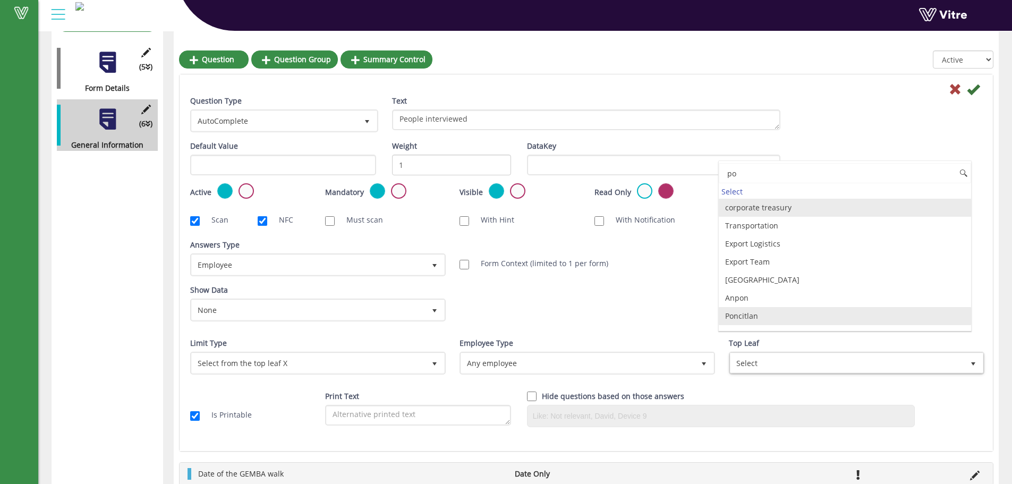
click at [729, 317] on li "Poncitlan" at bounding box center [845, 316] width 252 height 18
type input "po"
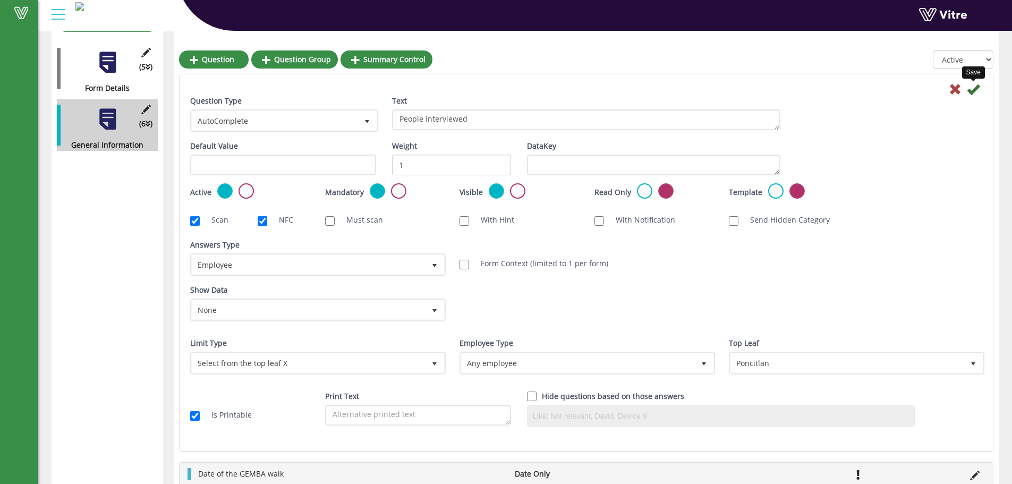
click at [973, 88] on icon at bounding box center [973, 89] width 13 height 13
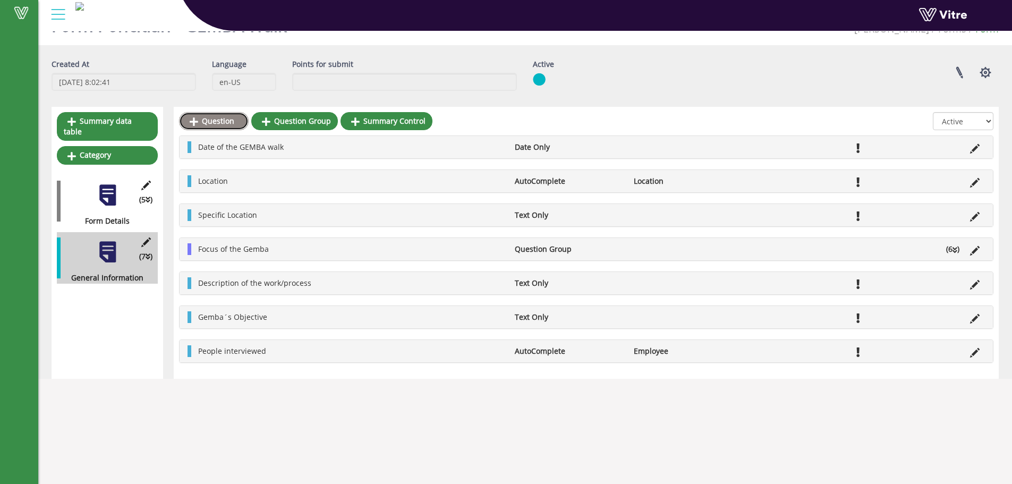
click at [229, 123] on link "Question" at bounding box center [214, 121] width 70 height 18
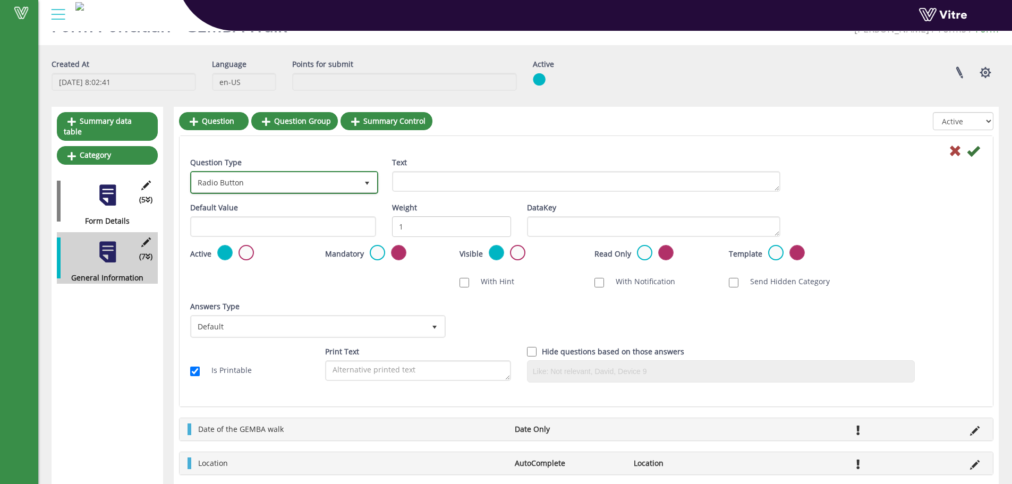
click at [250, 182] on span "Radio Button" at bounding box center [275, 182] width 166 height 19
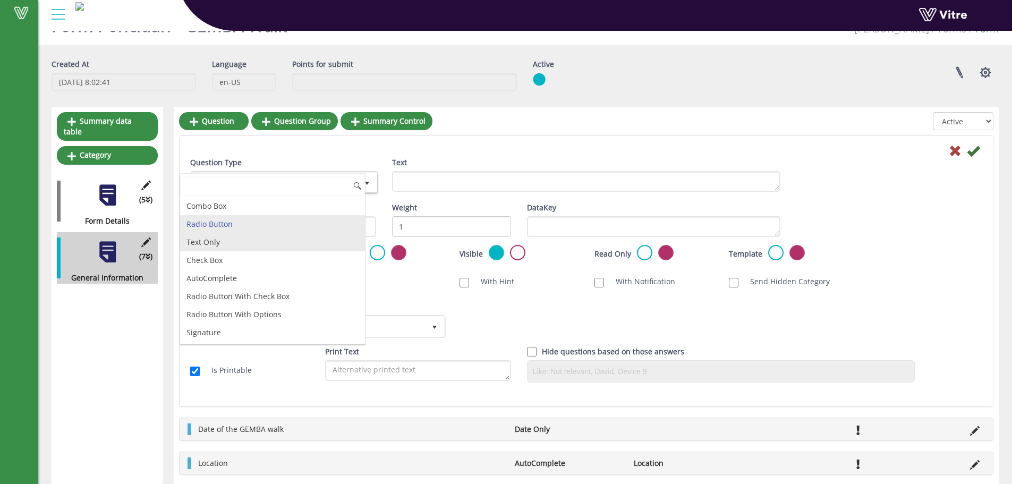
click at [209, 241] on li "Text Only" at bounding box center [272, 242] width 185 height 18
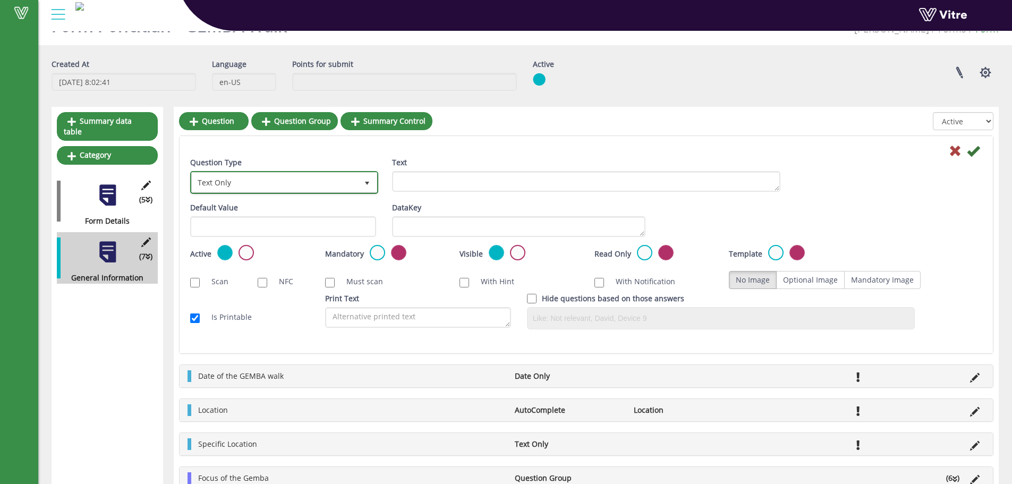
click at [331, 183] on span "Text Only" at bounding box center [275, 182] width 166 height 19
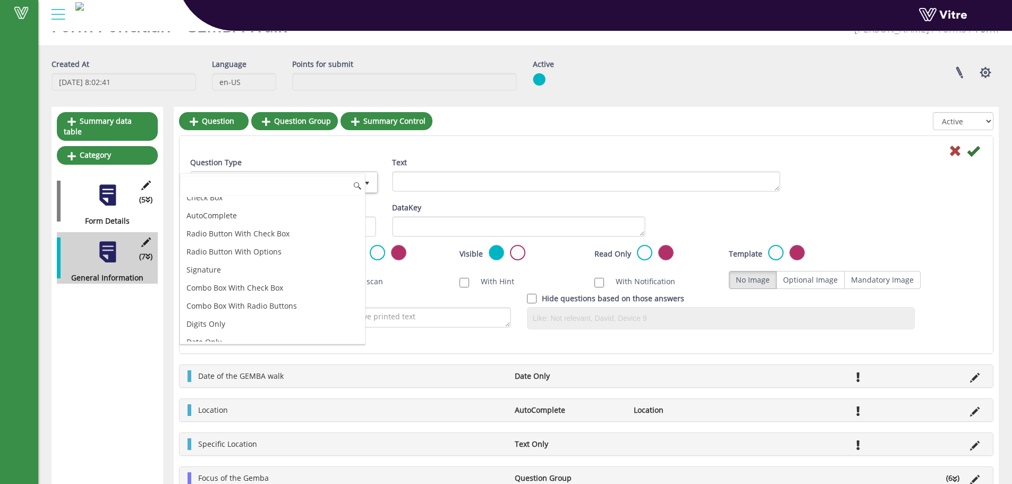
scroll to position [6, 0]
click at [204, 236] on li "Text Only" at bounding box center [272, 236] width 185 height 18
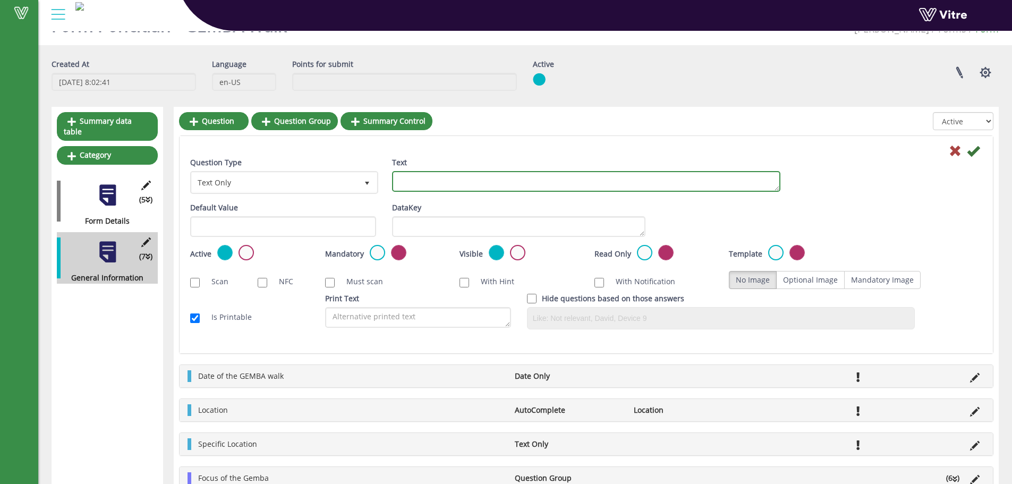
click at [404, 178] on textarea "Text" at bounding box center [586, 181] width 388 height 21
paste textarea "Activity"
type textarea "Activity"
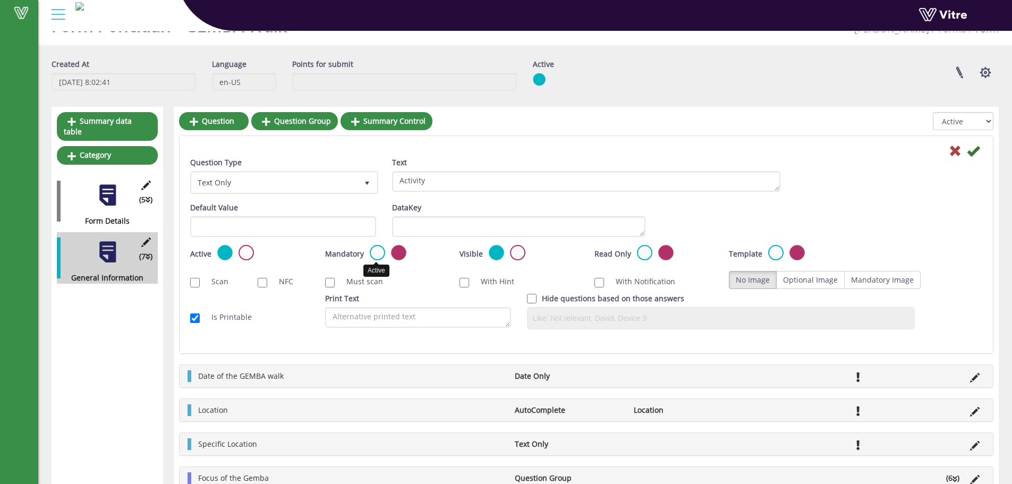
click at [377, 251] on label at bounding box center [377, 252] width 15 height 15
click at [0, 0] on input "radio" at bounding box center [0, 0] width 0 height 0
click at [975, 151] on icon at bounding box center [973, 150] width 13 height 13
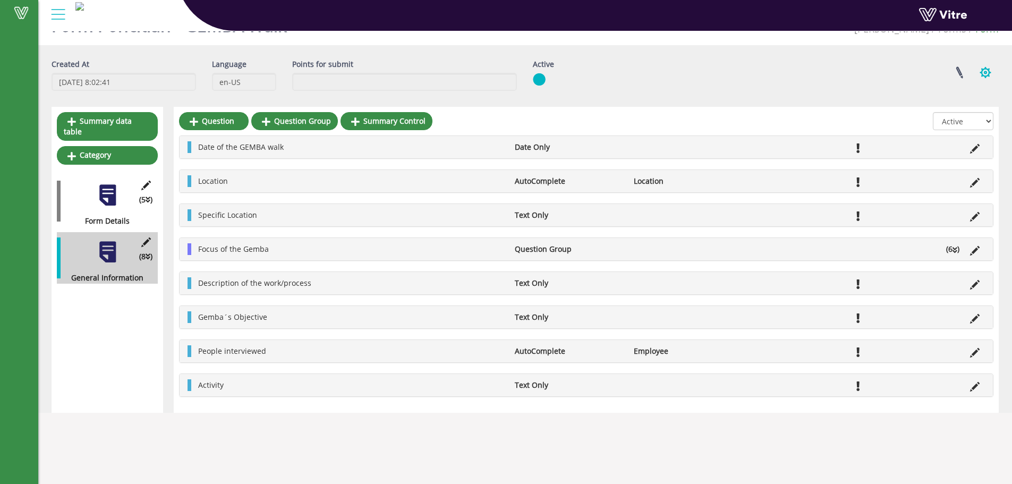
click at [985, 71] on button "button" at bounding box center [985, 72] width 27 height 28
click at [940, 113] on link "Set Users" at bounding box center [949, 112] width 97 height 14
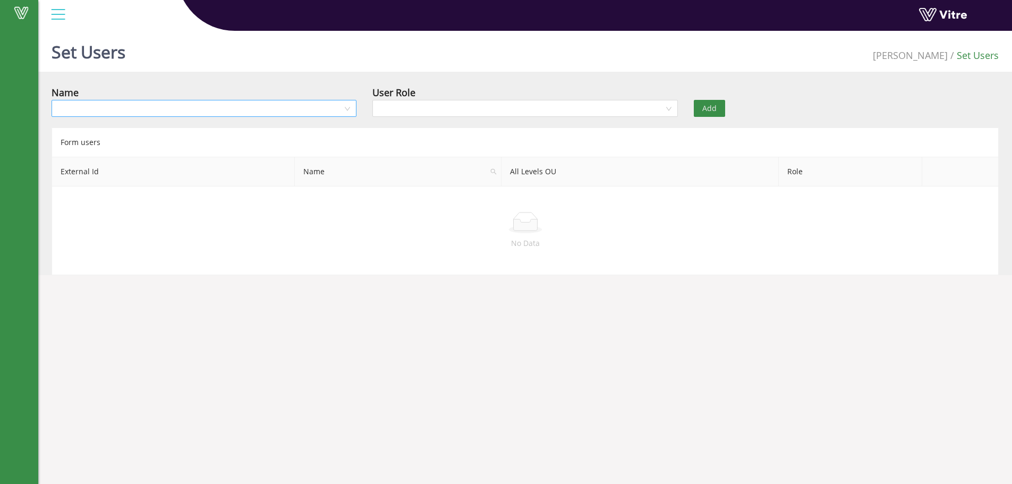
click at [281, 108] on input "search" at bounding box center [200, 108] width 285 height 16
type input "[PERSON_NAME]"
click at [130, 128] on div "[PERSON_NAME] de [DEMOGRAPHIC_DATA]" at bounding box center [204, 130] width 292 height 12
click at [409, 111] on input "search" at bounding box center [521, 108] width 285 height 16
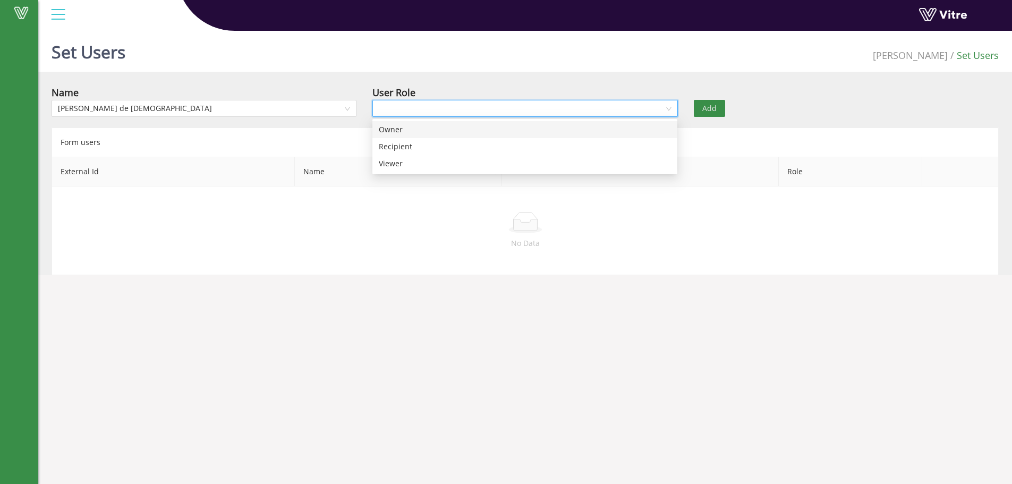
click at [396, 131] on div "Owner" at bounding box center [525, 130] width 292 height 12
click at [713, 107] on span "Add" at bounding box center [709, 109] width 14 height 12
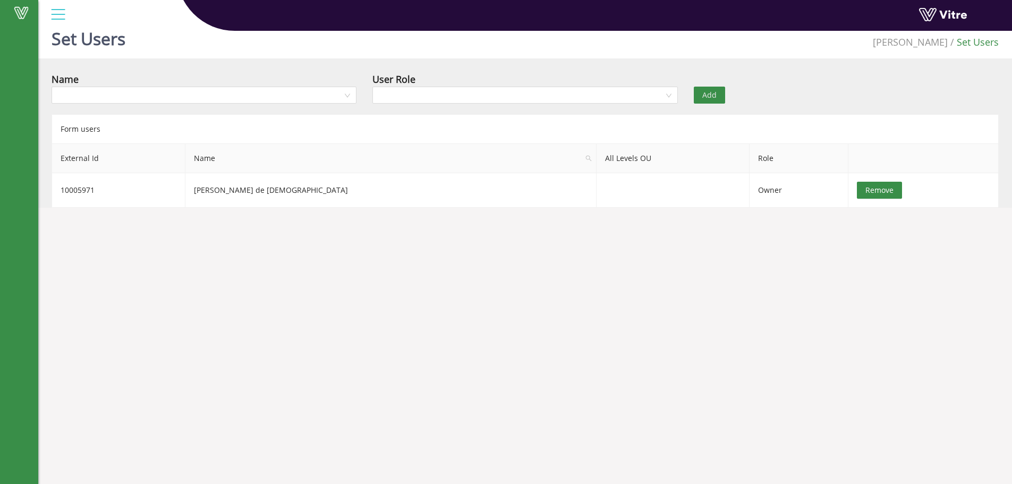
scroll to position [27, 0]
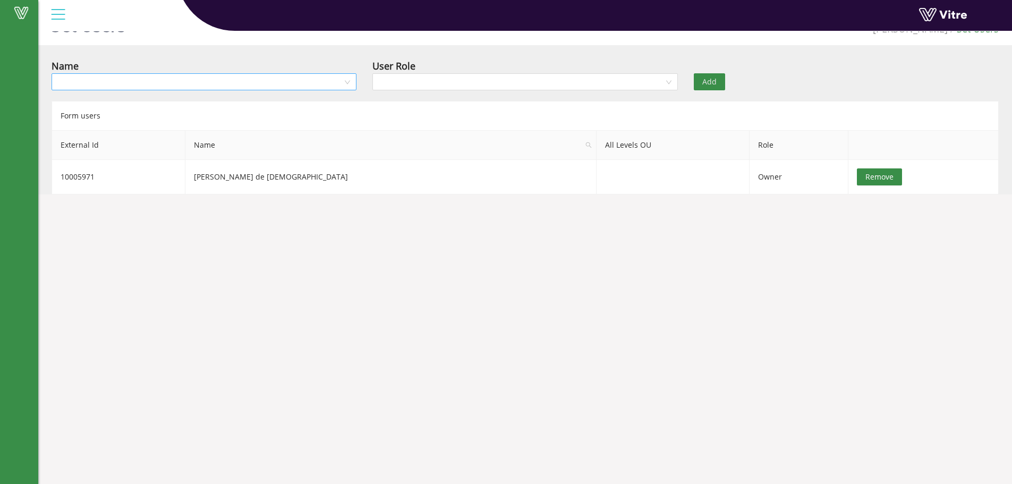
click at [218, 80] on input "search" at bounding box center [200, 82] width 285 height 16
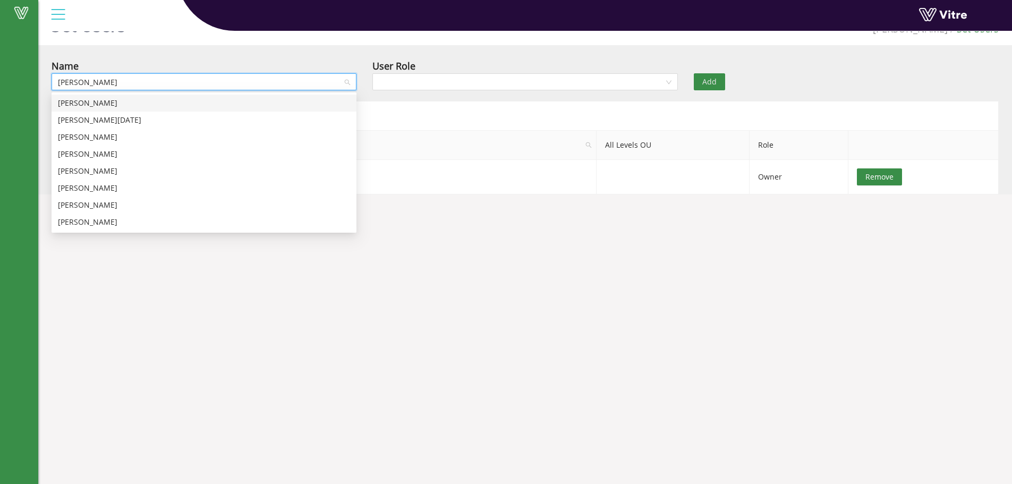
type input "[PERSON_NAME]"
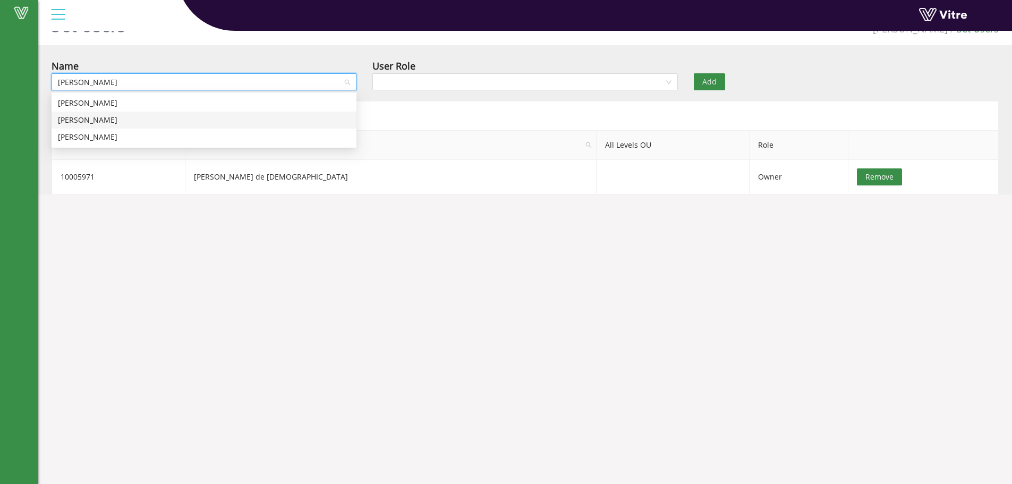
click at [101, 123] on div "David Katz" at bounding box center [204, 120] width 292 height 12
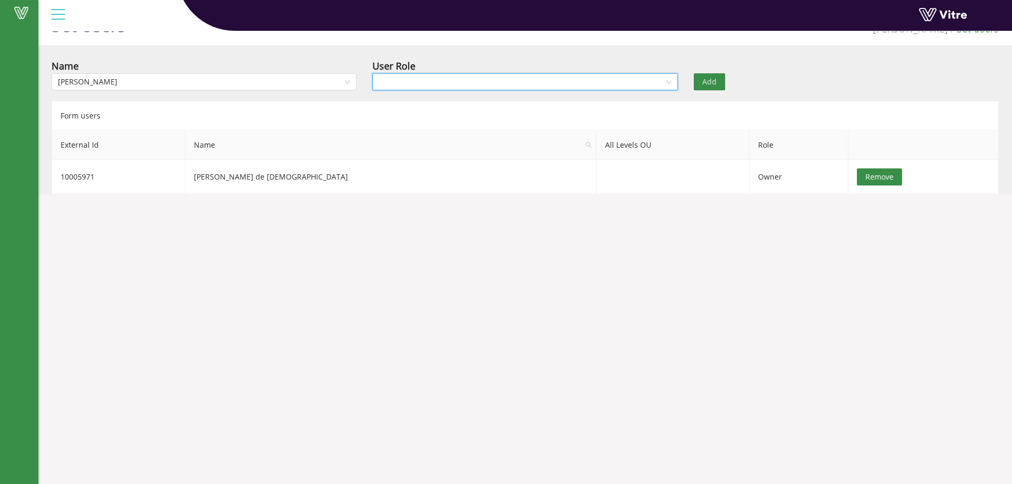
click at [412, 76] on input "search" at bounding box center [521, 82] width 285 height 16
click at [395, 99] on div "Owner" at bounding box center [525, 103] width 292 height 12
click at [569, 240] on body "Vitre Set Users Adama Set Users Name David Katz User Role Owner Add Form users …" at bounding box center [506, 242] width 1012 height 484
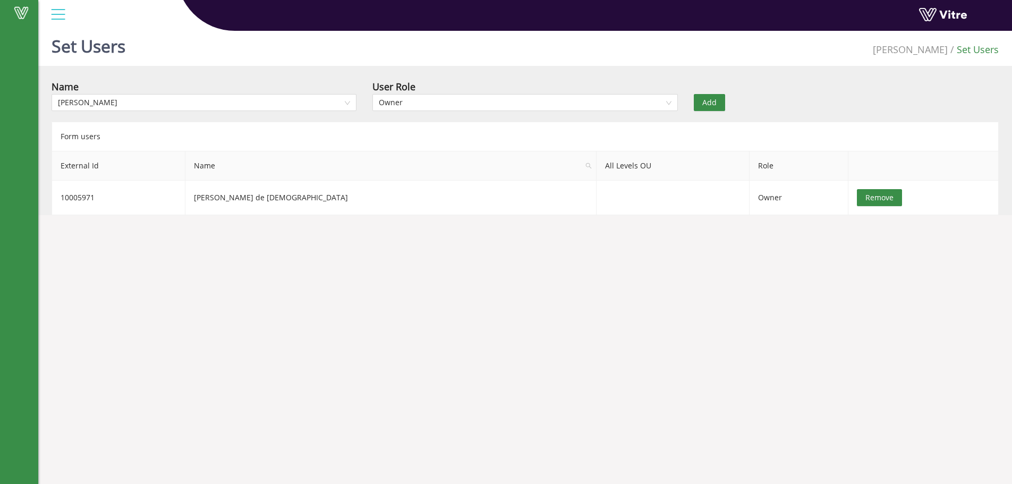
scroll to position [0, 0]
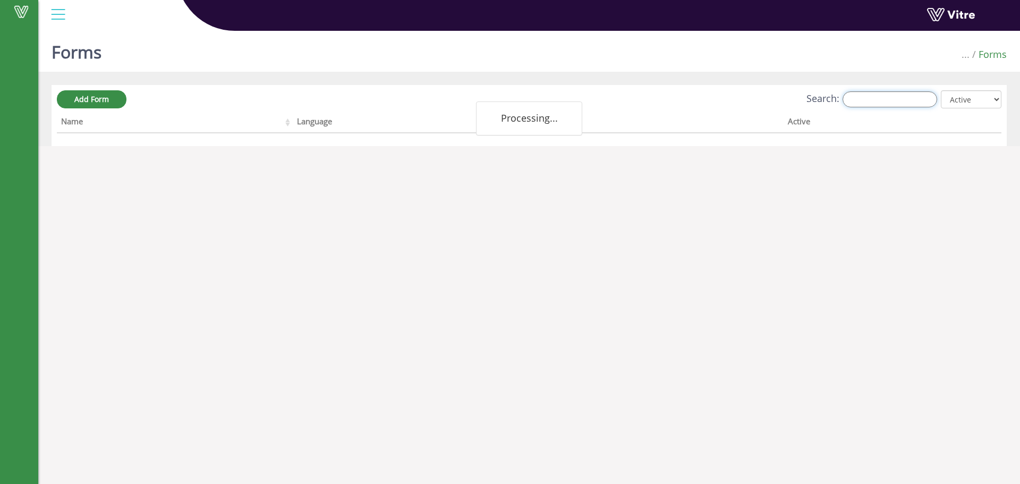
click at [904, 100] on input "Search:" at bounding box center [889, 99] width 95 height 16
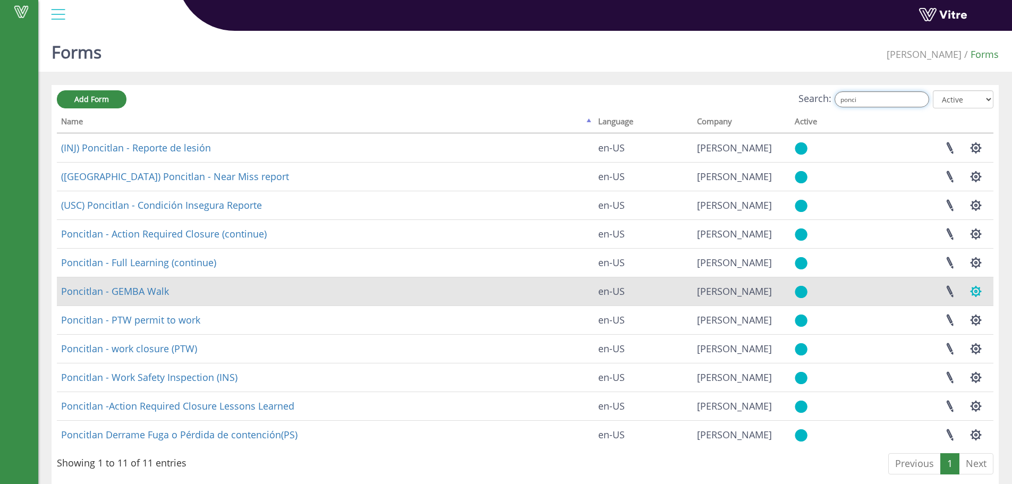
type input "ponci"
click at [974, 290] on button "button" at bounding box center [976, 291] width 27 height 28
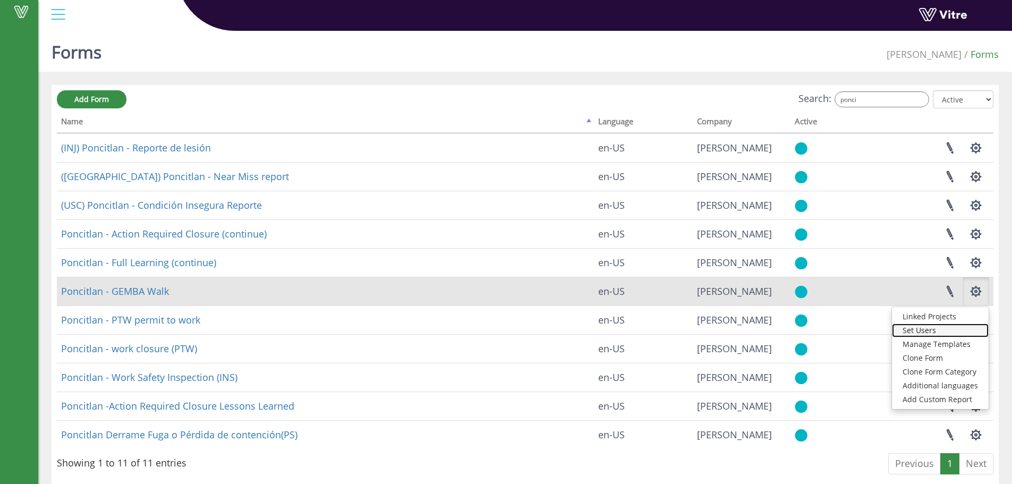
click at [931, 326] on link "Set Users" at bounding box center [940, 331] width 97 height 14
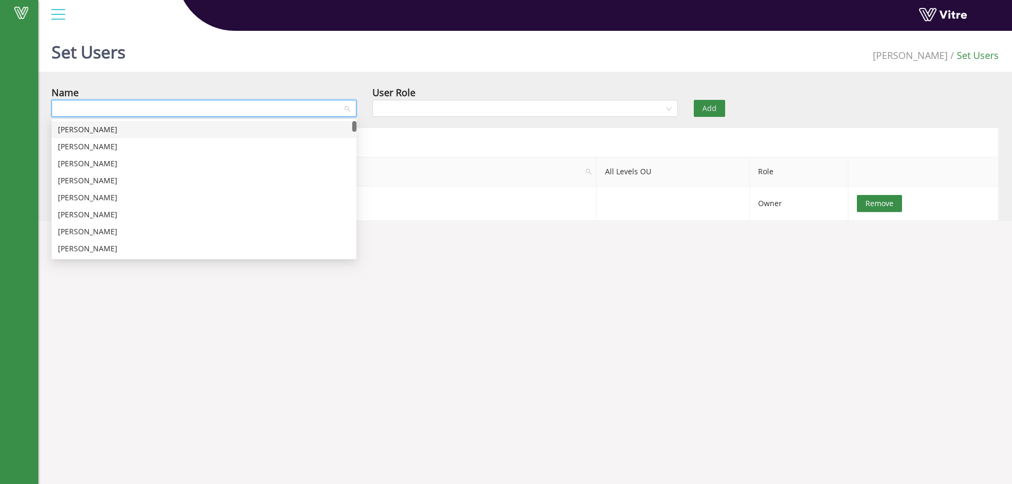
click at [218, 110] on input "search" at bounding box center [200, 108] width 285 height 16
type input "[PERSON_NAME]"
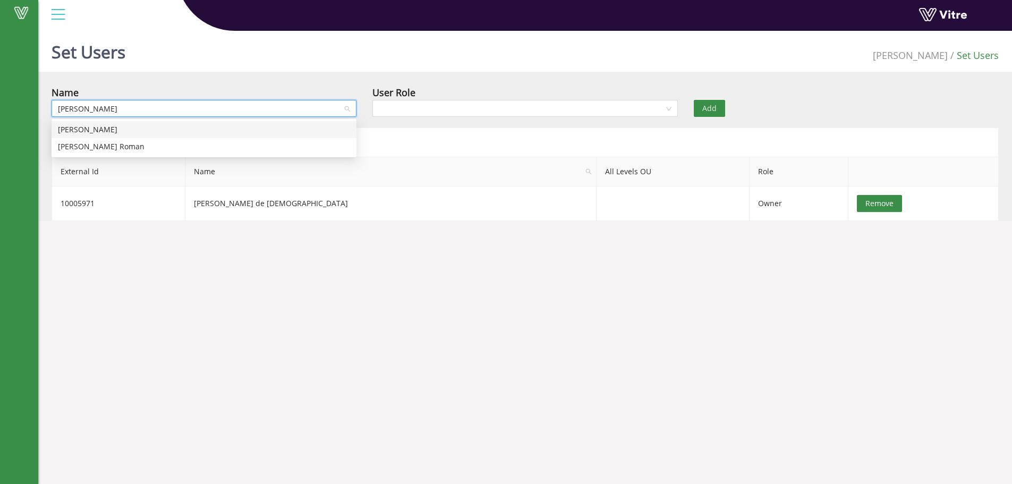
click at [92, 130] on div "[PERSON_NAME]" at bounding box center [204, 130] width 292 height 12
click at [394, 109] on input "search" at bounding box center [521, 108] width 285 height 16
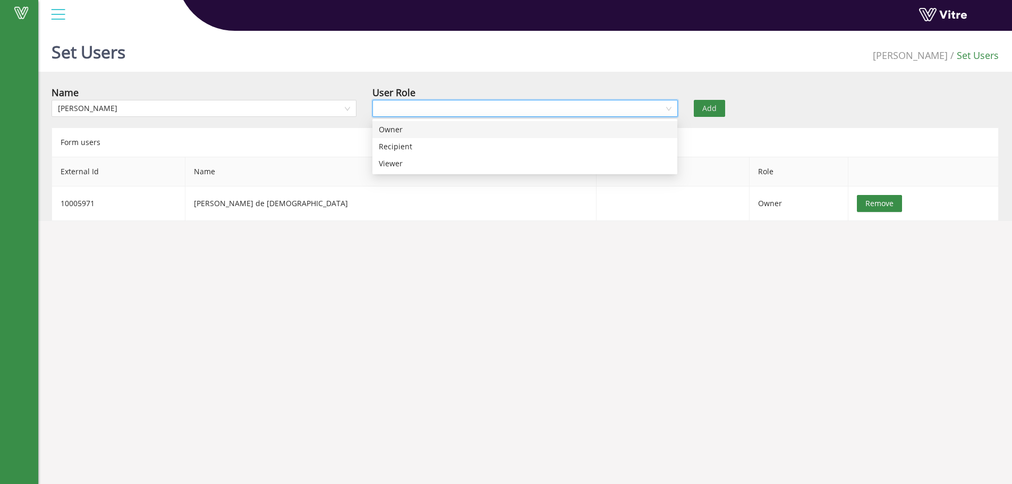
click at [395, 128] on div "Owner" at bounding box center [525, 130] width 292 height 12
click at [717, 109] on button "Add" at bounding box center [709, 108] width 31 height 17
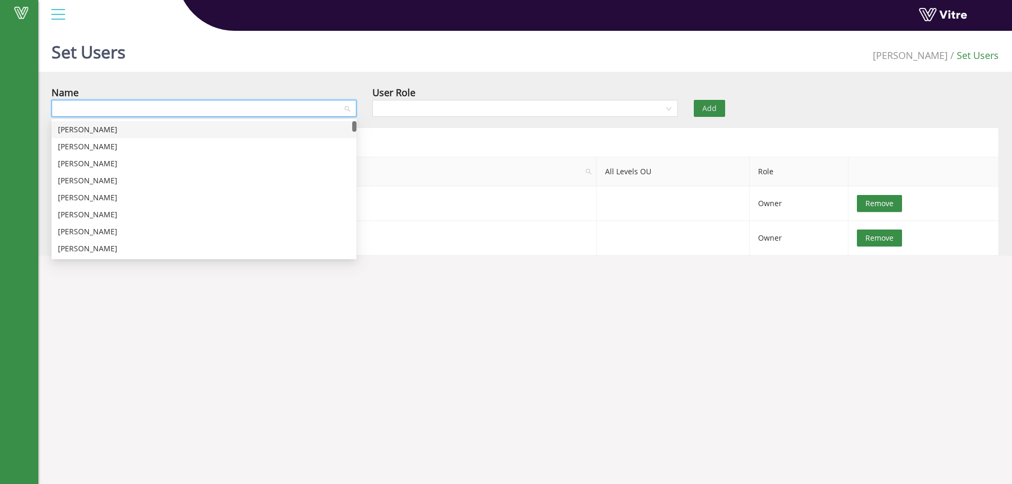
click at [210, 111] on input "search" at bounding box center [200, 108] width 285 height 16
type input "Mario"
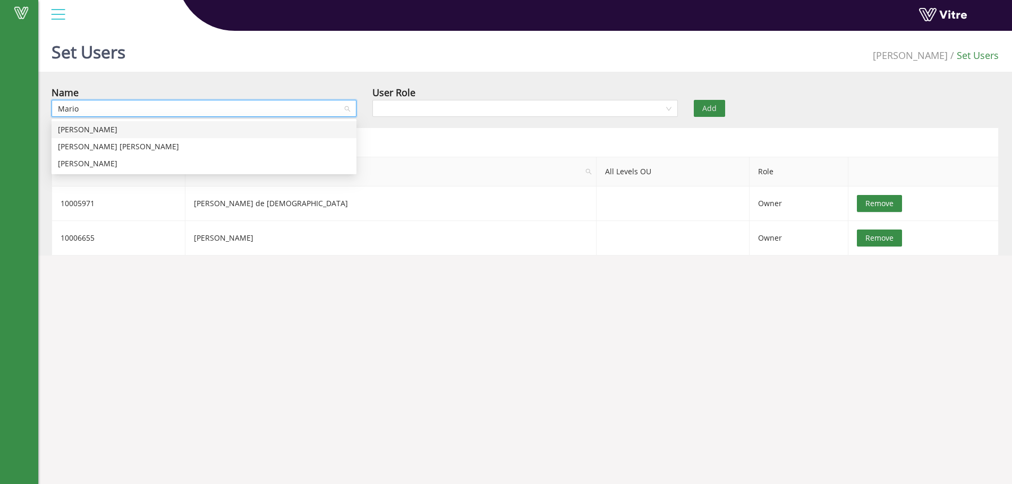
click at [126, 131] on div "[PERSON_NAME]" at bounding box center [204, 130] width 292 height 12
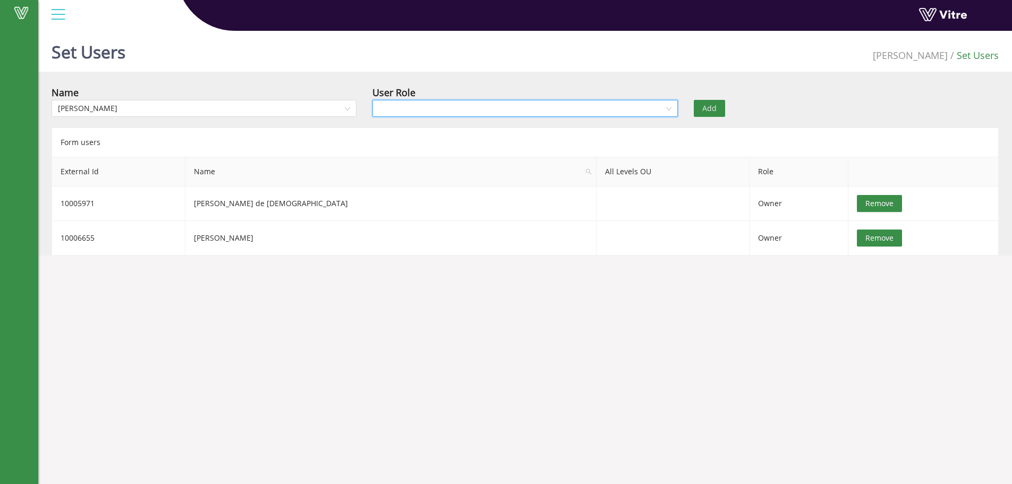
click at [392, 105] on input "search" at bounding box center [521, 108] width 285 height 16
click at [390, 130] on div "Owner" at bounding box center [525, 130] width 292 height 12
click at [712, 105] on span "Add" at bounding box center [709, 109] width 14 height 12
